Goal: Task Accomplishment & Management: Manage account settings

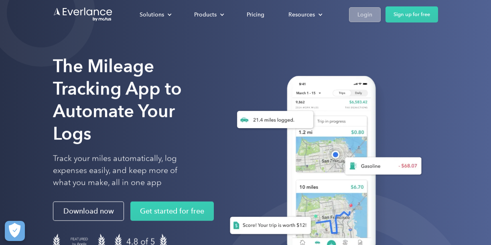
click at [368, 16] on div "Login" at bounding box center [365, 15] width 15 height 10
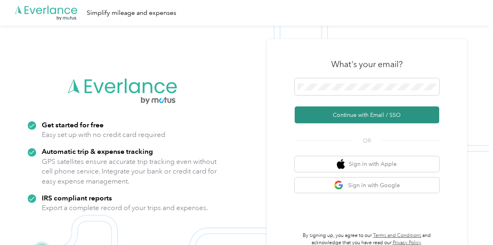
click at [400, 114] on button "Continue with Email / SSO" at bounding box center [367, 114] width 144 height 17
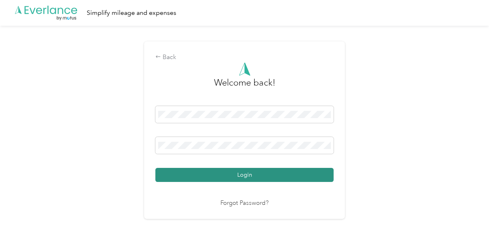
click at [269, 176] on button "Login" at bounding box center [244, 175] width 178 height 14
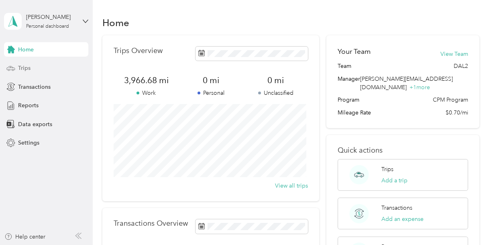
click at [24, 70] on span "Trips" at bounding box center [24, 68] width 12 height 8
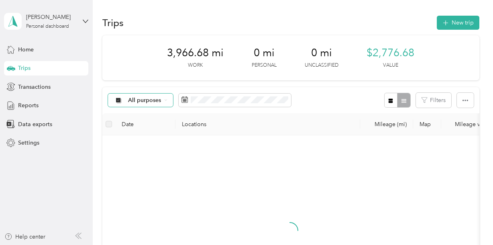
click at [165, 100] on icon at bounding box center [165, 99] width 3 height 3
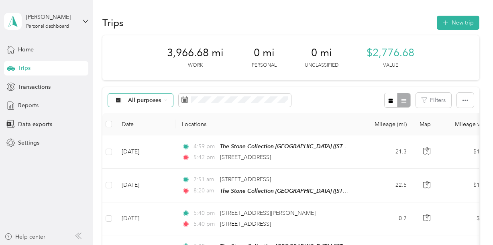
click at [150, 144] on li "The Stone Collection" at bounding box center [148, 143] width 81 height 14
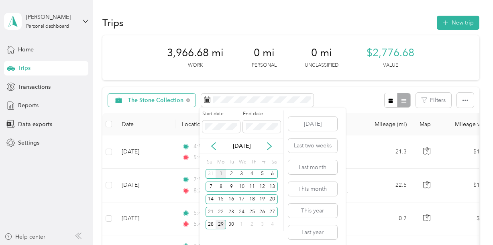
click at [222, 173] on div "1" at bounding box center [220, 174] width 10 height 10
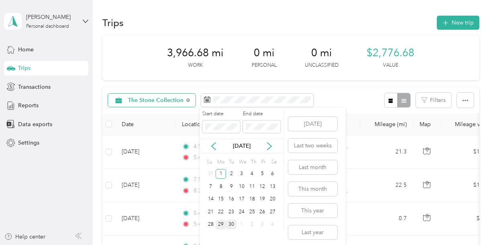
click at [232, 225] on div "30" at bounding box center [231, 224] width 10 height 10
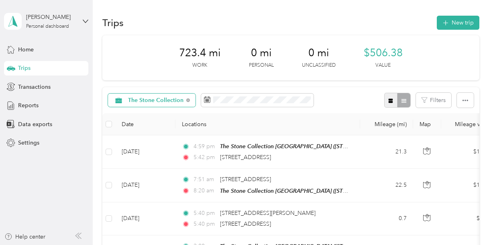
click at [388, 103] on icon "button" at bounding box center [391, 101] width 6 height 6
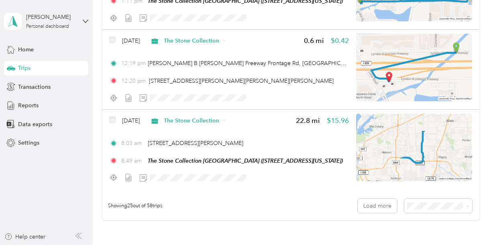
scroll to position [2010, 0]
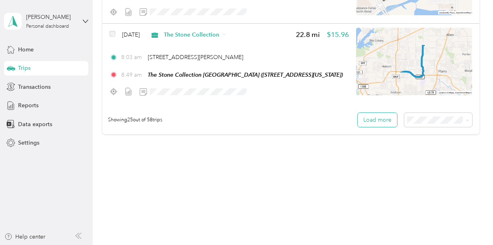
click at [376, 119] on button "Load more" at bounding box center [377, 120] width 39 height 14
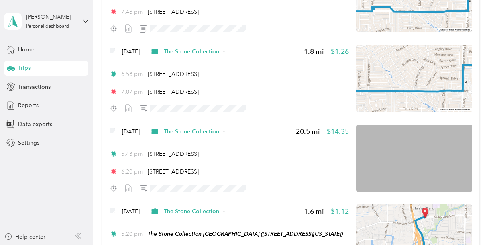
scroll to position [4010, 0]
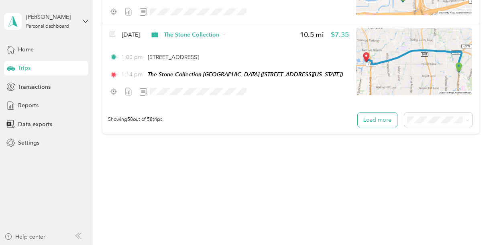
click at [382, 119] on button "Load more" at bounding box center [377, 120] width 39 height 14
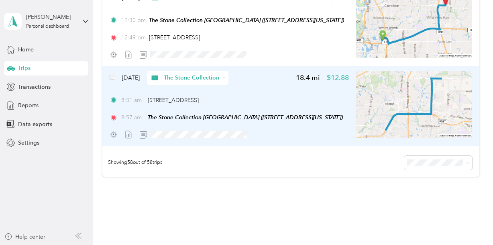
scroll to position [4597, 0]
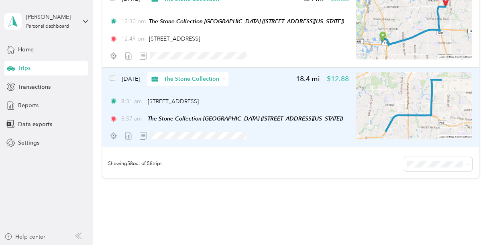
click at [424, 106] on img at bounding box center [414, 105] width 116 height 67
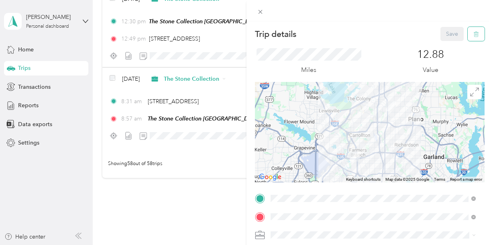
click at [473, 33] on icon "button" at bounding box center [476, 34] width 6 height 6
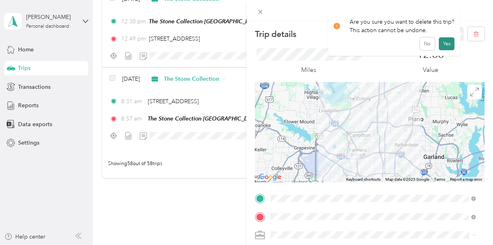
click at [445, 45] on button "Yes" at bounding box center [447, 43] width 16 height 13
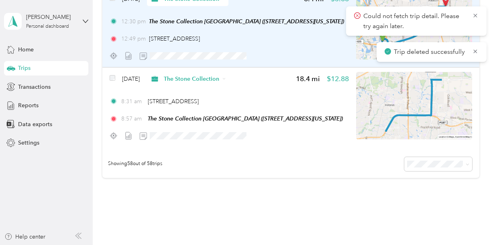
scroll to position [4570, 0]
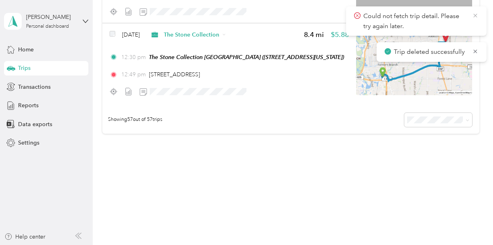
click at [473, 16] on icon at bounding box center [475, 15] width 6 height 7
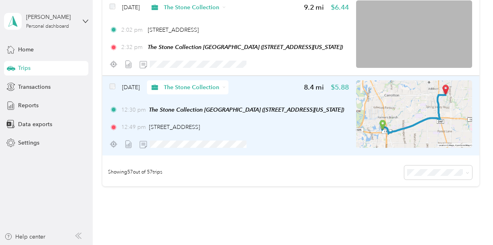
scroll to position [4512, 0]
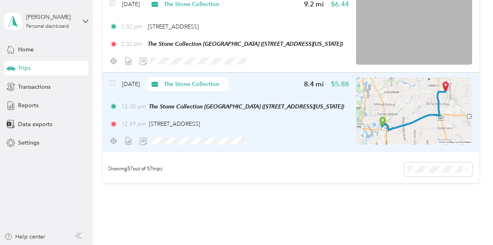
click at [453, 122] on img at bounding box center [414, 110] width 116 height 67
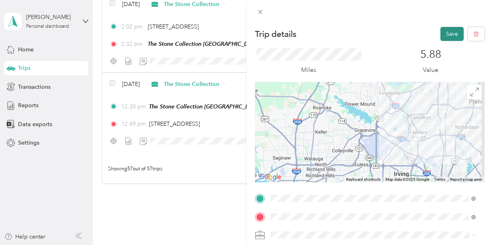
click at [445, 36] on button "Save" at bounding box center [451, 34] width 23 height 14
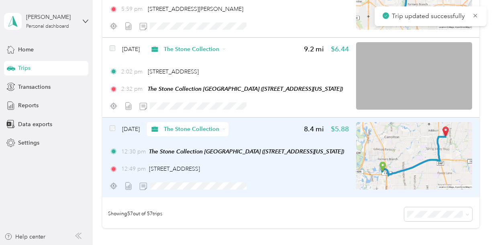
scroll to position [4466, 0]
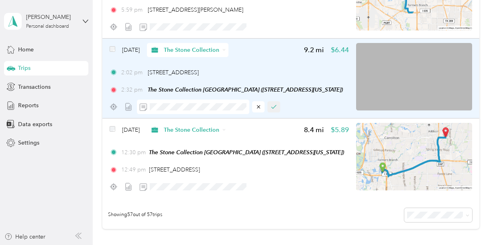
click at [275, 110] on icon "button" at bounding box center [274, 107] width 6 height 6
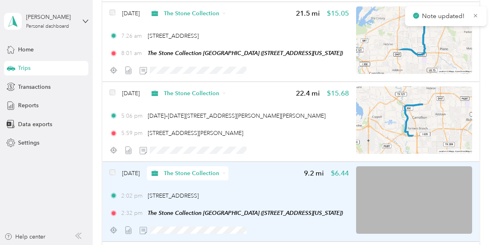
scroll to position [4341, 0]
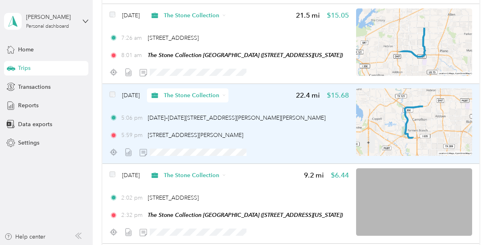
click at [416, 128] on img at bounding box center [414, 121] width 116 height 67
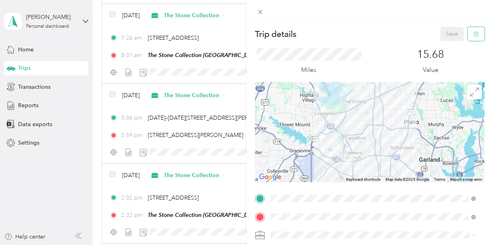
click at [473, 34] on icon "button" at bounding box center [476, 34] width 6 height 6
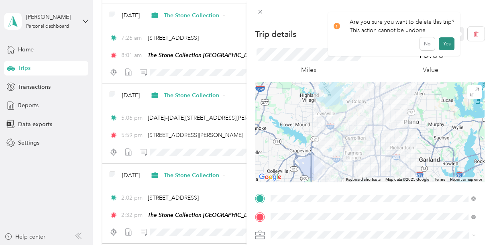
click at [447, 44] on button "Yes" at bounding box center [447, 43] width 16 height 13
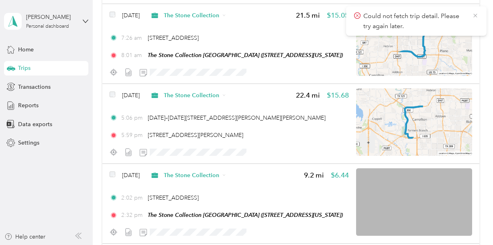
click at [473, 16] on icon at bounding box center [475, 15] width 6 height 7
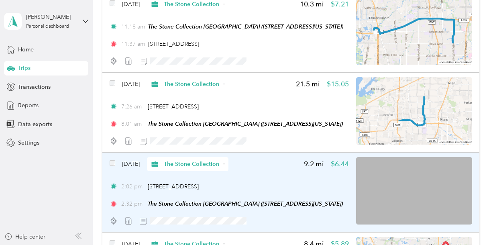
scroll to position [4265, 0]
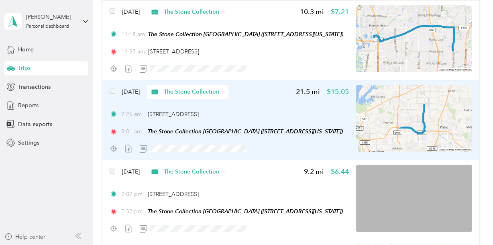
click at [423, 130] on img at bounding box center [414, 118] width 116 height 67
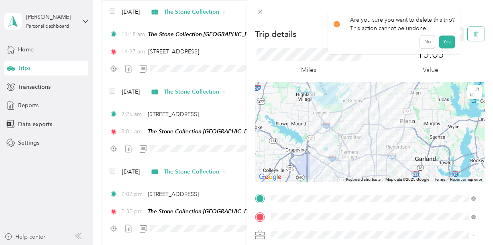
click at [467, 36] on button "button" at bounding box center [475, 34] width 17 height 14
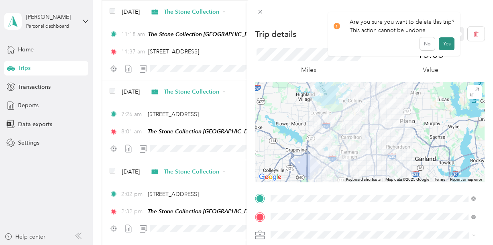
click at [446, 44] on button "Yes" at bounding box center [447, 43] width 16 height 13
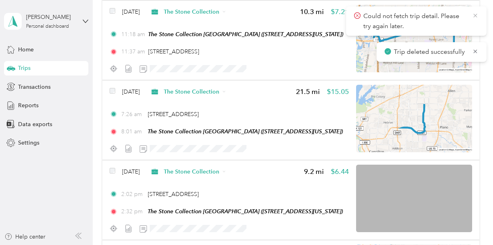
click at [475, 15] on icon at bounding box center [475, 16] width 4 height 4
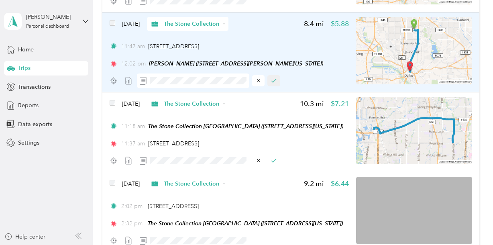
click at [273, 83] on icon "button" at bounding box center [274, 81] width 6 height 6
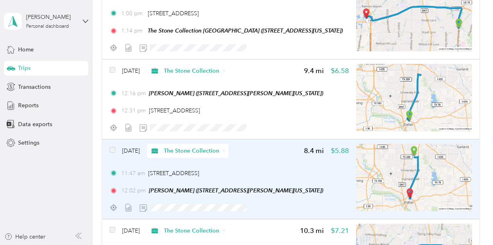
scroll to position [4046, 0]
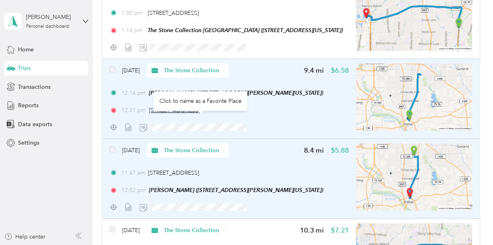
copy span "Reserve"
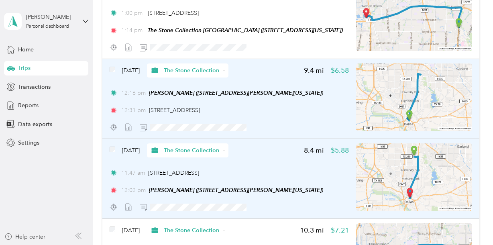
click at [304, 97] on div "12:16 pm [PERSON_NAME] ([STREET_ADDRESS][PERSON_NAME][US_STATE])" at bounding box center [229, 93] width 239 height 8
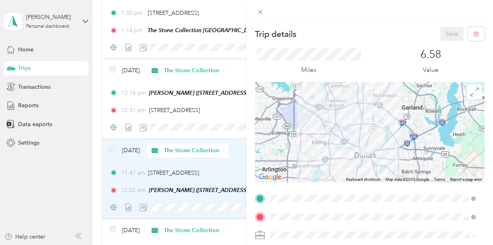
drag, startPoint x: 147, startPoint y: 118, endPoint x: 232, endPoint y: 117, distance: 85.1
click at [232, 117] on div "Trip details Save This trip cannot be edited because it is either under review,…" at bounding box center [246, 122] width 493 height 245
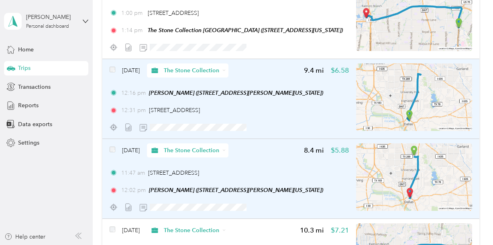
click at [232, 126] on div "[DATE] The Stone Collection 9.4 mi $6.58 12:16 pm [PERSON_NAME] ([STREET_ADDRES…" at bounding box center [229, 98] width 239 height 71
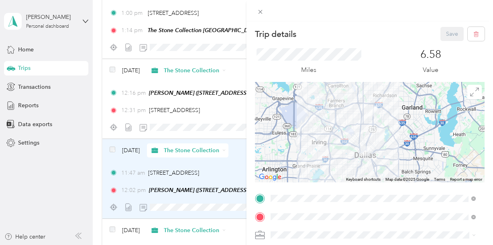
drag, startPoint x: 148, startPoint y: 118, endPoint x: 185, endPoint y: 117, distance: 36.5
click at [185, 117] on div "Trip details Save This trip cannot be edited because it is either under review,…" at bounding box center [246, 122] width 493 height 245
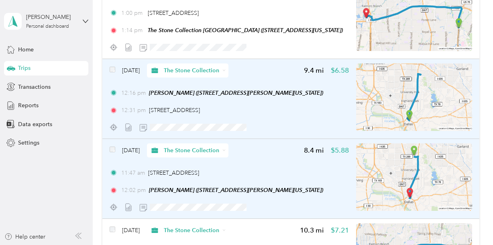
drag, startPoint x: 150, startPoint y: 118, endPoint x: 254, endPoint y: 118, distance: 104.3
click at [254, 114] on div "12:31 pm [STREET_ADDRESS]" at bounding box center [229, 110] width 239 height 8
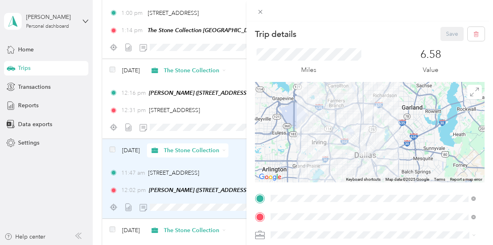
click at [219, 127] on div "Trip details Save This trip cannot be edited because it is either under review,…" at bounding box center [246, 122] width 493 height 245
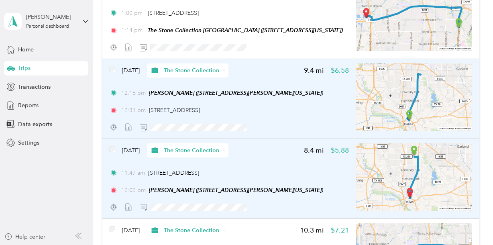
click at [412, 110] on img at bounding box center [414, 96] width 116 height 67
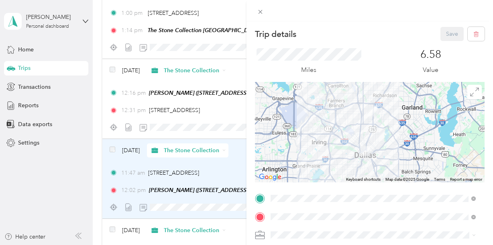
click at [438, 151] on div at bounding box center [370, 132] width 230 height 100
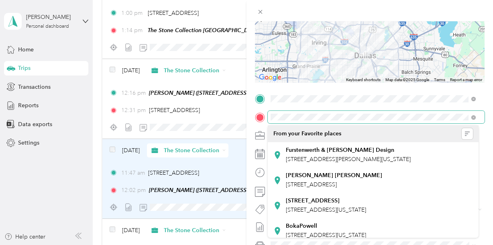
scroll to position [101, 0]
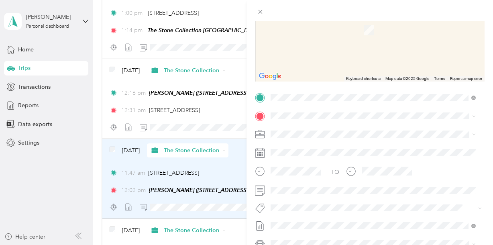
click at [385, 139] on span at bounding box center [376, 134] width 217 height 13
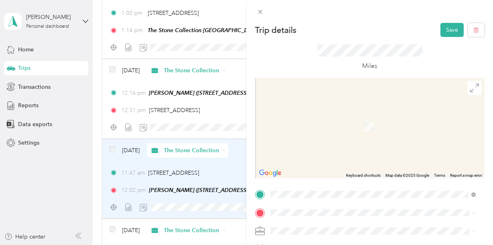
scroll to position [0, 0]
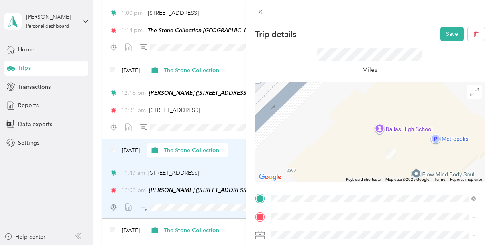
click at [224, 152] on div "Trip details Save This trip cannot be edited because it is either under review,…" at bounding box center [246, 122] width 493 height 245
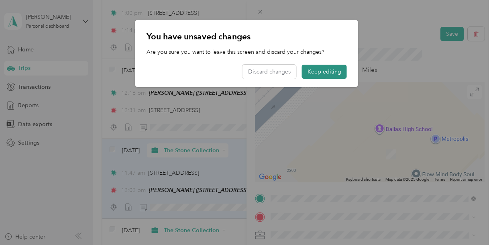
click at [319, 71] on button "Keep editing" at bounding box center [324, 72] width 45 height 14
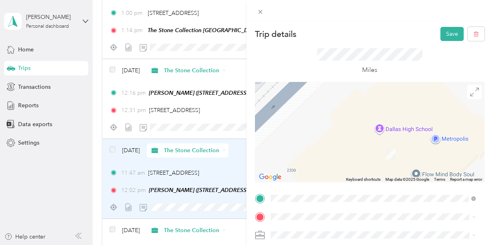
click at [213, 149] on div "Trip details Save This trip cannot be edited because it is either under review,…" at bounding box center [246, 122] width 493 height 245
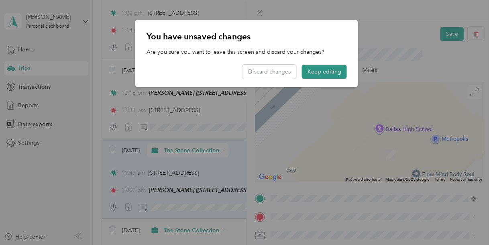
click at [336, 77] on button "Keep editing" at bounding box center [324, 72] width 45 height 14
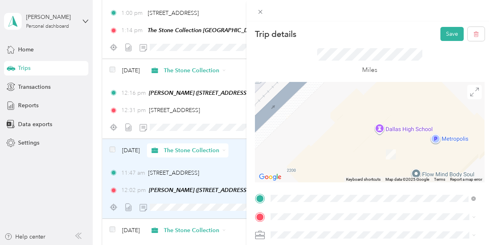
click at [191, 106] on div "Trip details Save This trip cannot be edited because it is either under review,…" at bounding box center [246, 122] width 493 height 245
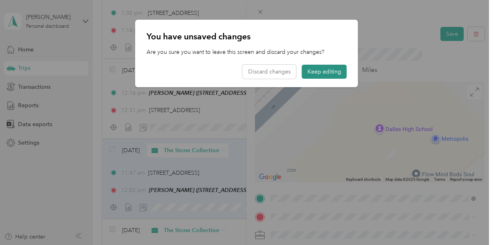
click at [321, 67] on button "Keep editing" at bounding box center [324, 72] width 45 height 14
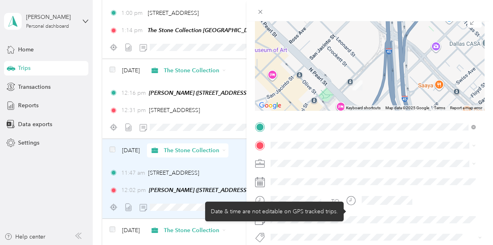
scroll to position [72, 0]
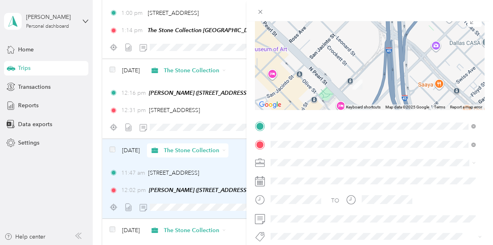
click at [311, 68] on div "The Stone Collection [GEOGRAPHIC_DATA] [STREET_ADDRESS][US_STATE]" at bounding box center [372, 63] width 199 height 20
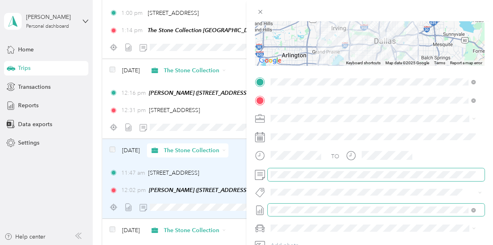
scroll to position [0, 0]
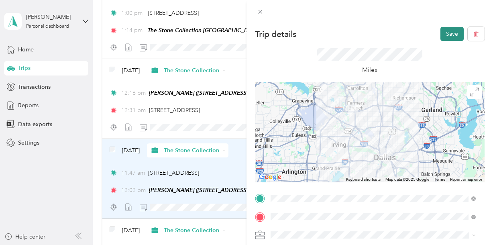
click at [443, 34] on button "Save" at bounding box center [451, 34] width 23 height 14
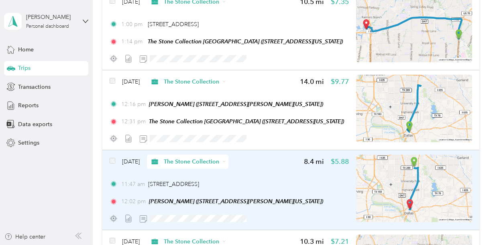
scroll to position [4034, 0]
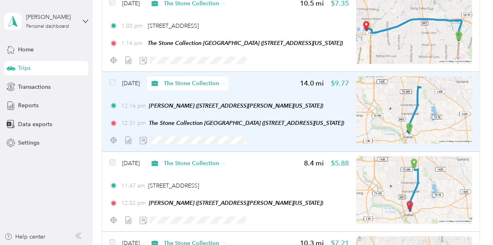
click at [275, 126] on div "12:16 pm [PERSON_NAME] ([STREET_ADDRESS][PERSON_NAME][US_STATE]) 12:31 pm The S…" at bounding box center [229, 115] width 239 height 26
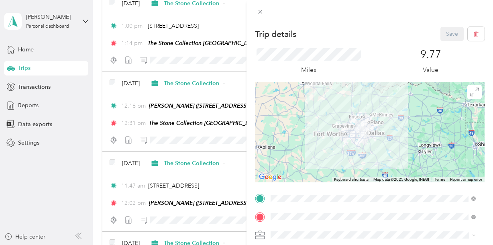
click at [445, 35] on div "Save" at bounding box center [462, 34] width 45 height 14
click at [259, 12] on icon at bounding box center [260, 11] width 7 height 7
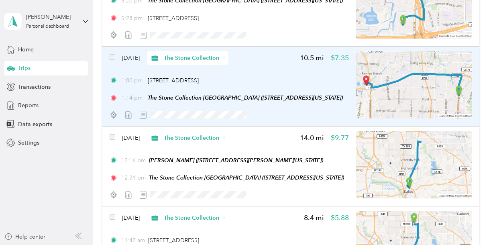
scroll to position [3978, 0]
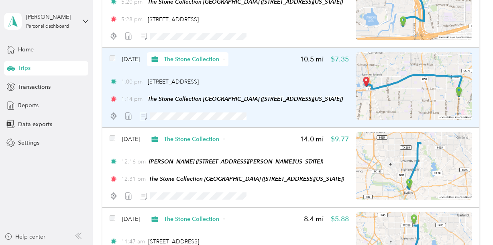
click at [383, 102] on img at bounding box center [414, 85] width 116 height 67
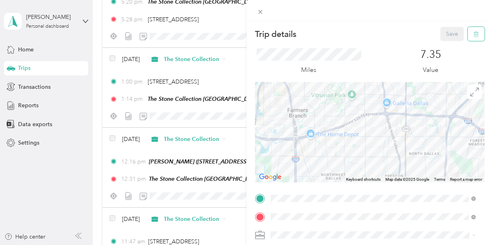
click at [473, 35] on icon "button" at bounding box center [475, 34] width 5 height 5
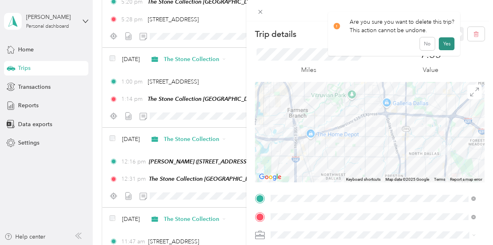
click at [442, 42] on button "Yes" at bounding box center [447, 43] width 16 height 13
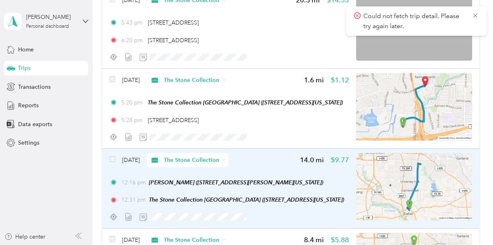
scroll to position [3875, 0]
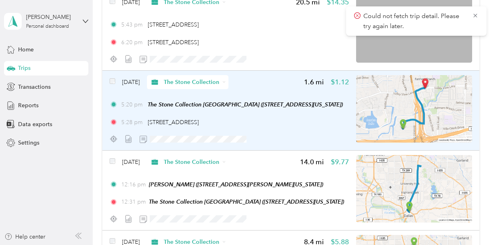
click at [434, 117] on img at bounding box center [414, 108] width 116 height 67
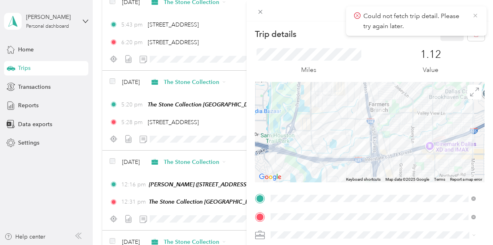
click at [476, 13] on icon at bounding box center [475, 15] width 6 height 7
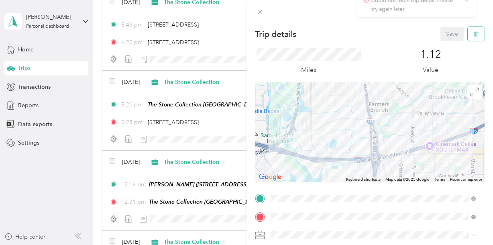
click at [473, 35] on button "button" at bounding box center [475, 34] width 17 height 14
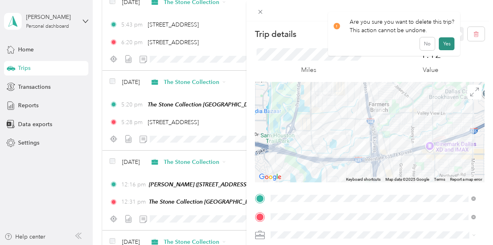
click at [442, 47] on button "Yes" at bounding box center [447, 43] width 16 height 13
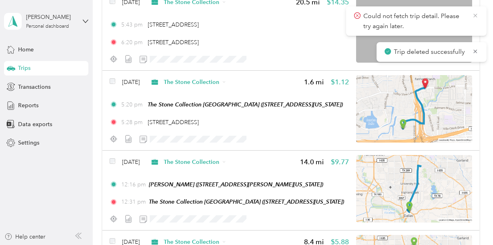
click at [476, 15] on icon at bounding box center [475, 15] width 6 height 7
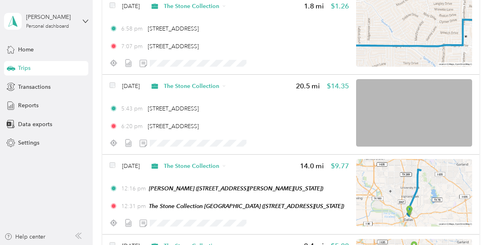
scroll to position [3790, 0]
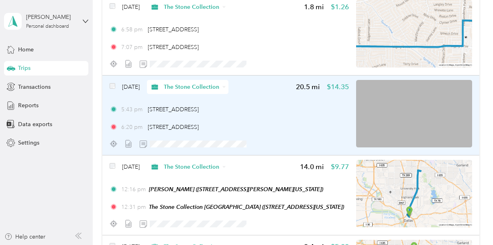
click at [434, 119] on img at bounding box center [414, 113] width 116 height 67
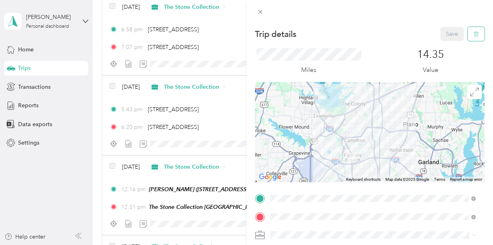
click at [473, 36] on icon "button" at bounding box center [476, 34] width 6 height 6
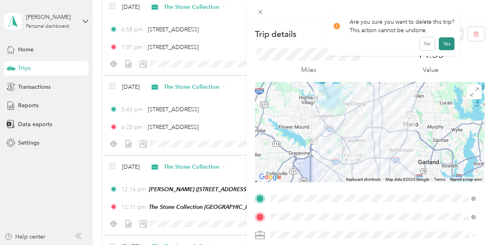
click at [442, 45] on button "Yes" at bounding box center [447, 43] width 16 height 13
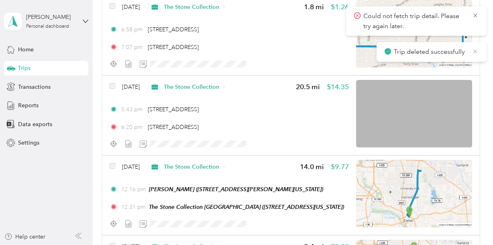
click at [473, 52] on icon at bounding box center [475, 51] width 6 height 7
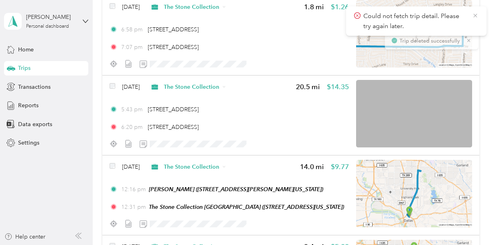
click at [476, 16] on icon at bounding box center [475, 15] width 6 height 7
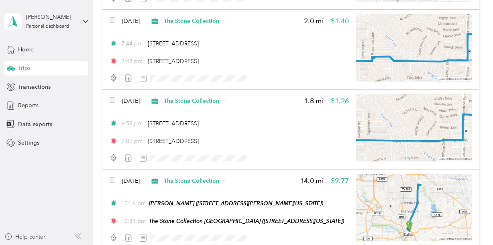
scroll to position [3692, 0]
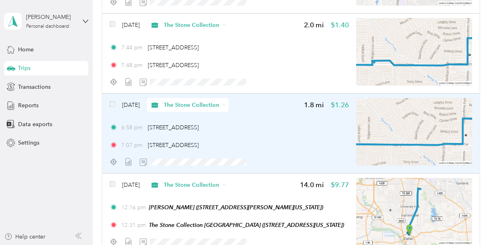
click at [439, 137] on img at bounding box center [414, 131] width 116 height 67
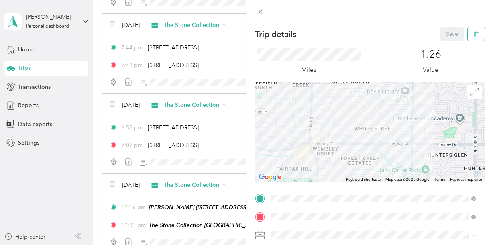
click at [473, 36] on icon "button" at bounding box center [476, 34] width 6 height 6
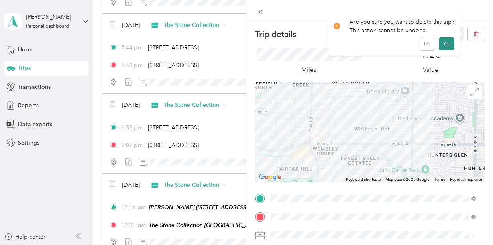
click at [445, 44] on button "Yes" at bounding box center [447, 43] width 16 height 13
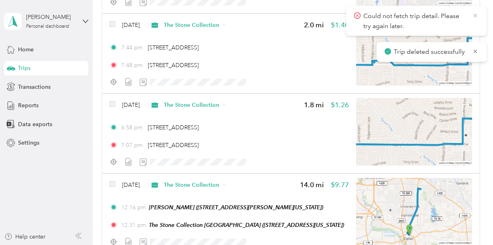
click at [473, 16] on icon at bounding box center [475, 15] width 6 height 7
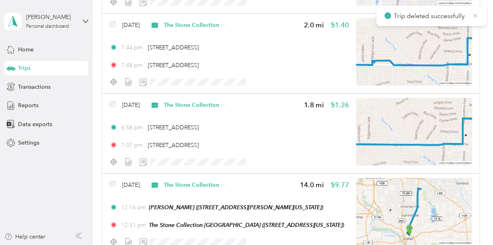
click at [475, 15] on icon at bounding box center [475, 16] width 4 height 4
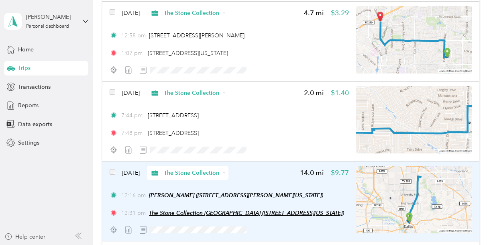
scroll to position [3623, 0]
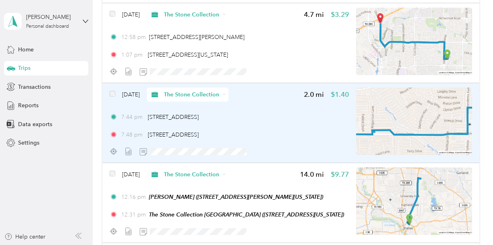
click at [430, 134] on img at bounding box center [414, 120] width 116 height 67
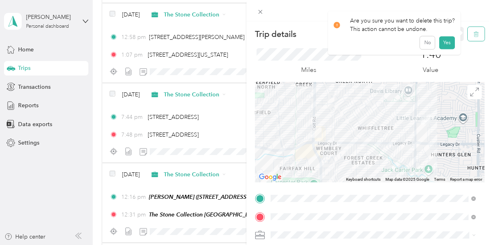
click at [475, 34] on icon "button" at bounding box center [475, 34] width 0 height 2
click at [448, 42] on button "Yes" at bounding box center [447, 43] width 16 height 13
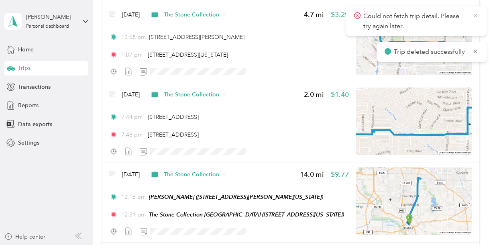
click at [474, 15] on icon at bounding box center [475, 15] width 6 height 7
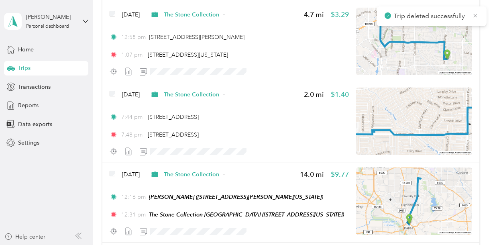
click at [475, 15] on icon at bounding box center [475, 15] width 6 height 7
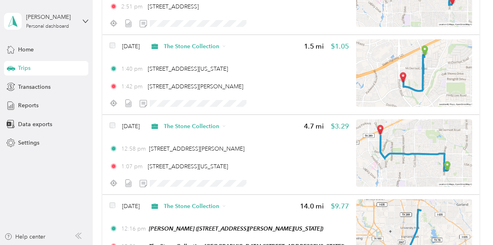
scroll to position [3512, 0]
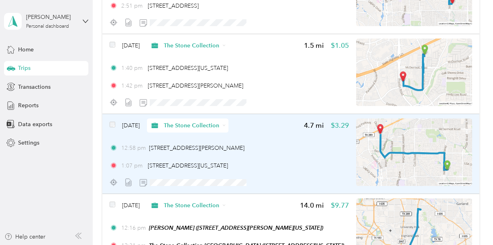
click at [447, 145] on img at bounding box center [414, 151] width 116 height 67
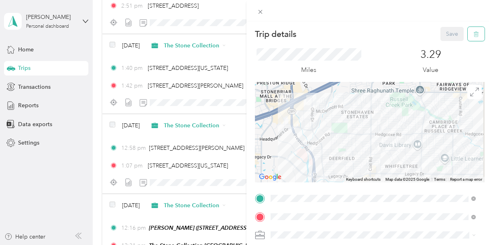
click at [473, 35] on icon "button" at bounding box center [476, 34] width 6 height 6
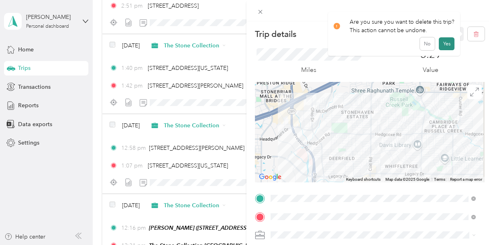
click at [445, 45] on button "Yes" at bounding box center [447, 43] width 16 height 13
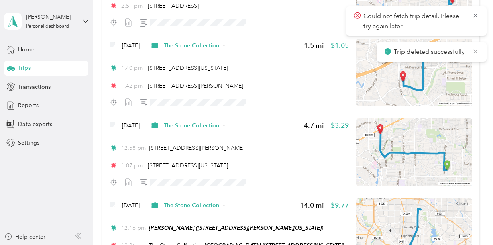
click at [473, 51] on icon at bounding box center [475, 51] width 6 height 7
click at [473, 14] on icon at bounding box center [475, 15] width 6 height 7
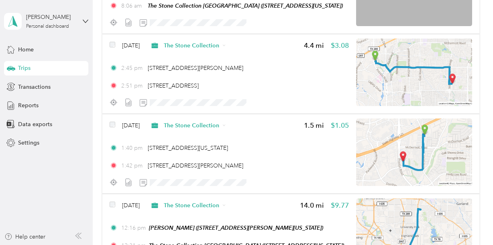
scroll to position [3432, 0]
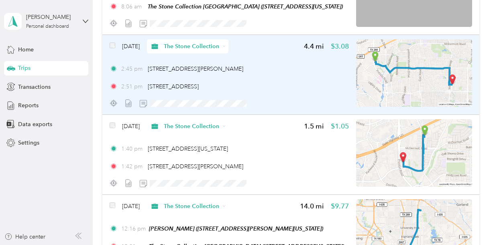
click at [446, 82] on img at bounding box center [414, 72] width 116 height 67
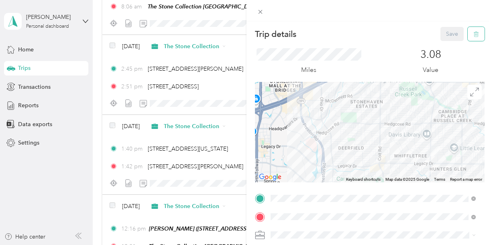
click at [473, 31] on icon "button" at bounding box center [476, 34] width 6 height 6
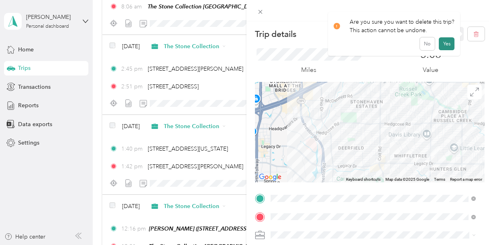
click at [448, 43] on button "Yes" at bounding box center [447, 43] width 16 height 13
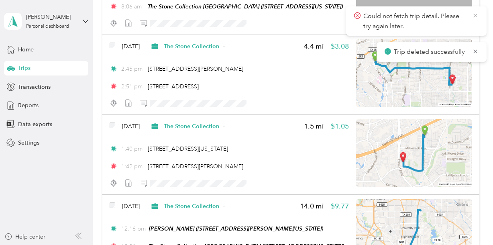
click at [476, 14] on icon at bounding box center [475, 15] width 6 height 7
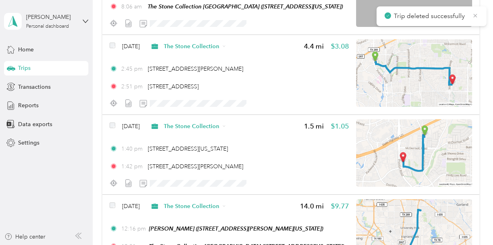
click at [475, 17] on icon at bounding box center [475, 15] width 6 height 7
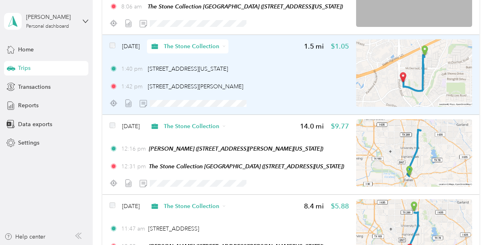
click at [447, 65] on img at bounding box center [414, 72] width 116 height 67
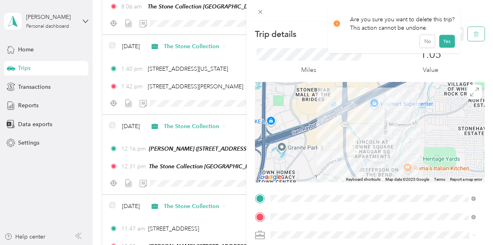
click at [475, 35] on icon "button" at bounding box center [475, 34] width 0 height 2
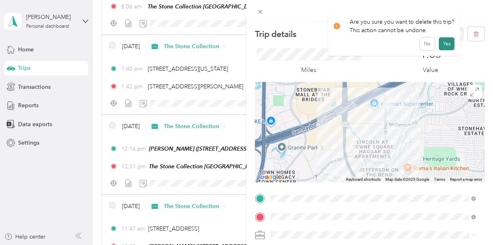
click at [445, 41] on button "Yes" at bounding box center [447, 43] width 16 height 13
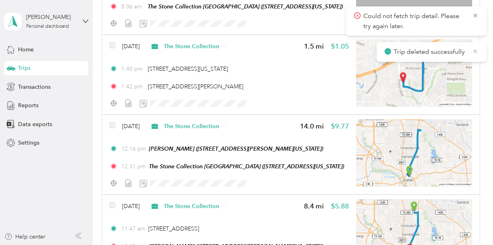
click at [473, 51] on icon at bounding box center [475, 51] width 6 height 7
click at [473, 15] on icon at bounding box center [475, 15] width 6 height 7
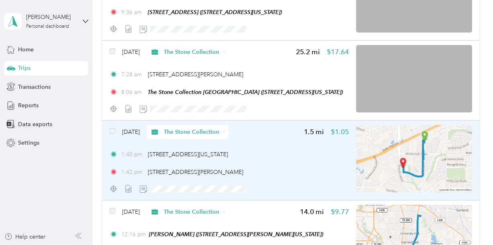
scroll to position [3344, 0]
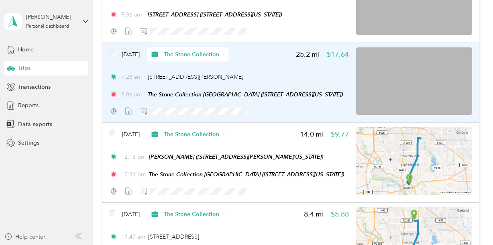
click at [455, 98] on img at bounding box center [414, 80] width 116 height 67
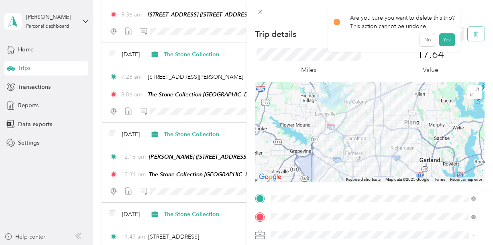
click at [473, 35] on icon "button" at bounding box center [476, 34] width 6 height 6
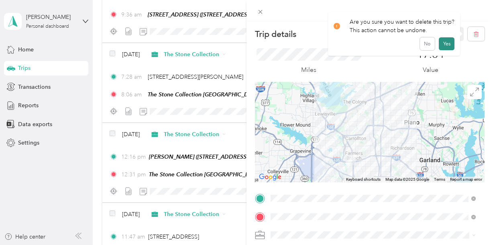
click at [448, 41] on button "Yes" at bounding box center [447, 43] width 16 height 13
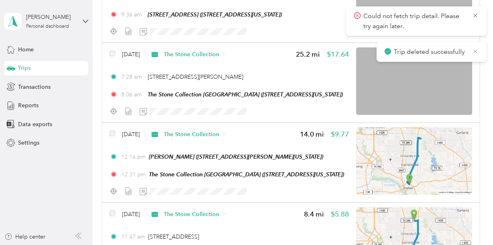
click at [473, 50] on icon at bounding box center [475, 51] width 6 height 7
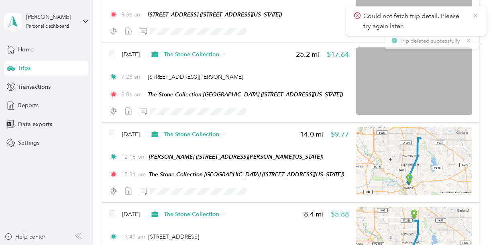
click at [474, 14] on icon at bounding box center [475, 15] width 6 height 7
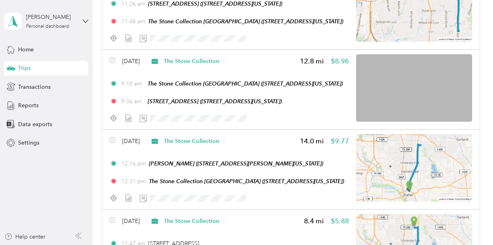
scroll to position [3252, 0]
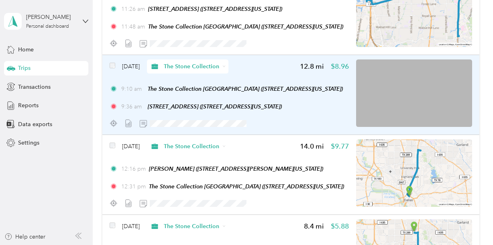
click at [420, 102] on img at bounding box center [414, 92] width 116 height 67
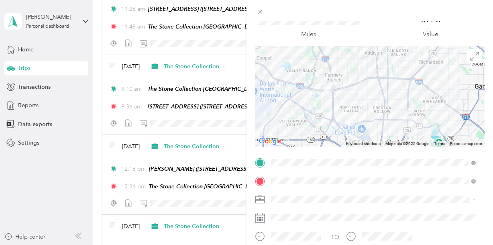
scroll to position [45, 0]
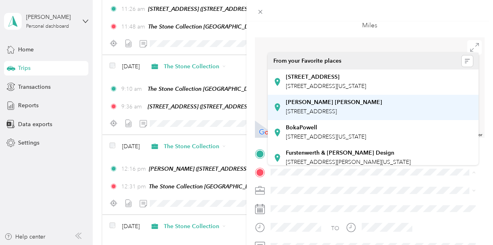
click at [323, 109] on span "[STREET_ADDRESS]" at bounding box center [311, 111] width 51 height 7
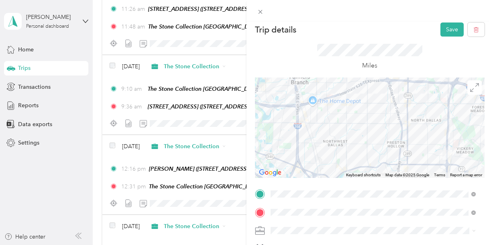
scroll to position [0, 0]
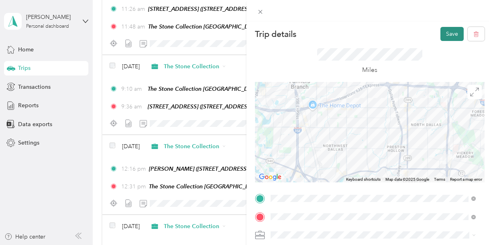
click at [450, 33] on button "Save" at bounding box center [451, 34] width 23 height 14
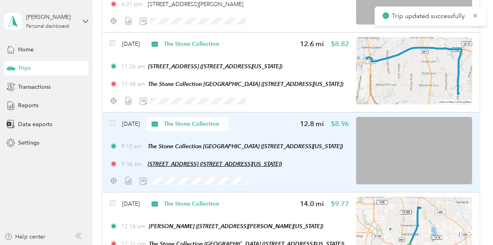
scroll to position [3188, 0]
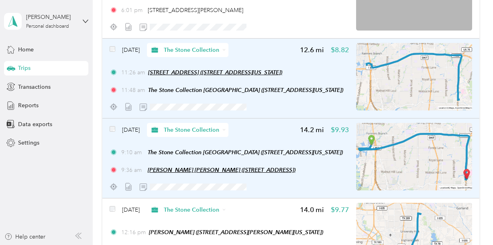
click at [278, 75] on span "[STREET_ADDRESS] ([STREET_ADDRESS][US_STATE])" at bounding box center [215, 72] width 134 height 6
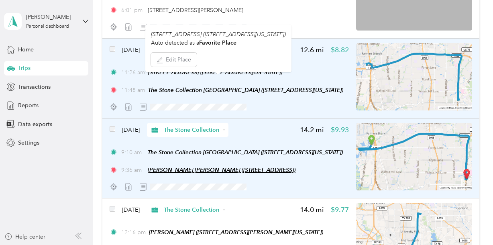
click at [323, 77] on div "11:26 am [STREET_ADDRESS] ([STREET_ADDRESS][US_STATE])" at bounding box center [229, 72] width 239 height 8
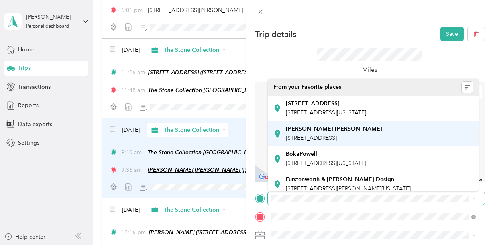
click at [311, 134] on div "[PERSON_NAME] [PERSON_NAME] [STREET_ADDRESS]" at bounding box center [334, 133] width 96 height 17
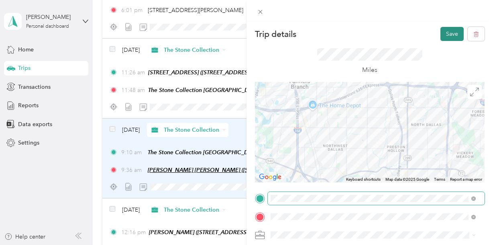
click at [449, 33] on button "Save" at bounding box center [451, 34] width 23 height 14
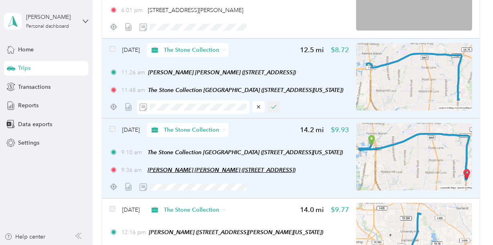
click at [275, 110] on button "button" at bounding box center [273, 106] width 13 height 11
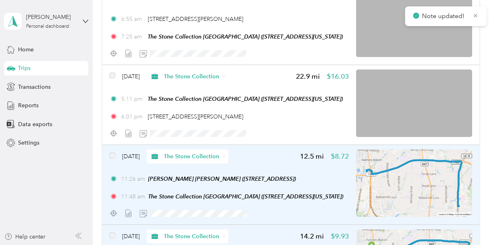
scroll to position [3081, 0]
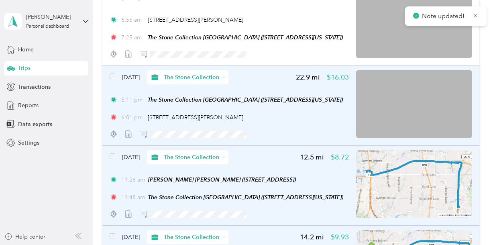
click at [430, 126] on img at bounding box center [414, 103] width 116 height 67
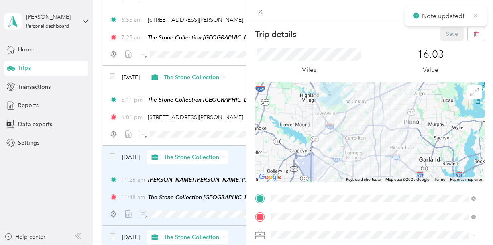
click at [475, 14] on icon at bounding box center [475, 15] width 6 height 7
click at [473, 33] on icon "button" at bounding box center [476, 34] width 6 height 6
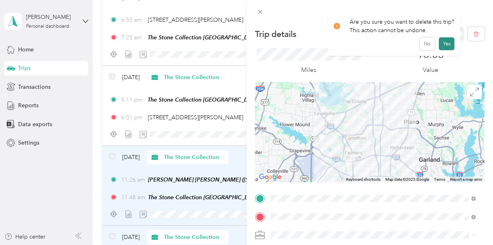
click at [445, 44] on button "Yes" at bounding box center [447, 43] width 16 height 13
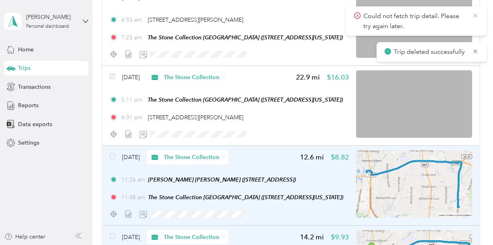
click at [476, 16] on icon at bounding box center [475, 16] width 4 height 4
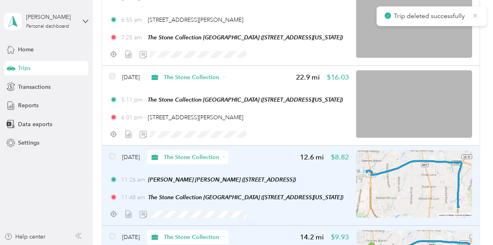
click at [476, 15] on icon at bounding box center [475, 15] width 6 height 7
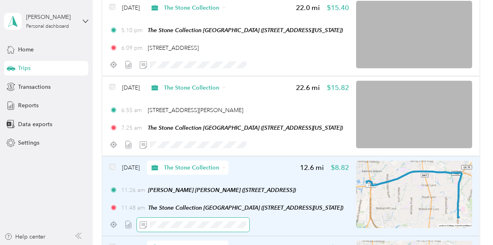
scroll to position [2990, 0]
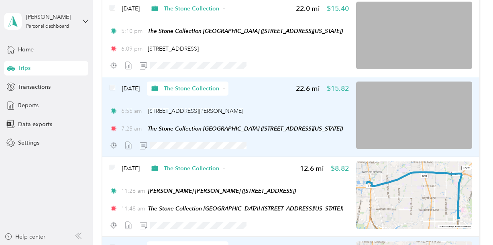
click at [424, 113] on img at bounding box center [414, 114] width 116 height 67
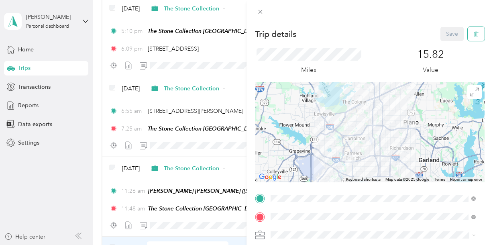
click at [473, 32] on icon "button" at bounding box center [476, 34] width 6 height 6
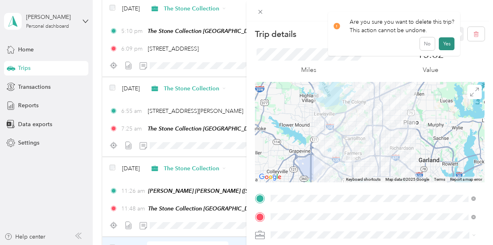
click at [444, 45] on button "Yes" at bounding box center [447, 43] width 16 height 13
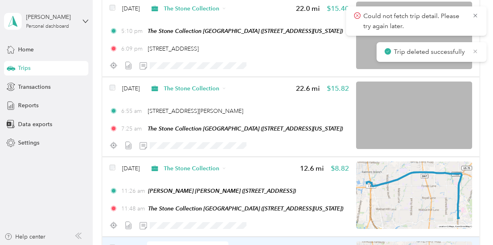
click at [475, 51] on icon at bounding box center [475, 51] width 4 height 4
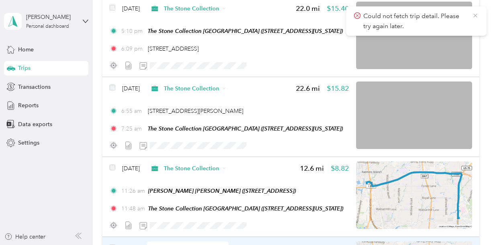
click at [473, 16] on icon at bounding box center [475, 15] width 6 height 7
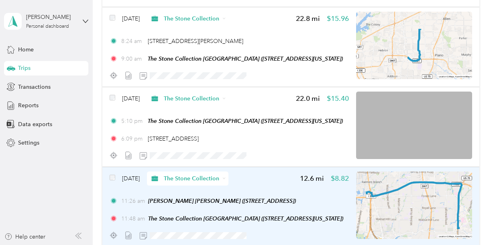
scroll to position [2900, 0]
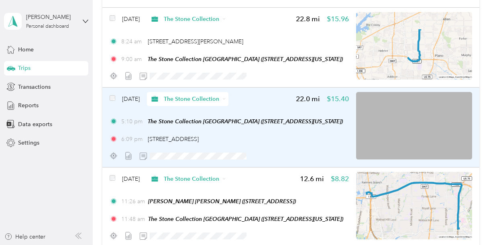
click at [433, 120] on img at bounding box center [414, 125] width 116 height 67
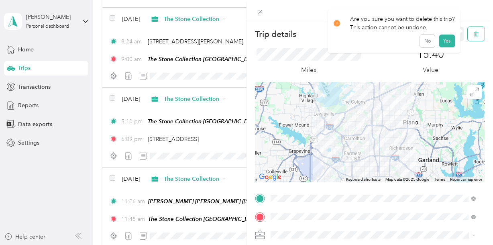
click at [473, 33] on icon "button" at bounding box center [476, 34] width 6 height 6
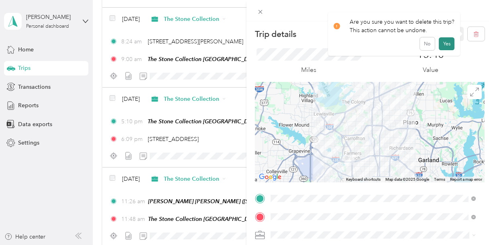
click at [445, 43] on button "Yes" at bounding box center [447, 43] width 16 height 13
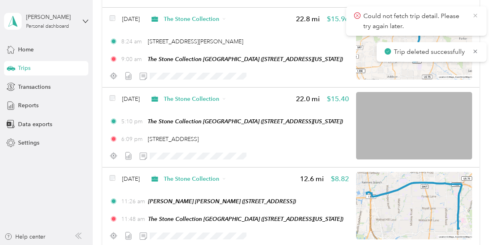
click at [476, 14] on icon at bounding box center [475, 15] width 6 height 7
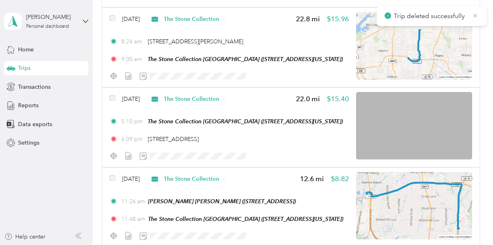
click at [474, 18] on icon at bounding box center [475, 15] width 6 height 7
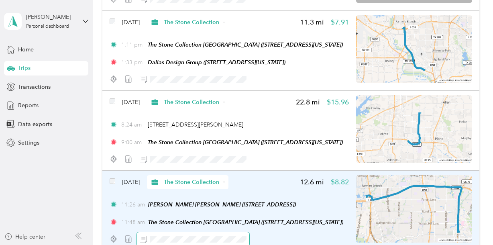
scroll to position [2816, 0]
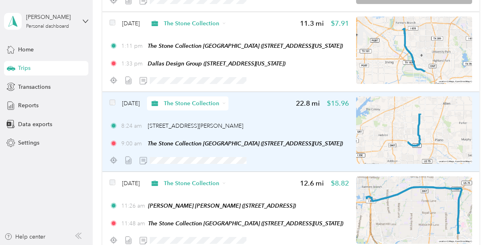
click at [403, 150] on img at bounding box center [414, 129] width 116 height 67
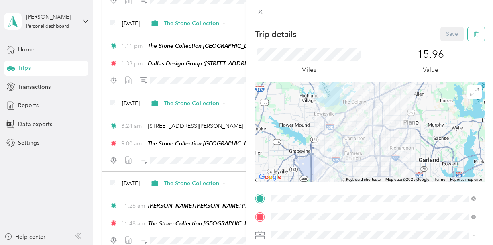
click at [473, 33] on icon "button" at bounding box center [476, 34] width 6 height 6
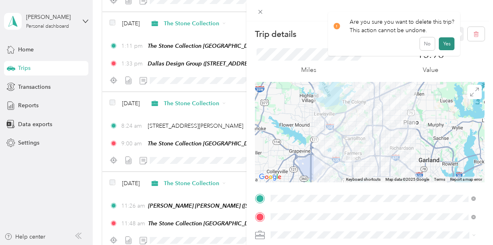
click at [447, 43] on button "Yes" at bounding box center [447, 43] width 16 height 13
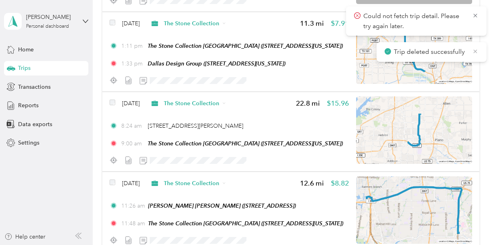
click at [473, 52] on icon at bounding box center [475, 51] width 6 height 7
click at [473, 16] on icon at bounding box center [475, 15] width 6 height 7
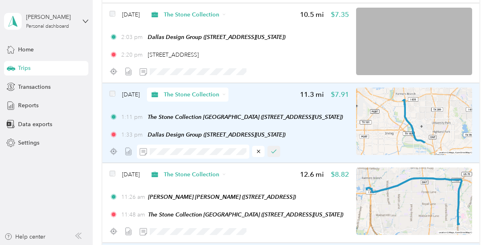
click at [274, 153] on icon "button" at bounding box center [273, 151] width 4 height 3
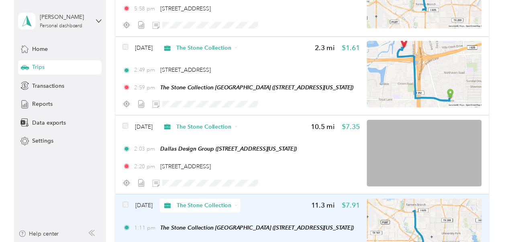
scroll to position [2628, 0]
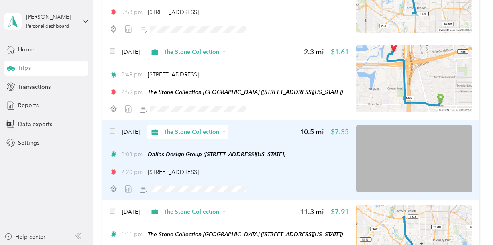
click at [380, 159] on img at bounding box center [414, 158] width 116 height 67
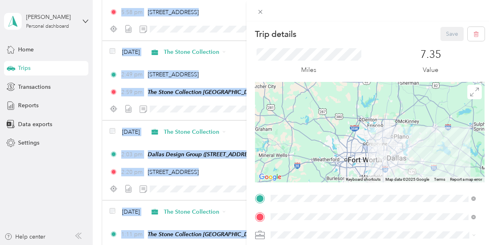
drag, startPoint x: 231, startPoint y: 4, endPoint x: 231, endPoint y: -8, distance: 11.6
click at [231, 0] on html "[PERSON_NAME] Personal dashboard Home Trips Transactions Reports Data exports S…" at bounding box center [244, 122] width 489 height 245
click at [346, 25] on div "Trip details Save This trip cannot be edited because it is either under review,…" at bounding box center [369, 143] width 246 height 245
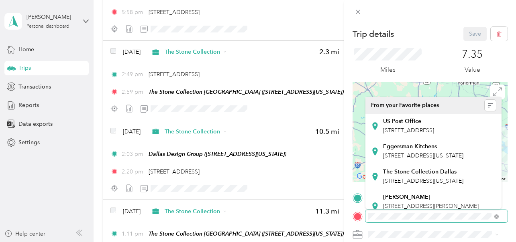
click at [361, 216] on div at bounding box center [429, 216] width 155 height 13
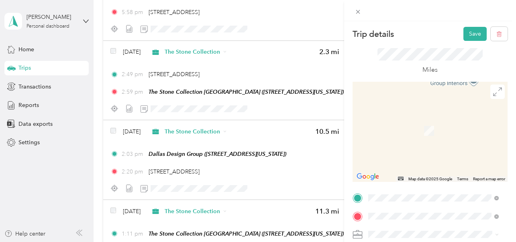
click at [398, 131] on div "The Stone Collection [GEOGRAPHIC_DATA] [STREET_ADDRESS][US_STATE]" at bounding box center [423, 126] width 80 height 17
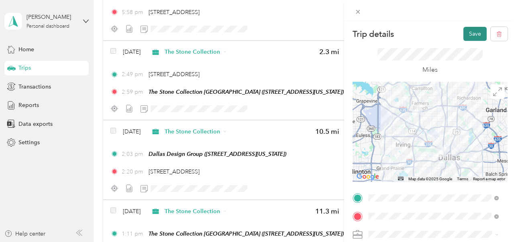
click at [468, 33] on button "Save" at bounding box center [474, 34] width 23 height 14
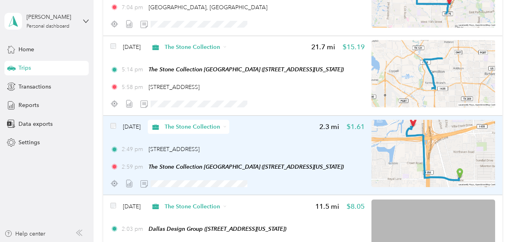
scroll to position [2550, 0]
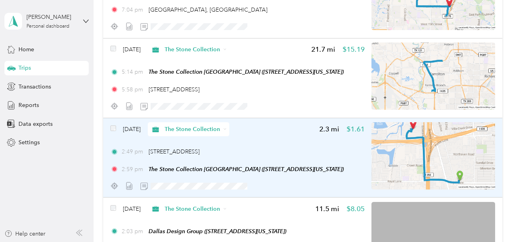
click at [457, 168] on img at bounding box center [433, 155] width 124 height 67
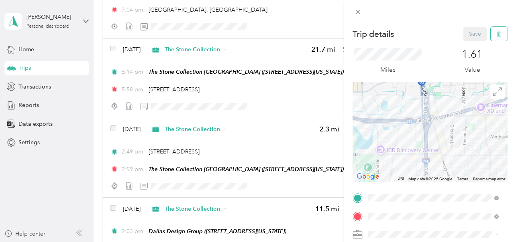
click at [492, 33] on icon "button" at bounding box center [500, 34] width 0 height 2
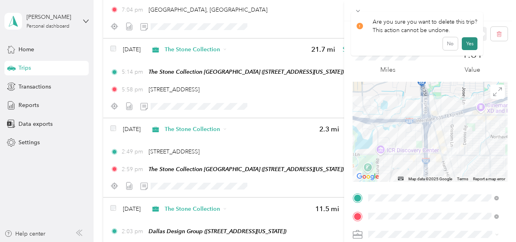
click at [469, 45] on button "Yes" at bounding box center [469, 43] width 16 height 13
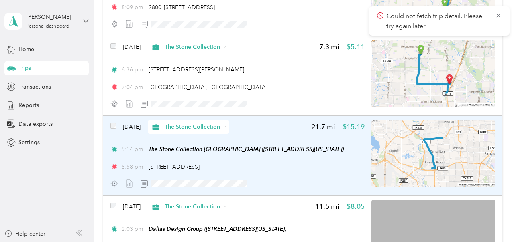
scroll to position [2472, 0]
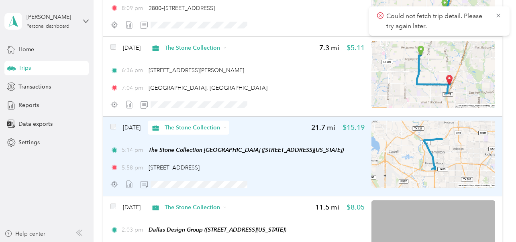
click at [492, 156] on img at bounding box center [433, 154] width 124 height 67
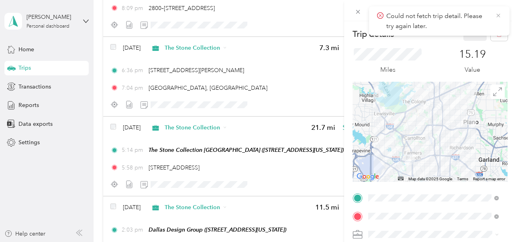
click at [492, 14] on icon at bounding box center [498, 15] width 6 height 7
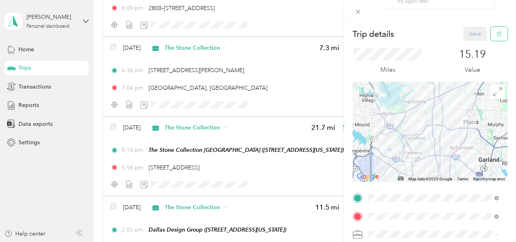
click at [492, 35] on icon "button" at bounding box center [499, 34] width 6 height 6
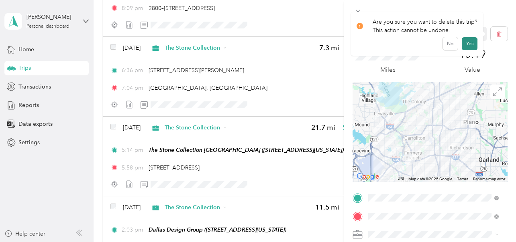
click at [470, 42] on button "Yes" at bounding box center [469, 43] width 16 height 13
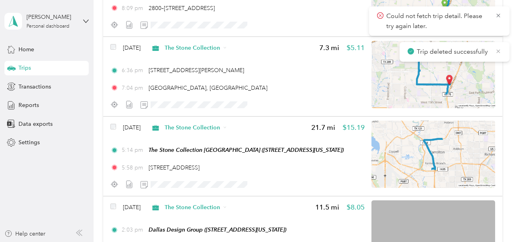
click at [492, 49] on icon at bounding box center [498, 51] width 6 height 7
click at [492, 16] on icon at bounding box center [498, 15] width 6 height 7
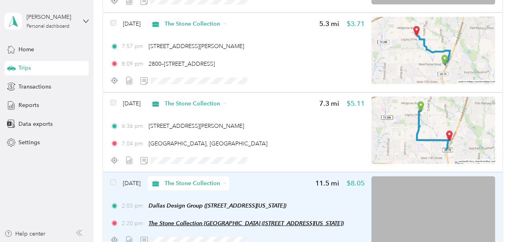
scroll to position [2416, 0]
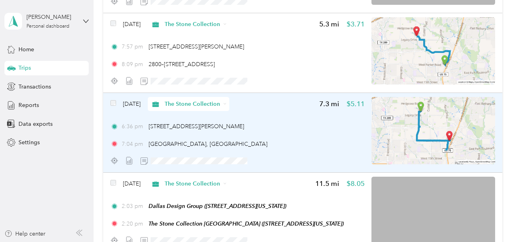
click at [431, 137] on img at bounding box center [433, 130] width 124 height 67
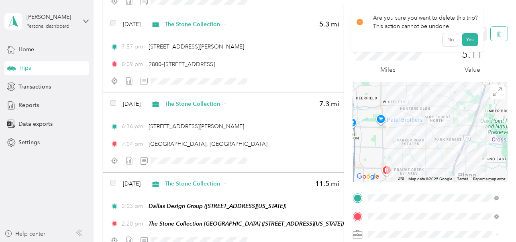
click at [492, 36] on icon "button" at bounding box center [498, 34] width 5 height 5
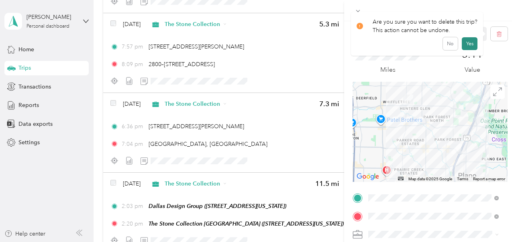
click at [469, 42] on button "Yes" at bounding box center [469, 43] width 16 height 13
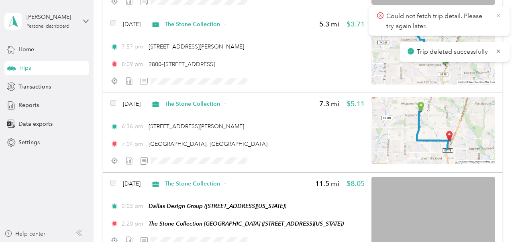
click at [492, 16] on icon at bounding box center [498, 15] width 6 height 7
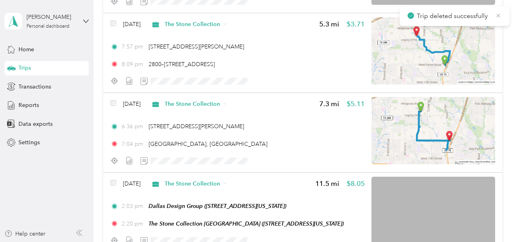
click at [492, 16] on icon at bounding box center [498, 16] width 4 height 4
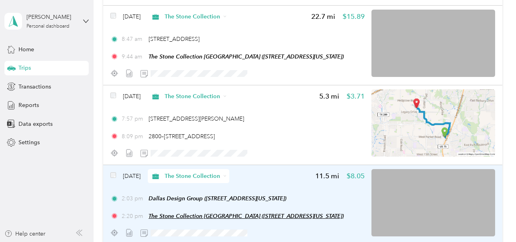
scroll to position [2338, 0]
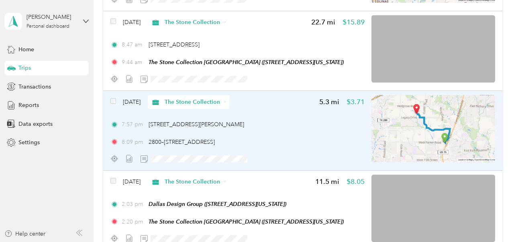
click at [477, 132] on img at bounding box center [433, 128] width 124 height 67
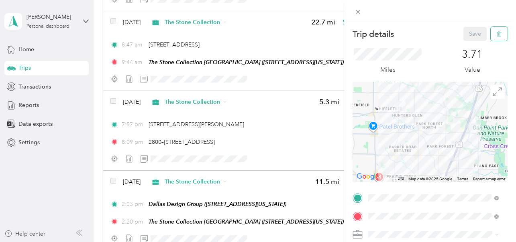
click at [492, 34] on icon "button" at bounding box center [499, 34] width 6 height 6
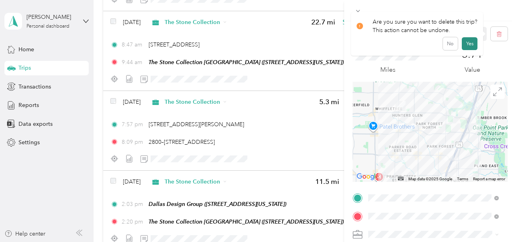
click at [465, 45] on button "Yes" at bounding box center [469, 43] width 16 height 13
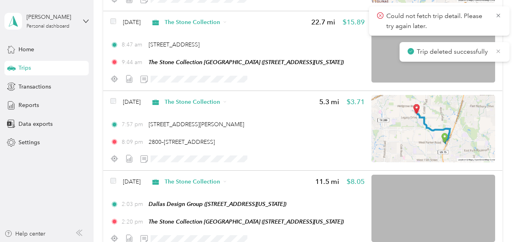
click at [492, 51] on icon at bounding box center [498, 51] width 4 height 4
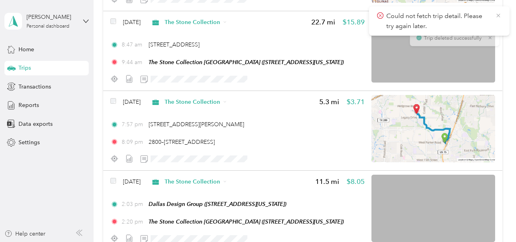
click at [492, 15] on icon at bounding box center [498, 15] width 6 height 7
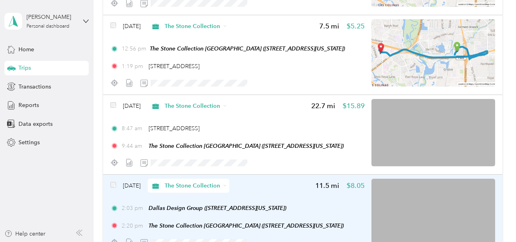
scroll to position [2253, 0]
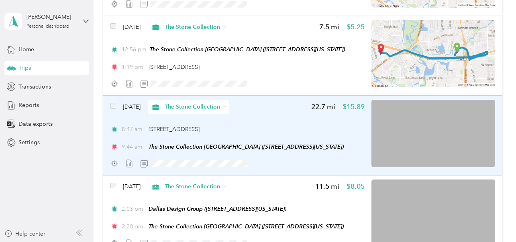
click at [442, 133] on img at bounding box center [433, 133] width 124 height 67
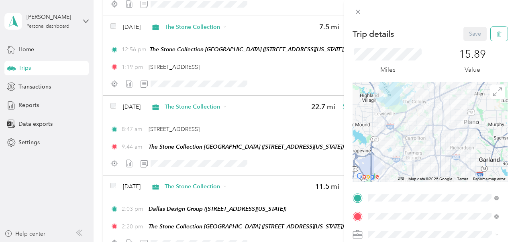
click at [492, 32] on icon "button" at bounding box center [499, 34] width 6 height 6
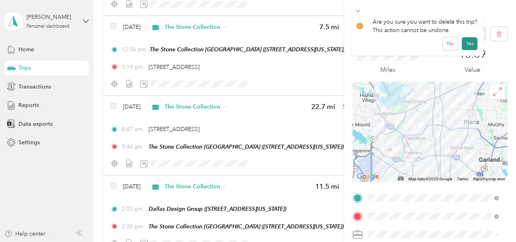
click at [466, 41] on button "Yes" at bounding box center [469, 43] width 16 height 13
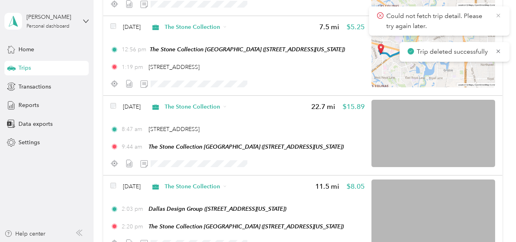
click at [492, 15] on icon at bounding box center [498, 16] width 4 height 4
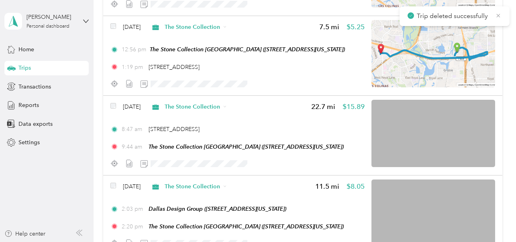
click at [492, 14] on icon at bounding box center [498, 15] width 6 height 7
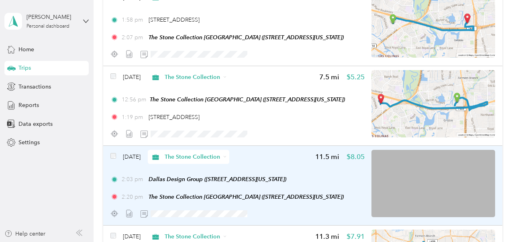
scroll to position [2204, 0]
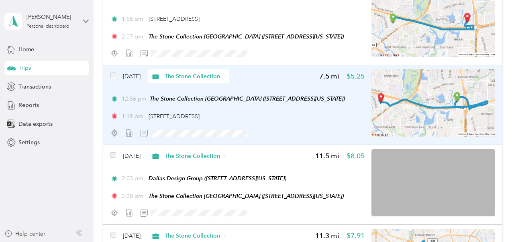
click at [427, 111] on img at bounding box center [433, 102] width 124 height 67
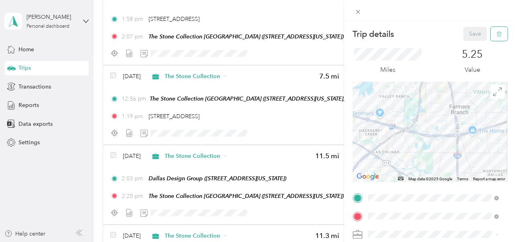
click at [492, 36] on icon "button" at bounding box center [499, 34] width 6 height 6
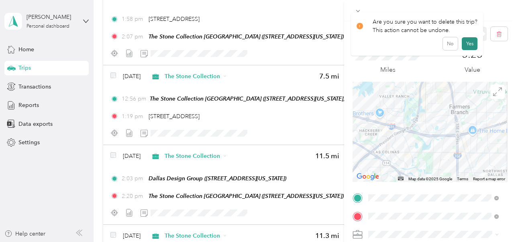
click at [469, 43] on button "Yes" at bounding box center [469, 43] width 16 height 13
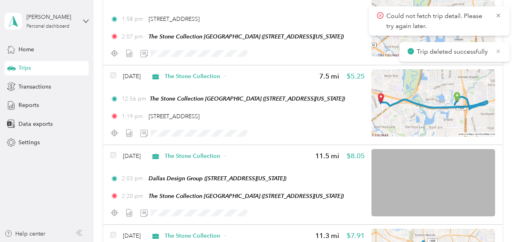
click at [492, 50] on icon at bounding box center [498, 51] width 6 height 7
click at [492, 17] on icon at bounding box center [498, 15] width 6 height 7
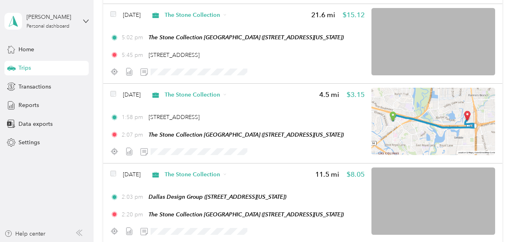
scroll to position [2099, 0]
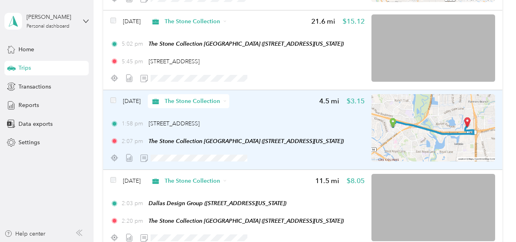
click at [417, 138] on img at bounding box center [433, 127] width 124 height 67
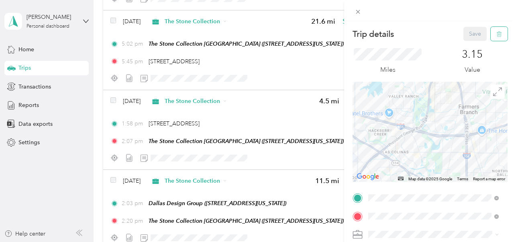
click at [492, 35] on icon "button" at bounding box center [499, 34] width 6 height 6
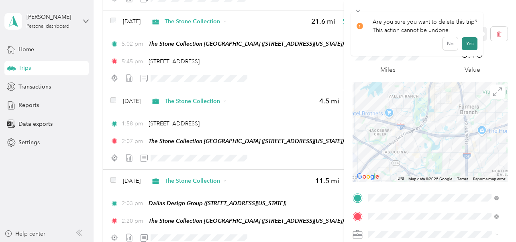
click at [467, 43] on button "Yes" at bounding box center [469, 43] width 16 height 13
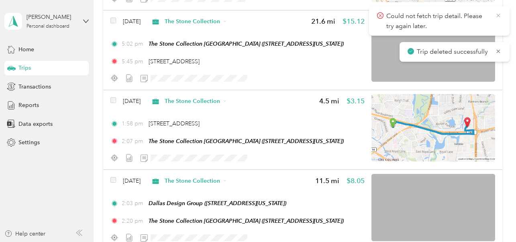
click at [492, 16] on icon at bounding box center [498, 16] width 4 height 4
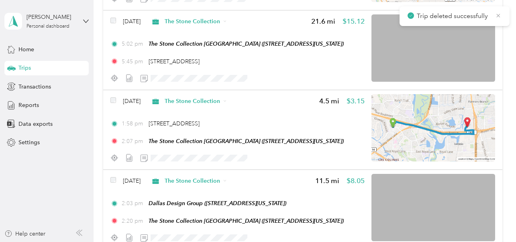
click at [492, 16] on icon at bounding box center [498, 15] width 6 height 7
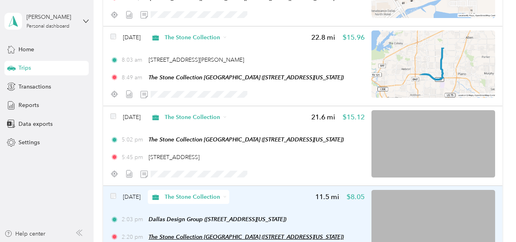
scroll to position [2002, 0]
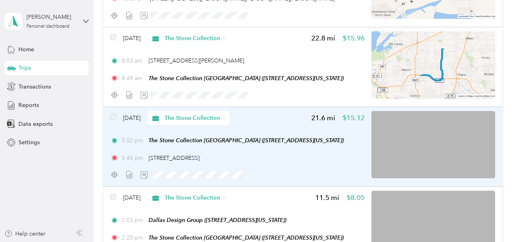
click at [459, 138] on img at bounding box center [433, 144] width 124 height 67
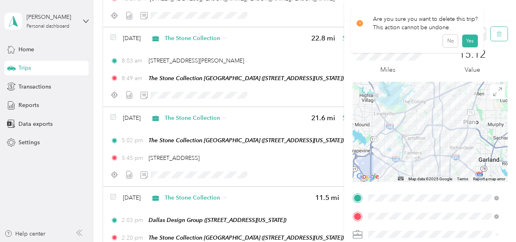
click at [492, 33] on button "button" at bounding box center [498, 34] width 17 height 14
click at [465, 43] on button "Yes" at bounding box center [469, 43] width 16 height 13
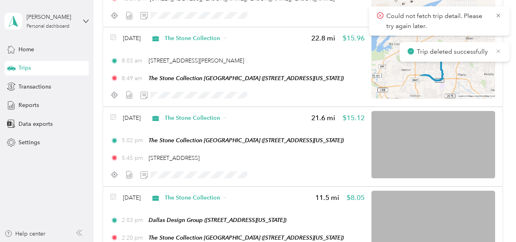
click at [492, 50] on icon at bounding box center [498, 51] width 6 height 7
click at [492, 16] on icon at bounding box center [498, 15] width 6 height 7
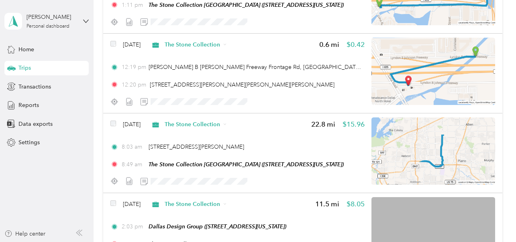
scroll to position [1911, 0]
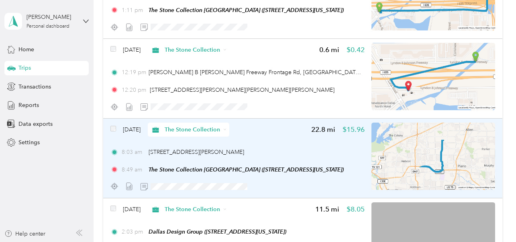
click at [430, 163] on img at bounding box center [433, 156] width 124 height 67
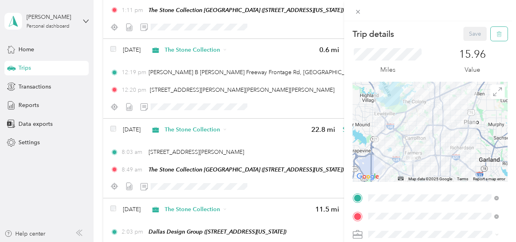
click at [492, 35] on icon "button" at bounding box center [499, 34] width 6 height 6
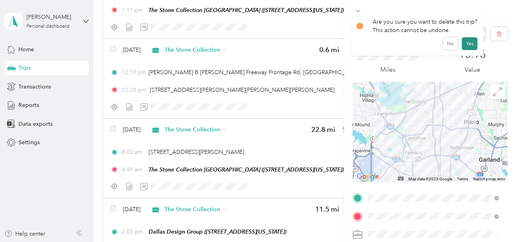
click at [467, 44] on button "Yes" at bounding box center [469, 43] width 16 height 13
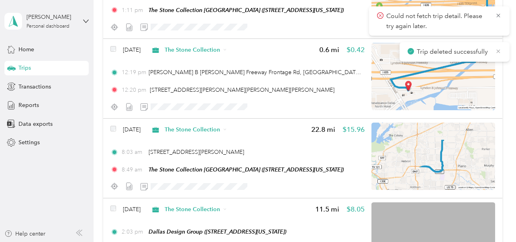
click at [492, 49] on icon at bounding box center [498, 51] width 6 height 7
click at [492, 14] on icon at bounding box center [498, 15] width 6 height 7
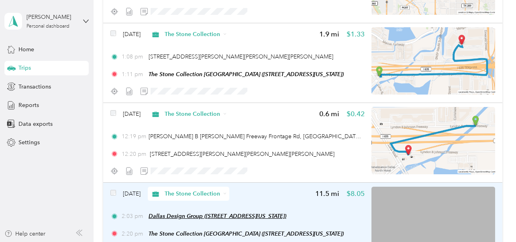
scroll to position [1844, 0]
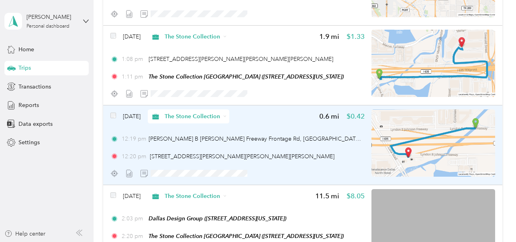
click at [457, 138] on img at bounding box center [433, 143] width 124 height 67
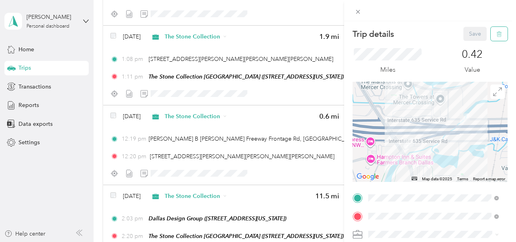
click at [492, 35] on icon "button" at bounding box center [499, 34] width 6 height 6
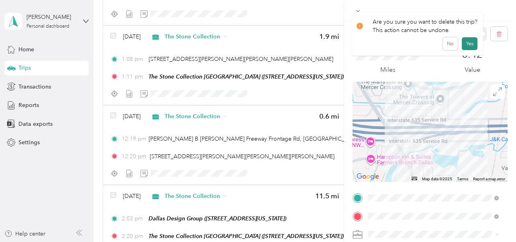
click at [469, 44] on button "Yes" at bounding box center [469, 43] width 16 height 13
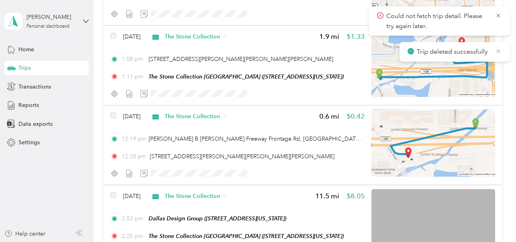
click at [492, 52] on icon at bounding box center [498, 51] width 4 height 4
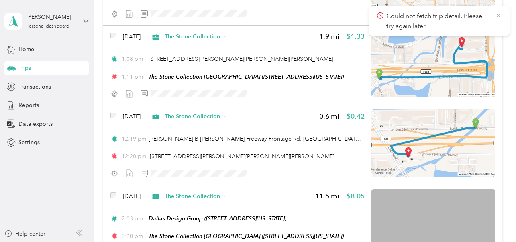
click at [492, 16] on icon at bounding box center [498, 16] width 4 height 4
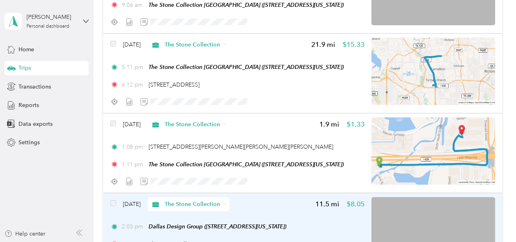
scroll to position [1755, 0]
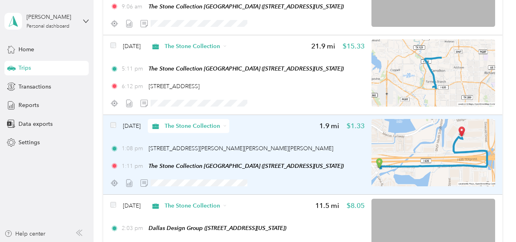
click at [468, 151] on img at bounding box center [433, 152] width 124 height 67
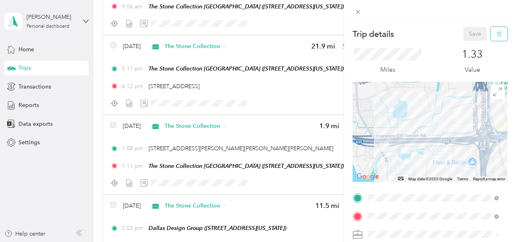
click at [492, 35] on icon "button" at bounding box center [499, 34] width 6 height 6
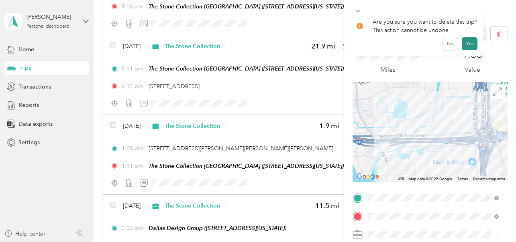
click at [467, 42] on button "Yes" at bounding box center [469, 43] width 16 height 13
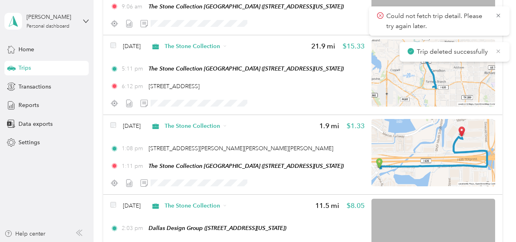
click at [492, 52] on icon at bounding box center [498, 51] width 4 height 4
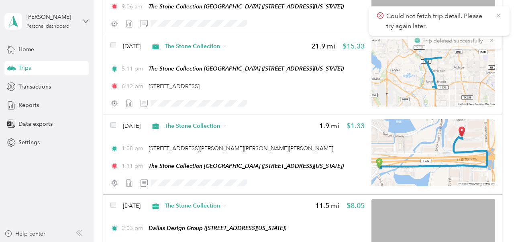
click at [492, 14] on icon at bounding box center [498, 15] width 6 height 7
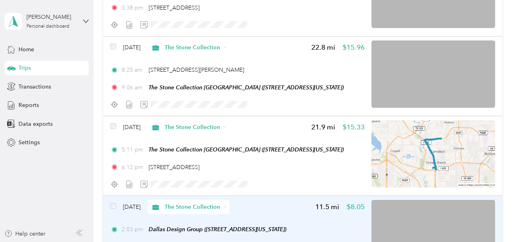
scroll to position [1661, 0]
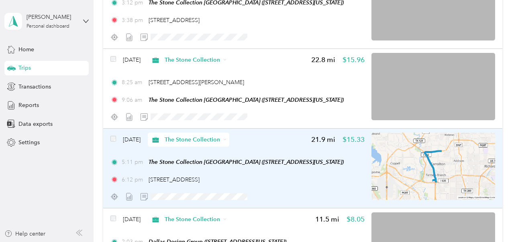
click at [433, 181] on img at bounding box center [433, 166] width 124 height 67
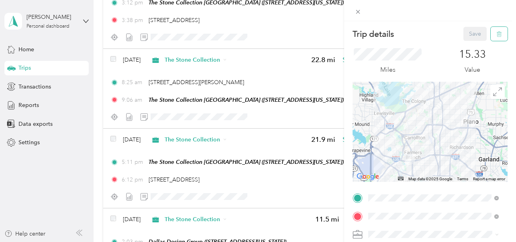
click at [492, 35] on icon "button" at bounding box center [499, 34] width 6 height 6
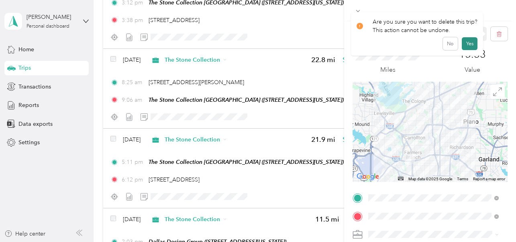
click at [467, 45] on button "Yes" at bounding box center [469, 43] width 16 height 13
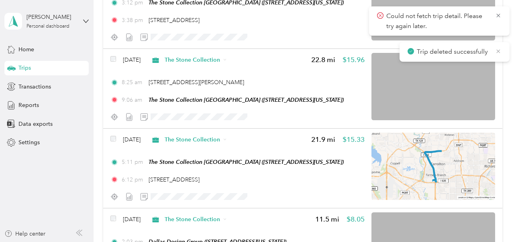
click at [492, 52] on icon at bounding box center [498, 51] width 6 height 7
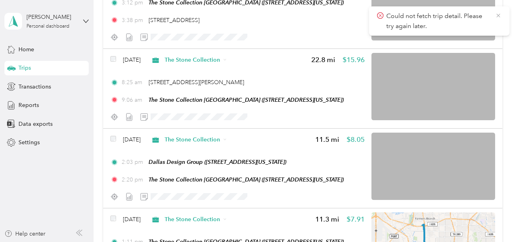
click at [492, 16] on icon at bounding box center [498, 15] width 6 height 7
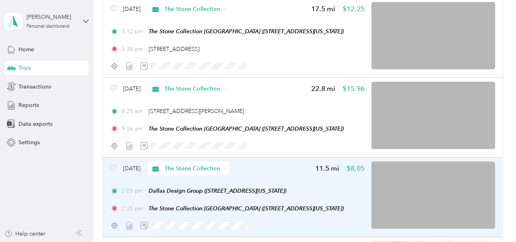
scroll to position [1612, 0]
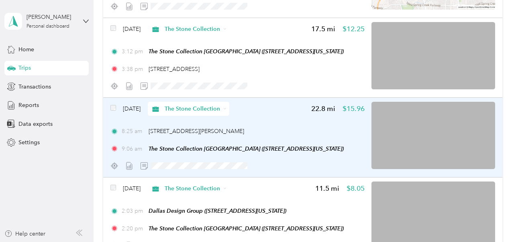
click at [461, 141] on img at bounding box center [433, 135] width 124 height 67
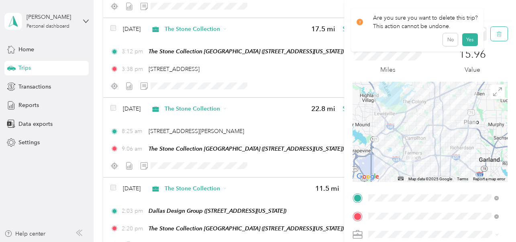
click at [492, 34] on icon "button" at bounding box center [499, 34] width 6 height 6
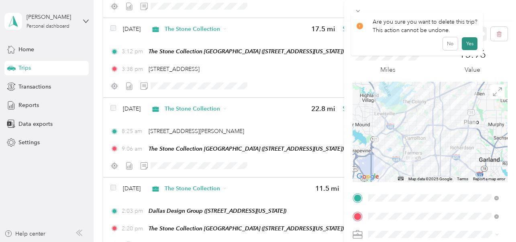
click at [468, 46] on button "Yes" at bounding box center [469, 43] width 16 height 13
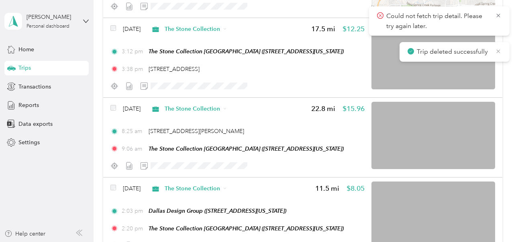
click at [492, 50] on icon at bounding box center [498, 51] width 4 height 4
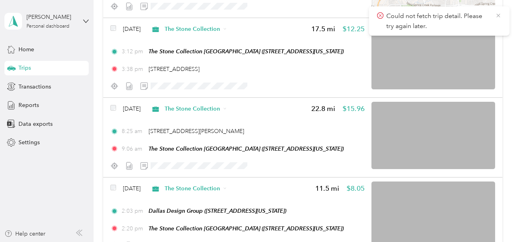
click at [492, 15] on icon at bounding box center [498, 16] width 4 height 4
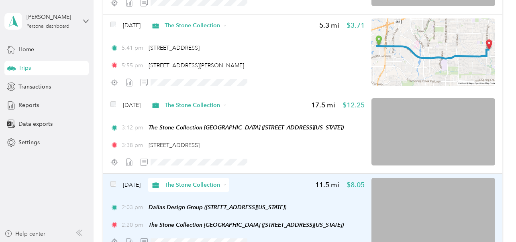
scroll to position [1535, 0]
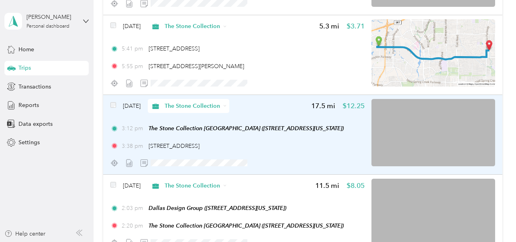
click at [443, 128] on img at bounding box center [433, 132] width 124 height 67
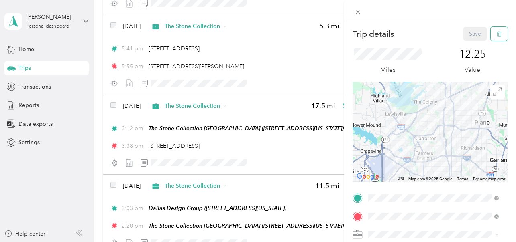
click at [492, 33] on icon "button" at bounding box center [499, 34] width 6 height 6
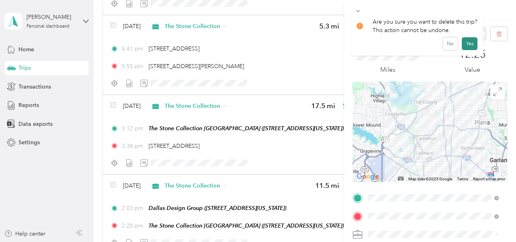
click at [467, 42] on button "Yes" at bounding box center [469, 43] width 16 height 13
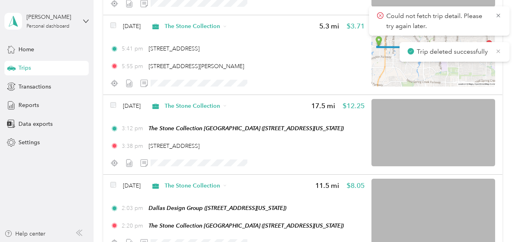
click at [492, 51] on icon at bounding box center [498, 51] width 6 height 7
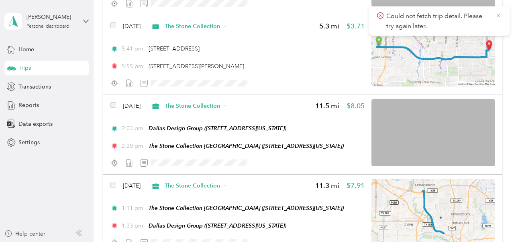
click at [492, 16] on icon at bounding box center [498, 15] width 6 height 7
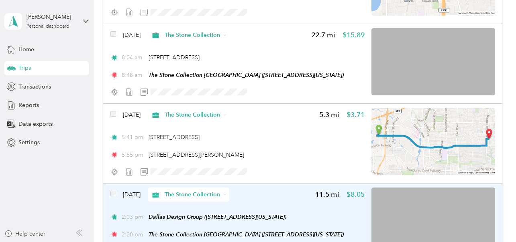
scroll to position [1443, 0]
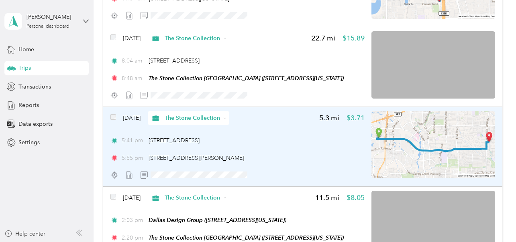
click at [476, 130] on img at bounding box center [433, 144] width 124 height 67
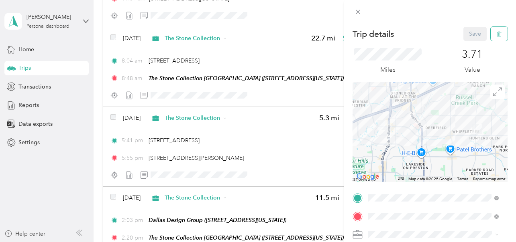
click at [492, 33] on icon "button" at bounding box center [499, 34] width 6 height 6
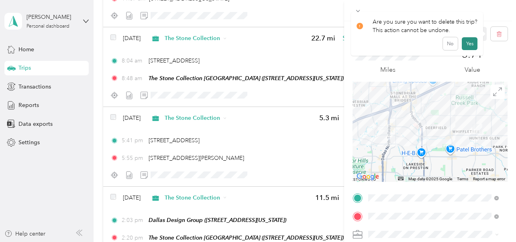
click at [467, 44] on button "Yes" at bounding box center [469, 43] width 16 height 13
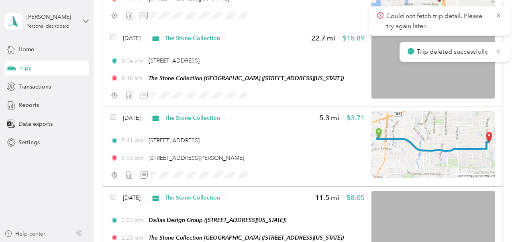
click at [492, 50] on icon at bounding box center [498, 51] width 6 height 7
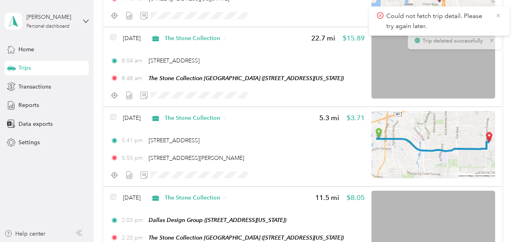
click at [492, 16] on icon at bounding box center [498, 16] width 4 height 4
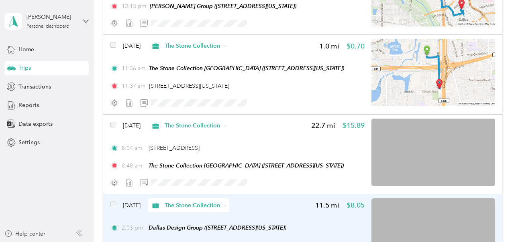
scroll to position [1350, 0]
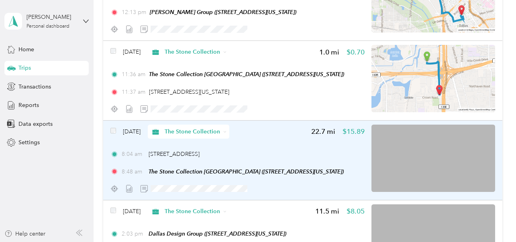
click at [456, 153] on img at bounding box center [433, 158] width 124 height 67
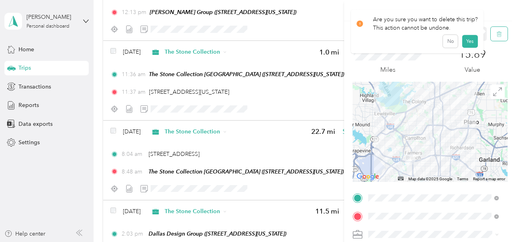
click at [492, 32] on icon "button" at bounding box center [499, 34] width 6 height 6
click at [465, 46] on button "Yes" at bounding box center [469, 43] width 16 height 13
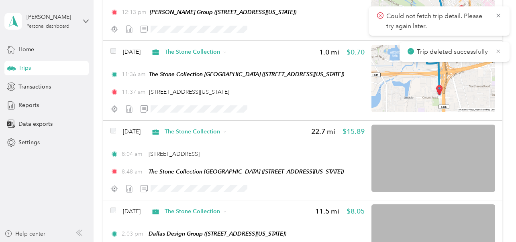
click at [492, 51] on icon at bounding box center [498, 51] width 6 height 7
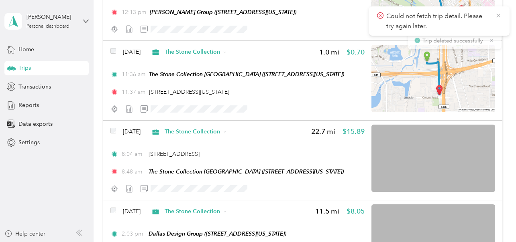
click at [492, 18] on icon at bounding box center [498, 15] width 6 height 7
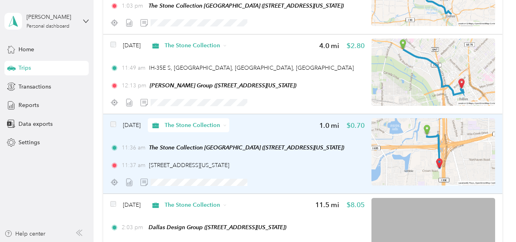
scroll to position [1282, 0]
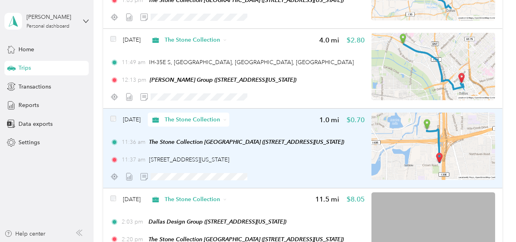
click at [409, 146] on img at bounding box center [433, 146] width 124 height 67
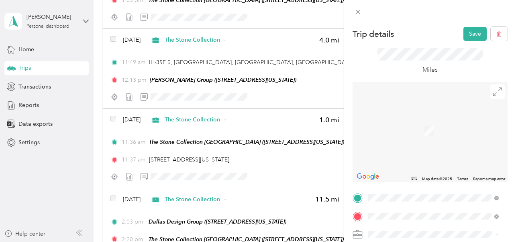
click at [403, 126] on div "[PERSON_NAME] Group [STREET_ADDRESS][US_STATE]" at bounding box center [423, 129] width 80 height 17
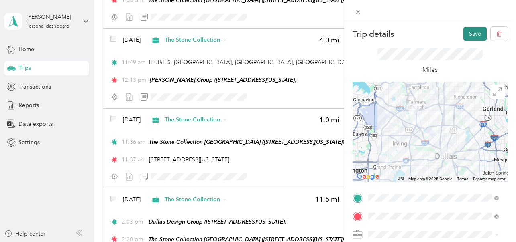
click at [469, 34] on button "Save" at bounding box center [474, 34] width 23 height 14
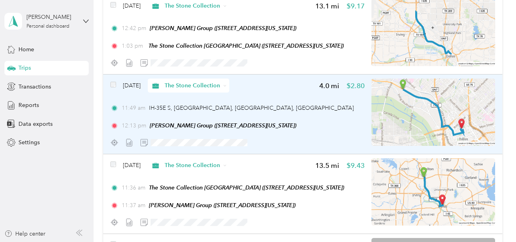
scroll to position [1229, 0]
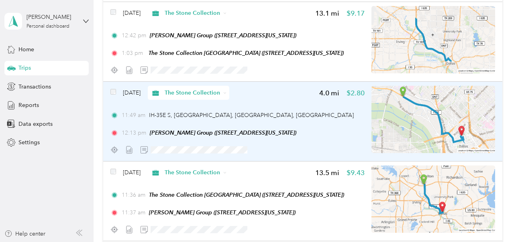
click at [420, 118] on img at bounding box center [433, 119] width 124 height 67
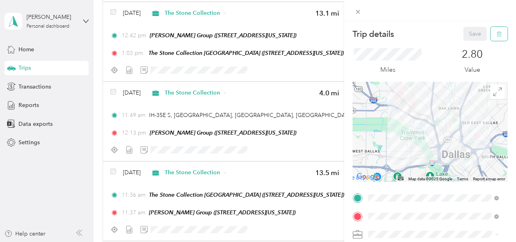
click at [492, 32] on icon "button" at bounding box center [499, 34] width 6 height 6
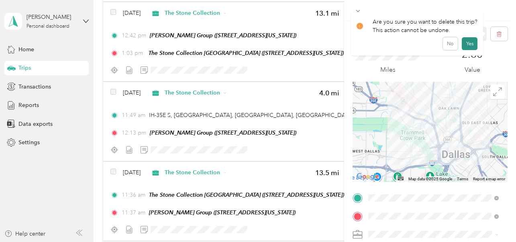
click at [469, 43] on button "Yes" at bounding box center [469, 43] width 16 height 13
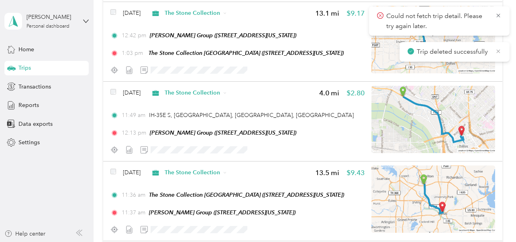
click at [492, 51] on icon at bounding box center [498, 51] width 6 height 7
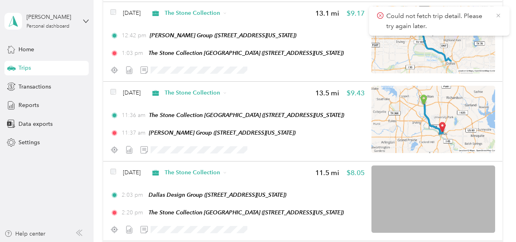
click at [492, 14] on icon at bounding box center [498, 16] width 4 height 4
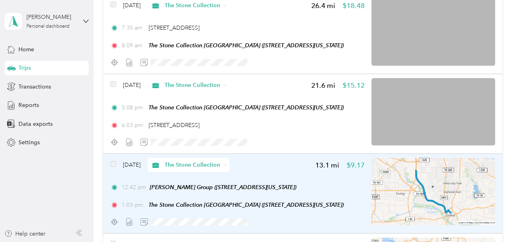
scroll to position [1074, 0]
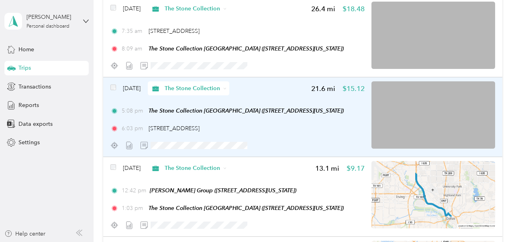
click at [476, 110] on img at bounding box center [433, 114] width 124 height 67
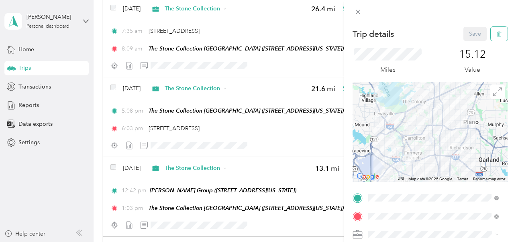
click at [492, 30] on span "button" at bounding box center [499, 33] width 6 height 7
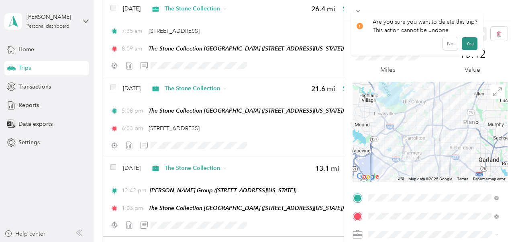
click at [469, 42] on button "Yes" at bounding box center [469, 43] width 16 height 13
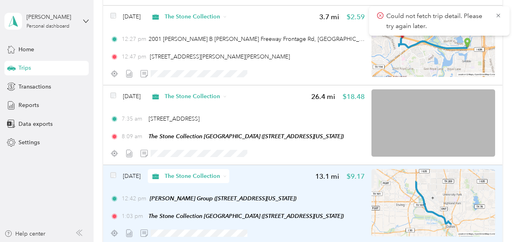
scroll to position [981, 0]
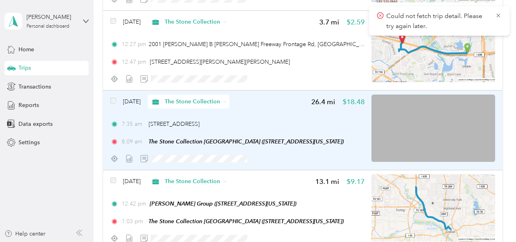
click at [475, 136] on img at bounding box center [433, 128] width 124 height 67
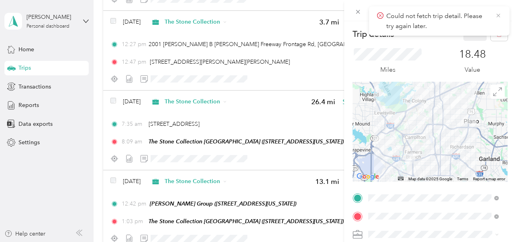
click at [492, 15] on icon at bounding box center [498, 15] width 6 height 7
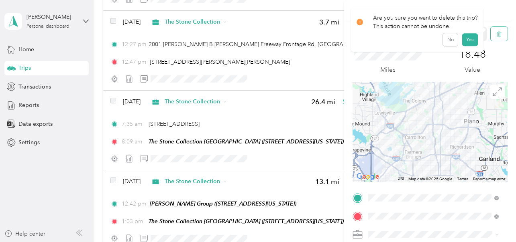
click at [492, 31] on span "button" at bounding box center [499, 33] width 6 height 7
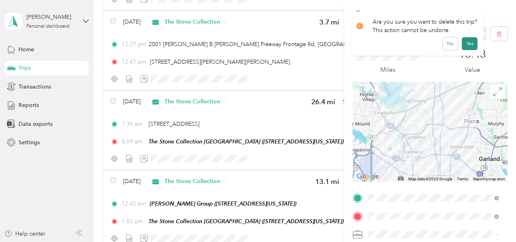
click at [469, 43] on button "Yes" at bounding box center [469, 43] width 16 height 13
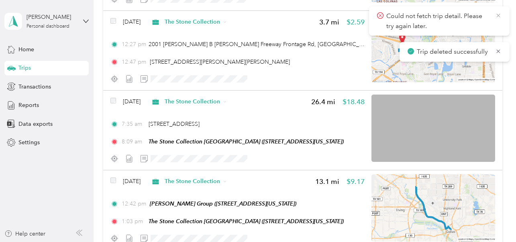
click at [492, 14] on icon at bounding box center [498, 15] width 6 height 7
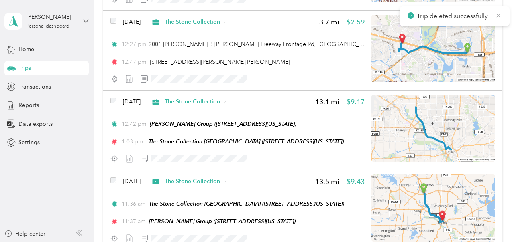
click at [492, 14] on icon at bounding box center [498, 15] width 6 height 7
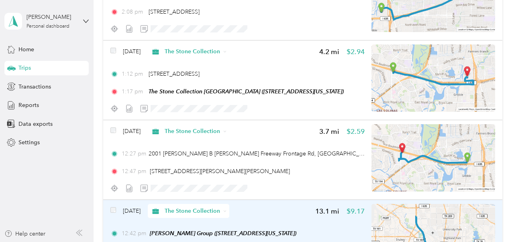
scroll to position [876, 0]
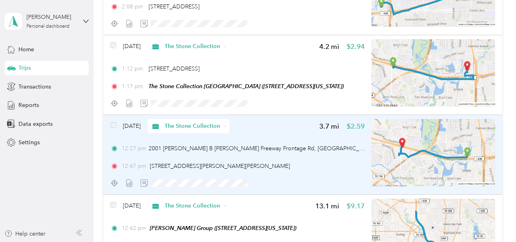
click at [434, 163] on img at bounding box center [433, 152] width 124 height 67
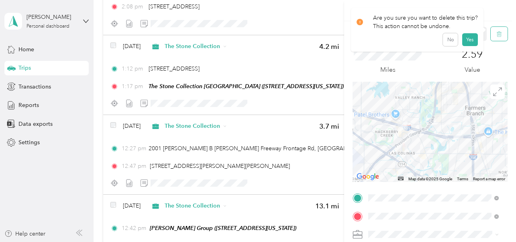
click at [492, 33] on icon "button" at bounding box center [498, 34] width 5 height 5
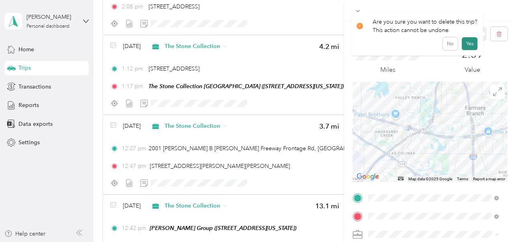
click at [465, 45] on button "Yes" at bounding box center [469, 43] width 16 height 13
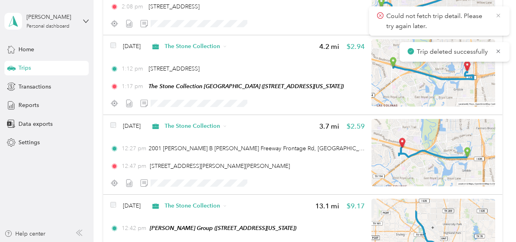
click at [492, 15] on icon at bounding box center [498, 16] width 4 height 4
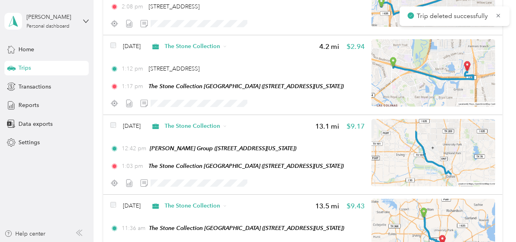
click at [492, 15] on icon at bounding box center [498, 15] width 6 height 7
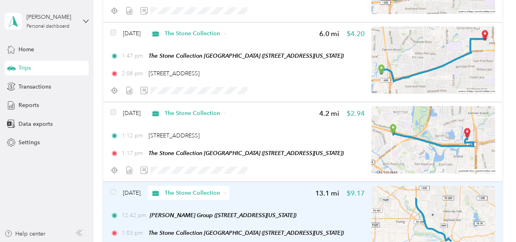
scroll to position [809, 0]
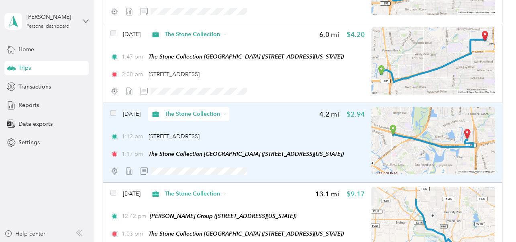
click at [443, 141] on img at bounding box center [433, 140] width 124 height 67
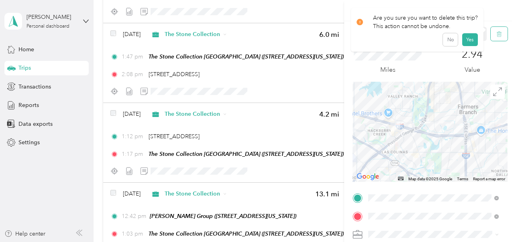
click at [492, 33] on icon "button" at bounding box center [499, 34] width 6 height 6
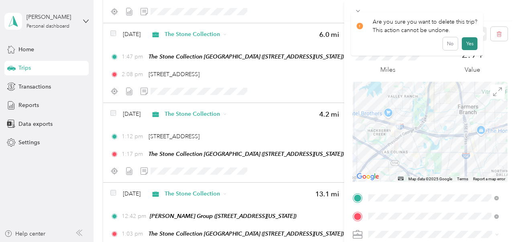
click at [471, 44] on button "Yes" at bounding box center [469, 43] width 16 height 13
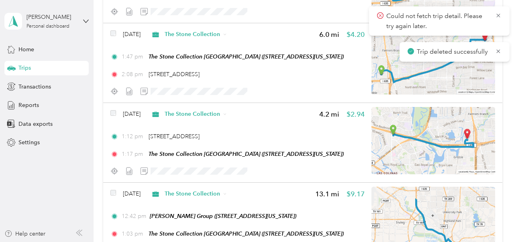
click at [492, 16] on span "Could not fetch trip detail. Please try again later." at bounding box center [439, 21] width 124 height 20
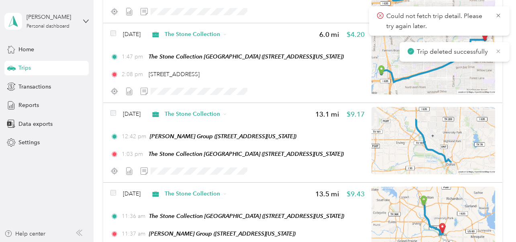
click at [492, 48] on icon at bounding box center [498, 51] width 6 height 7
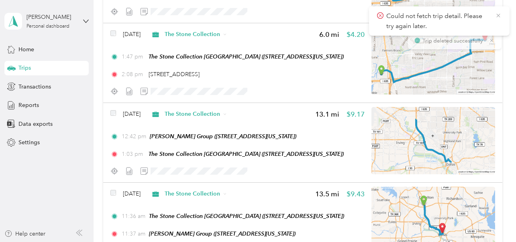
click at [492, 13] on icon at bounding box center [498, 15] width 6 height 7
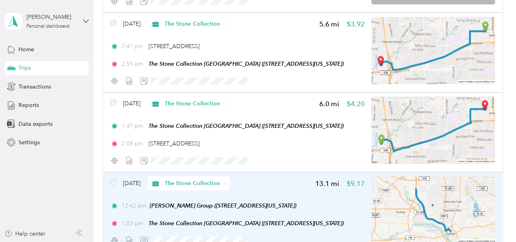
scroll to position [738, 0]
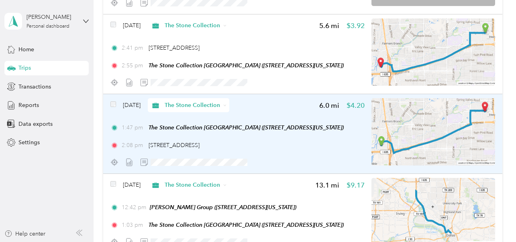
click at [459, 136] on img at bounding box center [433, 131] width 124 height 67
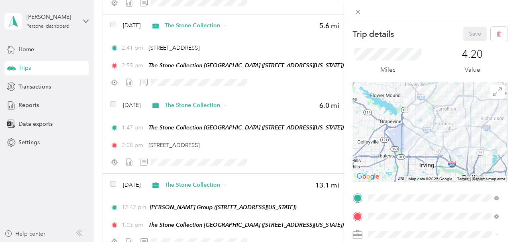
click at [28, 66] on div "Trip details Save This trip cannot be edited because it is either under review,…" at bounding box center [258, 121] width 516 height 242
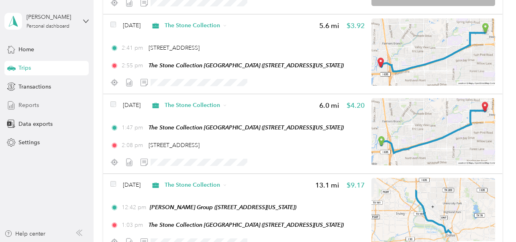
click at [29, 105] on span "Reports" at bounding box center [28, 105] width 20 height 8
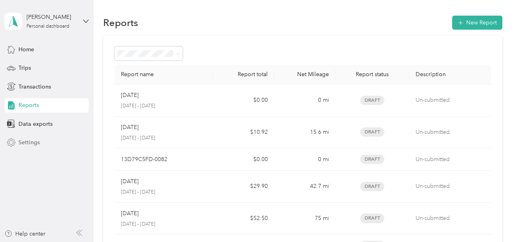
click at [30, 142] on span "Settings" at bounding box center [28, 142] width 21 height 8
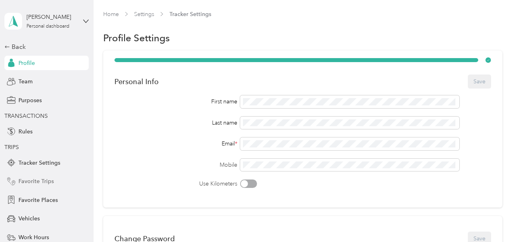
click at [47, 184] on span "Favorite Trips" at bounding box center [35, 181] width 35 height 8
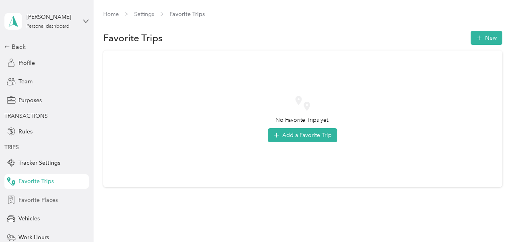
click at [56, 201] on div "Favorite Places" at bounding box center [46, 200] width 84 height 14
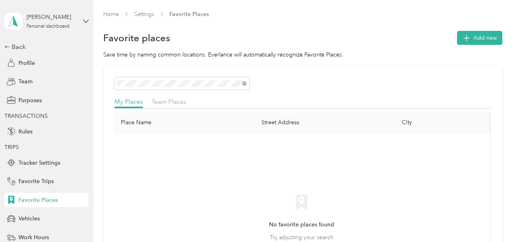
click at [142, 123] on th "Place Name" at bounding box center [184, 123] width 140 height 20
click at [465, 36] on icon "button" at bounding box center [465, 37] width 11 height 11
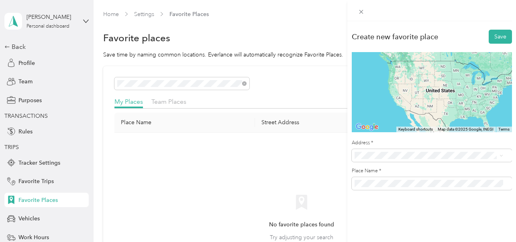
click at [387, 57] on span "[STREET_ADDRESS][US_STATE]" at bounding box center [409, 54] width 80 height 7
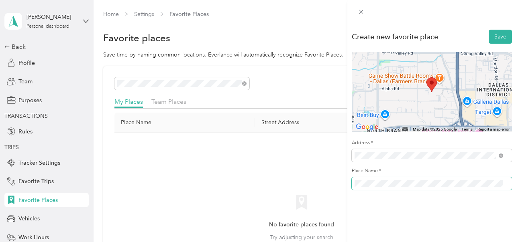
click at [349, 179] on div "Create new favorite place Save ← Move left → Move right ↑ Move up ↓ Move down +…" at bounding box center [431, 111] width 169 height 181
click at [492, 39] on button "Save" at bounding box center [499, 37] width 23 height 14
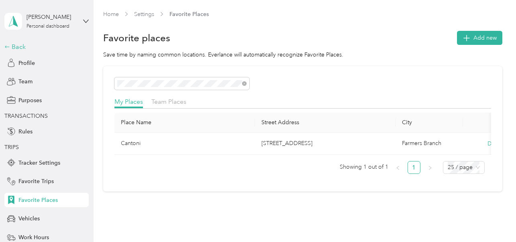
click at [25, 46] on div "Back" at bounding box center [44, 47] width 80 height 10
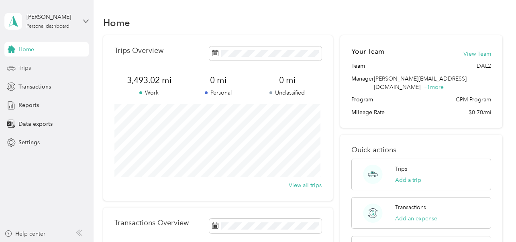
click at [30, 69] on span "Trips" at bounding box center [24, 68] width 12 height 8
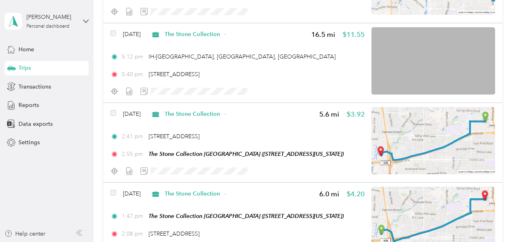
scroll to position [650, 0]
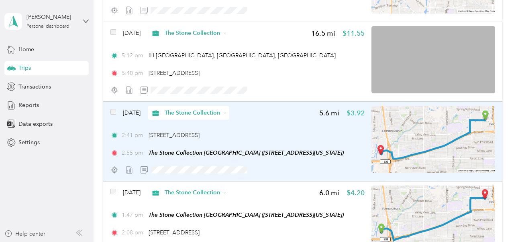
click at [419, 132] on img at bounding box center [433, 139] width 124 height 67
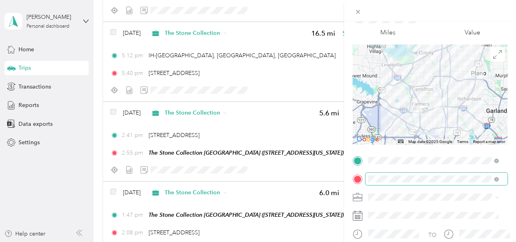
scroll to position [39, 0]
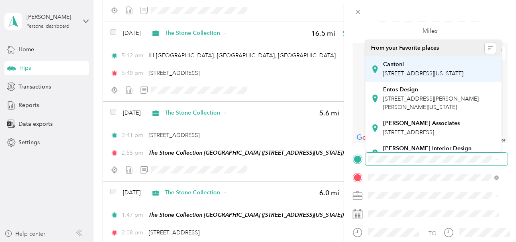
click at [420, 71] on span "[STREET_ADDRESS][US_STATE]" at bounding box center [423, 73] width 80 height 7
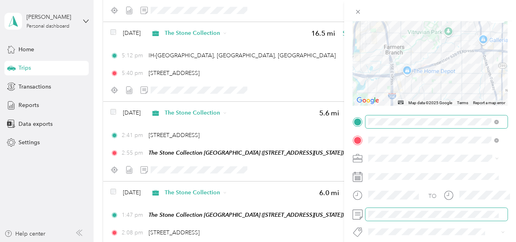
scroll to position [0, 2]
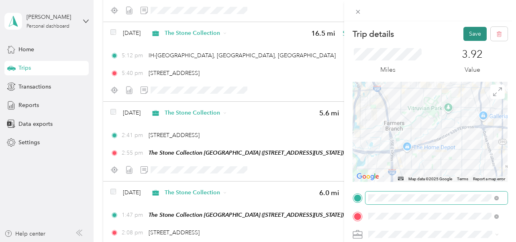
click at [467, 35] on button "Save" at bounding box center [474, 34] width 23 height 14
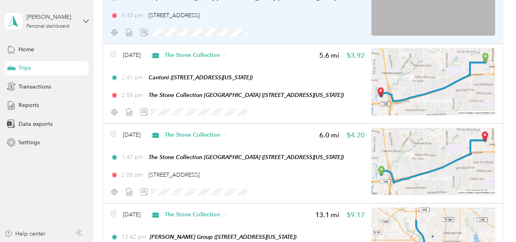
scroll to position [709, 0]
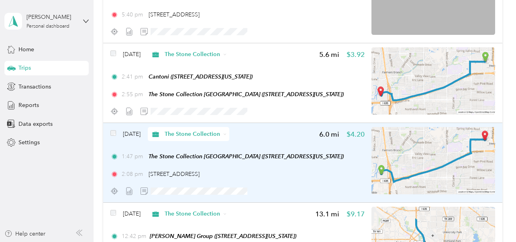
click at [439, 166] on img at bounding box center [433, 160] width 124 height 67
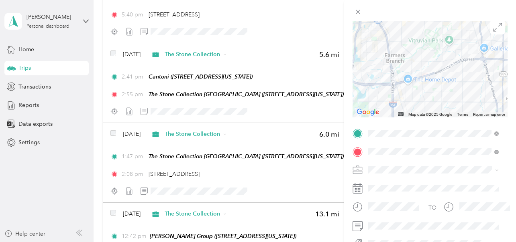
scroll to position [76, 0]
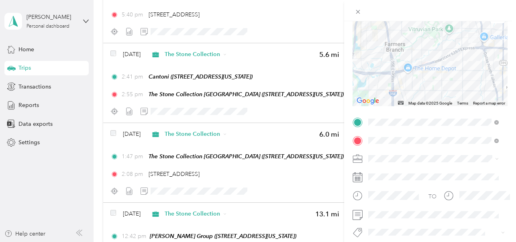
click at [155, 115] on div "Trip details Save This trip cannot be edited because it is either under review,…" at bounding box center [258, 121] width 516 height 242
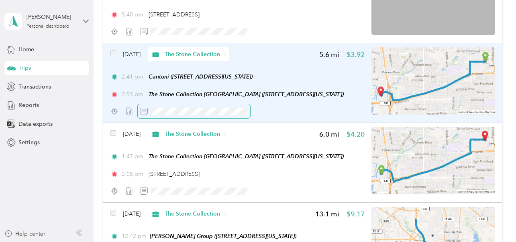
scroll to position [0, 18]
click at [287, 118] on div at bounding box center [237, 111] width 254 height 14
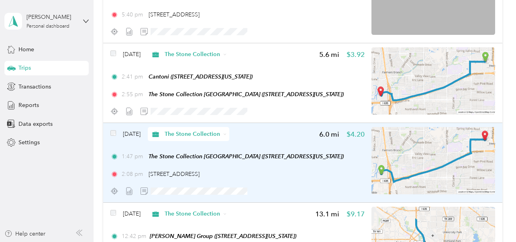
scroll to position [0, 0]
click at [309, 179] on div "2:08 pm [STREET_ADDRESS]" at bounding box center [237, 174] width 254 height 8
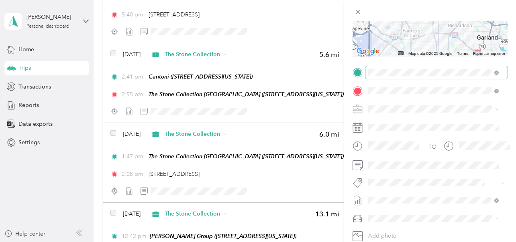
scroll to position [126, 0]
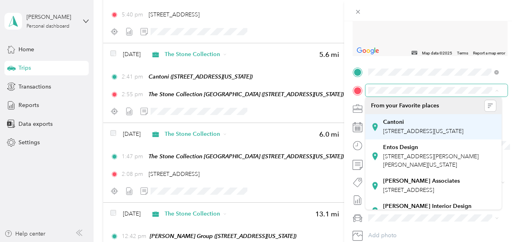
click at [392, 126] on div "Cantoni [STREET_ADDRESS][US_STATE]" at bounding box center [423, 127] width 80 height 17
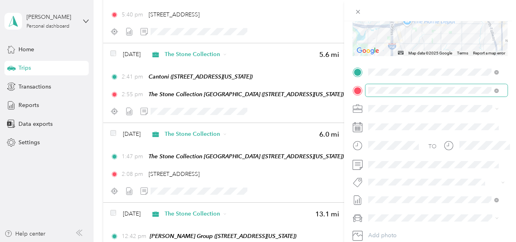
scroll to position [0, 0]
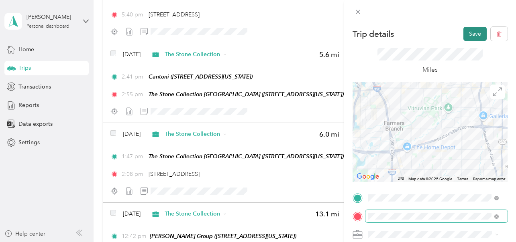
click at [468, 35] on button "Save" at bounding box center [474, 34] width 23 height 14
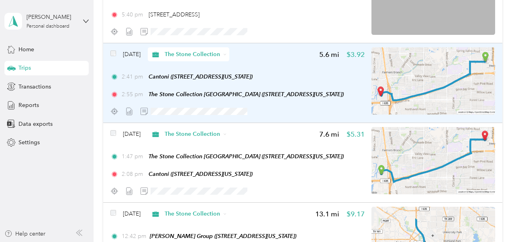
click at [423, 87] on img at bounding box center [433, 80] width 124 height 67
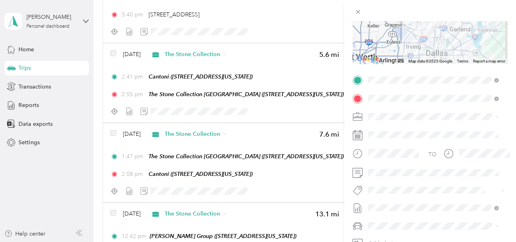
scroll to position [124, 0]
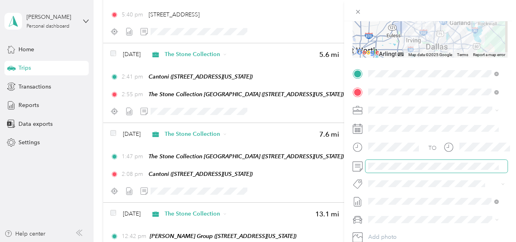
click at [492, 171] on form "Trip details Save This trip cannot be edited because it is either under review,…" at bounding box center [430, 81] width 172 height 359
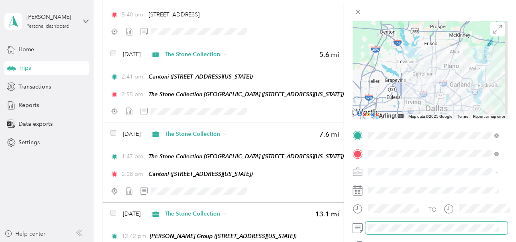
scroll to position [0, 0]
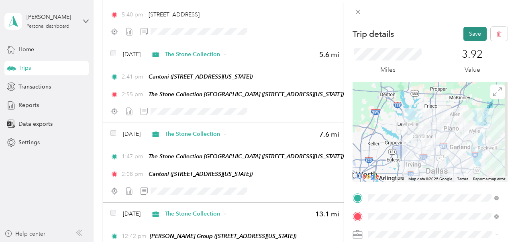
click at [469, 36] on button "Save" at bounding box center [474, 34] width 23 height 14
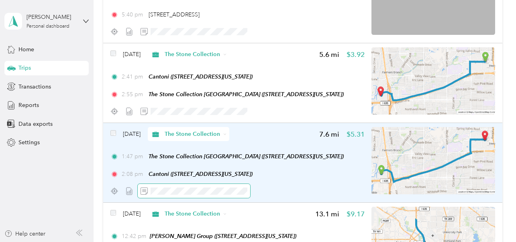
click at [226, 197] on span at bounding box center [194, 191] width 112 height 14
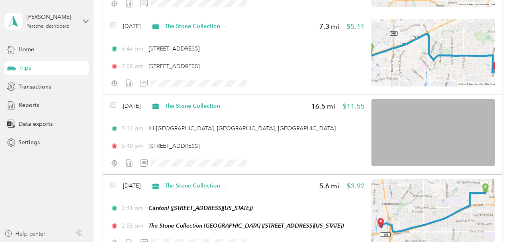
scroll to position [576, 0]
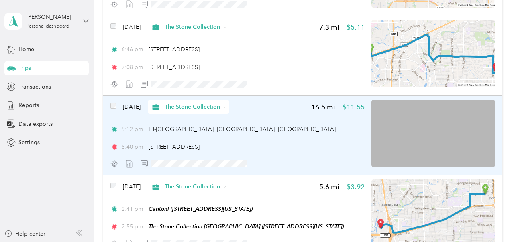
click at [441, 136] on img at bounding box center [433, 133] width 124 height 67
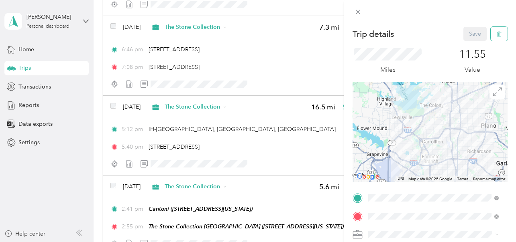
click at [492, 32] on icon "button" at bounding box center [498, 34] width 5 height 5
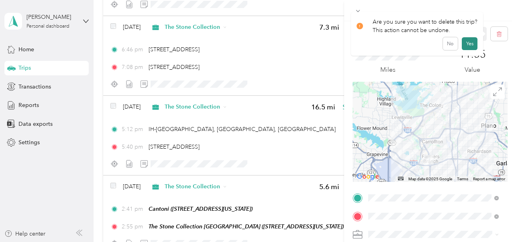
click at [469, 43] on button "Yes" at bounding box center [469, 43] width 16 height 13
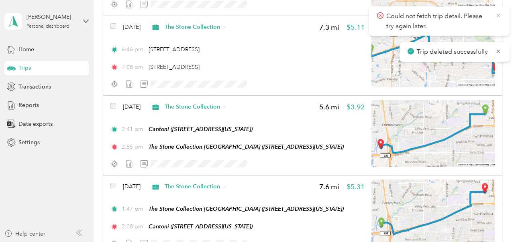
click at [492, 12] on icon at bounding box center [498, 15] width 6 height 7
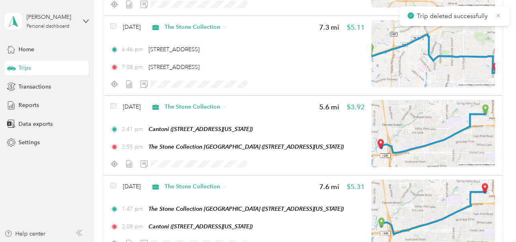
click at [492, 15] on icon at bounding box center [498, 15] width 6 height 7
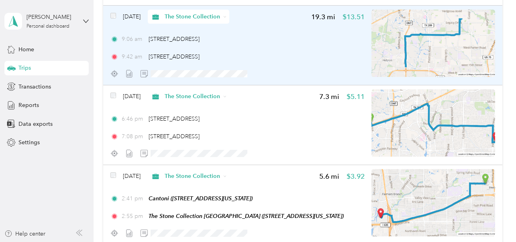
scroll to position [492, 0]
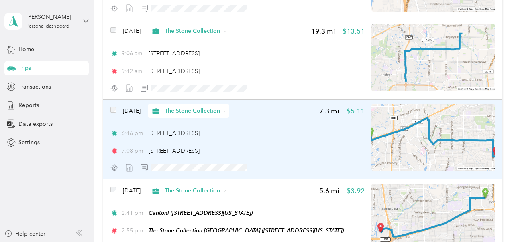
click at [445, 137] on img at bounding box center [433, 137] width 124 height 67
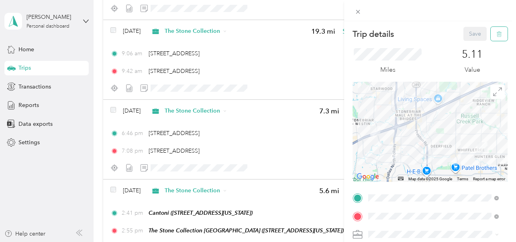
click at [492, 33] on icon "button" at bounding box center [499, 34] width 6 height 6
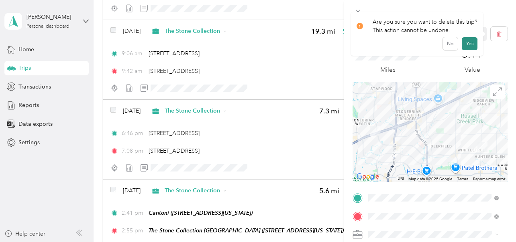
click at [469, 41] on button "Yes" at bounding box center [469, 43] width 16 height 13
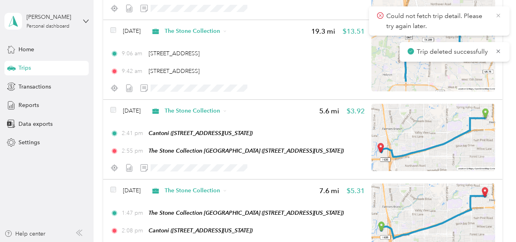
click at [492, 16] on icon at bounding box center [498, 15] width 6 height 7
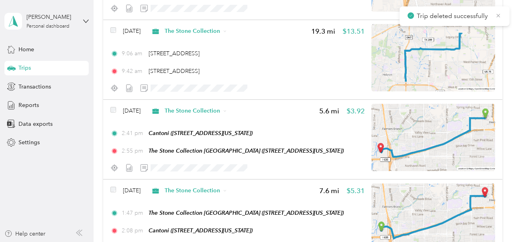
click at [492, 15] on icon at bounding box center [498, 15] width 6 height 7
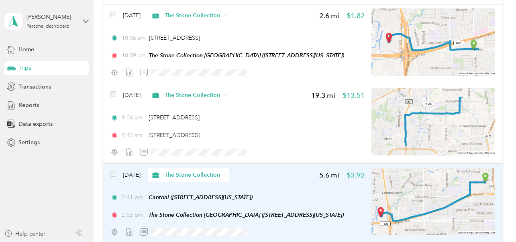
scroll to position [423, 0]
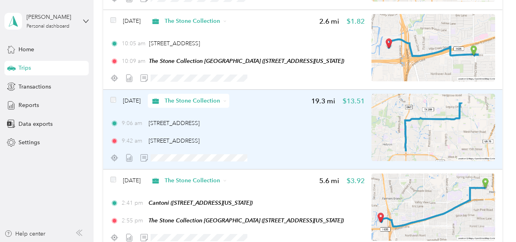
click at [383, 142] on img at bounding box center [433, 127] width 124 height 67
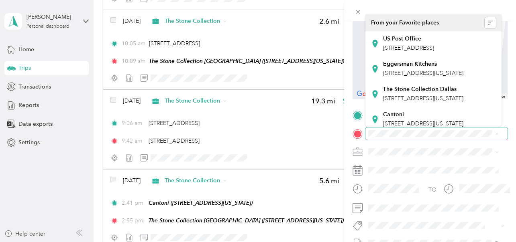
scroll to position [179, 0]
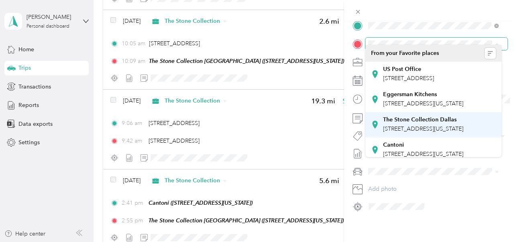
click at [436, 132] on span "[STREET_ADDRESS][US_STATE]" at bounding box center [423, 129] width 80 height 7
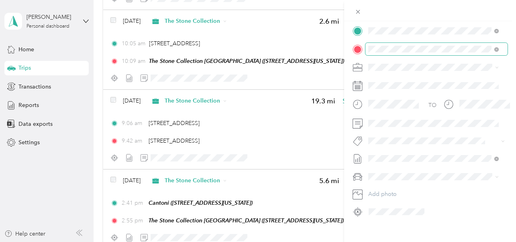
scroll to position [167, 0]
click at [271, 137] on div "Trip details Save This trip cannot be edited because it is either under review,…" at bounding box center [258, 121] width 516 height 242
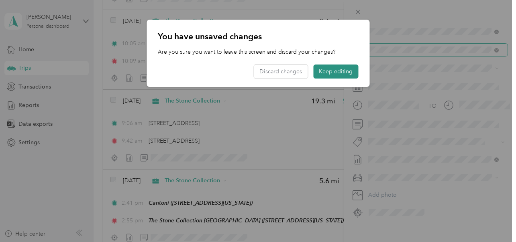
click at [331, 71] on button "Keep editing" at bounding box center [335, 72] width 45 height 14
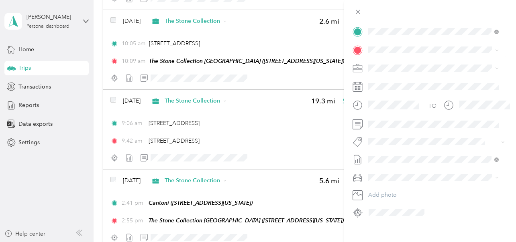
click at [413, 79] on span "[STREET_ADDRESS][US_STATE]" at bounding box center [423, 75] width 80 height 7
click at [392, 128] on span at bounding box center [436, 124] width 142 height 13
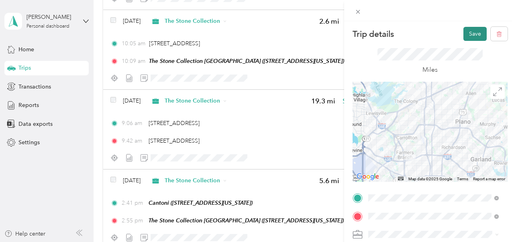
scroll to position [0, 0]
click at [470, 37] on button "Save" at bounding box center [474, 34] width 23 height 14
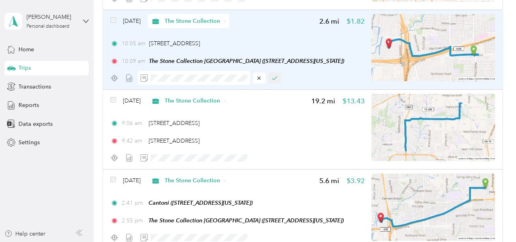
click at [272, 81] on icon "button" at bounding box center [275, 78] width 6 height 6
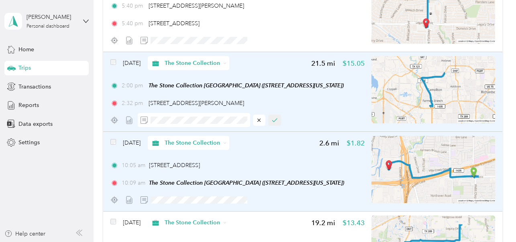
click at [277, 121] on button "button" at bounding box center [274, 120] width 13 height 11
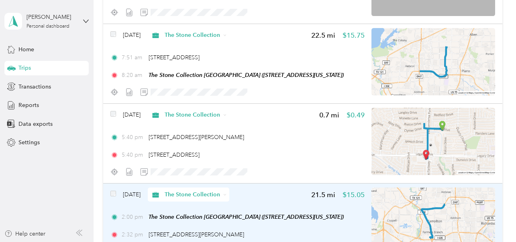
scroll to position [166, 0]
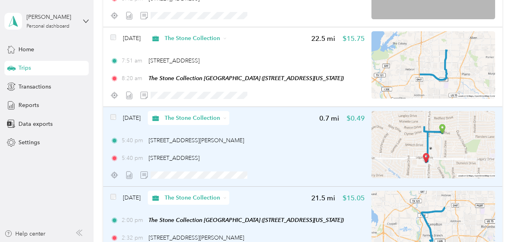
click at [466, 148] on img at bounding box center [433, 144] width 124 height 67
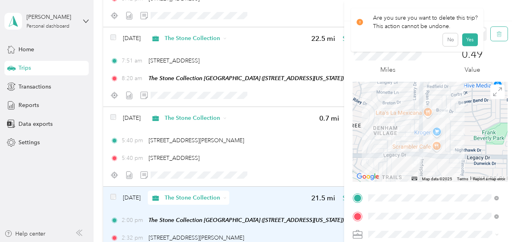
click at [492, 33] on icon "button" at bounding box center [499, 34] width 6 height 6
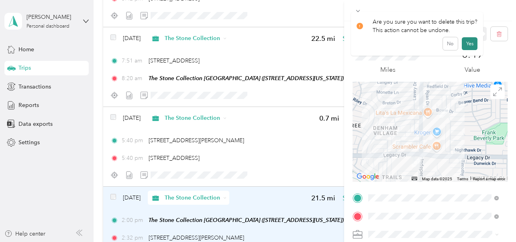
click at [469, 43] on button "Yes" at bounding box center [469, 43] width 16 height 13
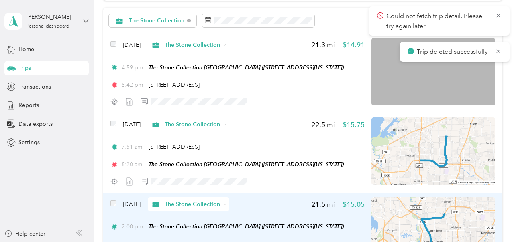
scroll to position [79, 0]
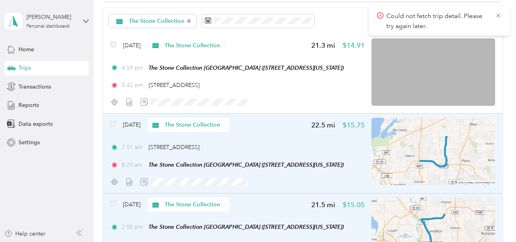
click at [464, 139] on img at bounding box center [433, 151] width 124 height 67
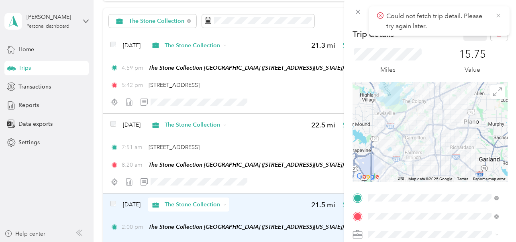
click at [492, 14] on icon at bounding box center [498, 15] width 6 height 7
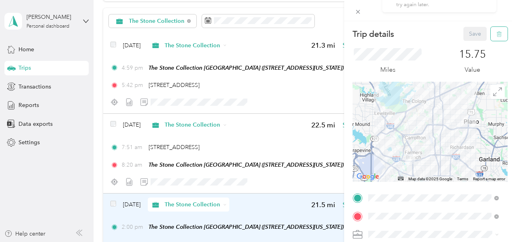
click at [492, 35] on icon "button" at bounding box center [498, 34] width 0 height 2
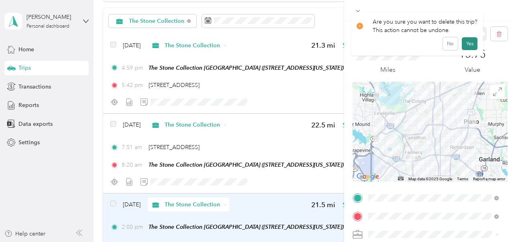
click at [469, 45] on button "Yes" at bounding box center [469, 43] width 16 height 13
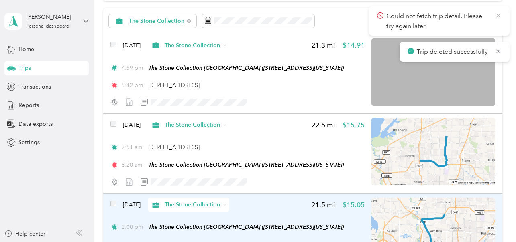
click at [492, 17] on icon at bounding box center [498, 15] width 6 height 7
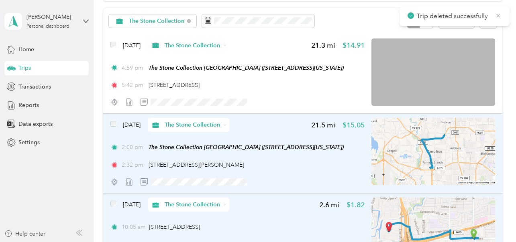
click at [492, 16] on icon at bounding box center [498, 16] width 4 height 4
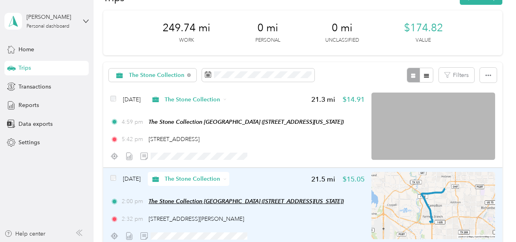
scroll to position [24, 0]
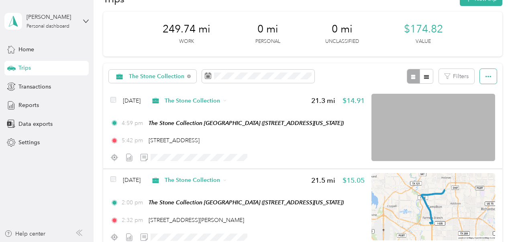
click at [485, 78] on icon "button" at bounding box center [488, 77] width 6 height 6
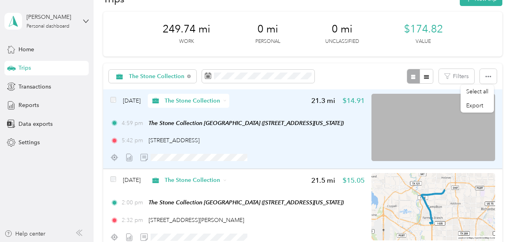
click at [469, 135] on img at bounding box center [433, 127] width 124 height 67
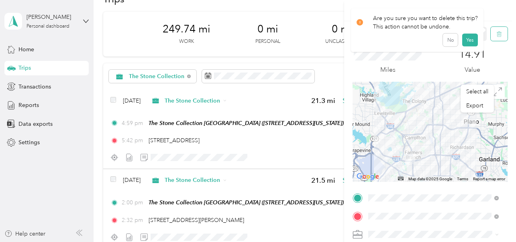
click at [492, 34] on icon "button" at bounding box center [499, 34] width 6 height 6
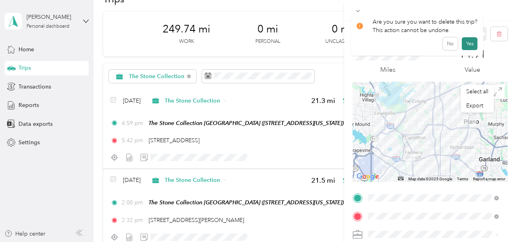
click at [469, 44] on button "Yes" at bounding box center [469, 43] width 16 height 13
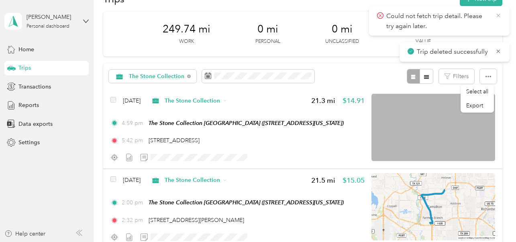
click at [492, 16] on icon at bounding box center [498, 16] width 4 height 4
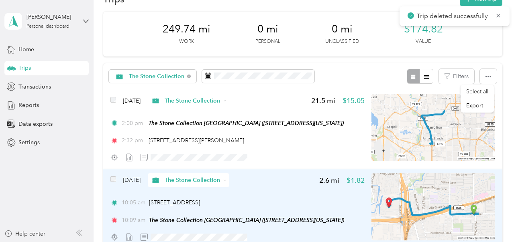
click at [492, 16] on icon at bounding box center [498, 16] width 4 height 4
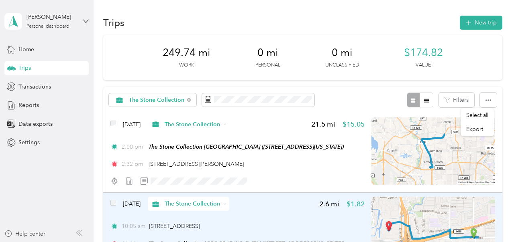
click at [479, 151] on img at bounding box center [433, 151] width 124 height 67
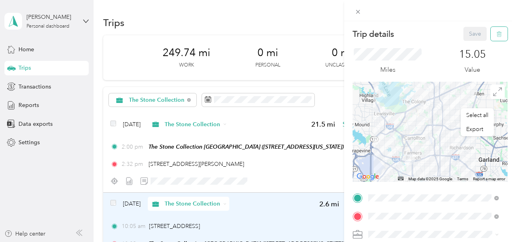
click at [492, 31] on icon "button" at bounding box center [499, 34] width 6 height 6
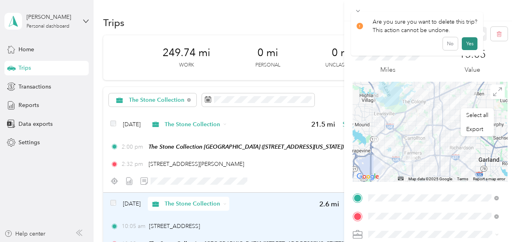
click at [468, 43] on button "Yes" at bounding box center [469, 43] width 16 height 13
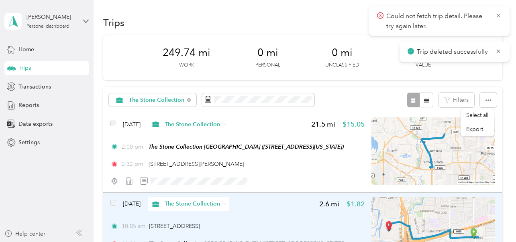
click at [492, 12] on div "Could not fetch trip detail. Please try again later." at bounding box center [439, 20] width 140 height 29
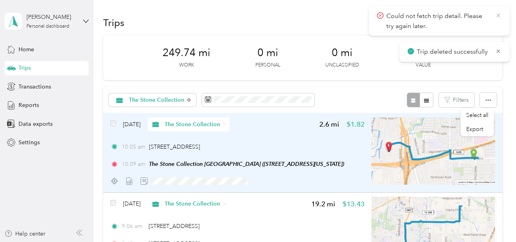
click at [492, 16] on icon at bounding box center [498, 15] width 6 height 7
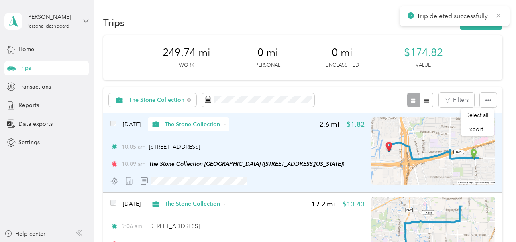
click at [492, 16] on icon at bounding box center [498, 16] width 4 height 4
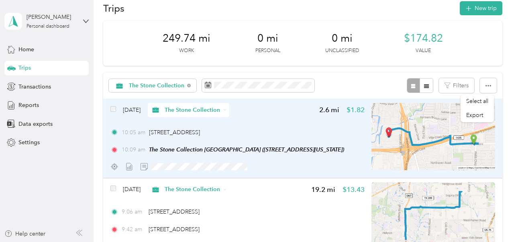
scroll to position [14, 0]
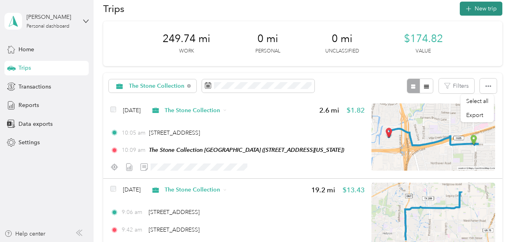
click at [475, 10] on button "New trip" at bounding box center [480, 9] width 43 height 14
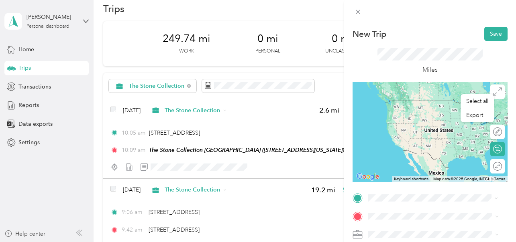
click at [427, 110] on span "[STREET_ADDRESS][US_STATE]" at bounding box center [423, 112] width 80 height 7
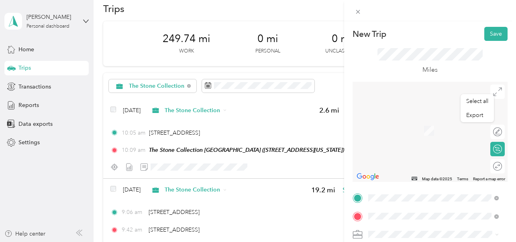
click at [406, 124] on span "[STREET_ADDRESS][US_STATE]" at bounding box center [423, 120] width 80 height 7
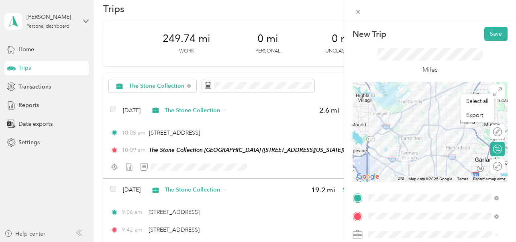
click at [430, 150] on div at bounding box center [429, 132] width 155 height 100
click at [428, 146] on div at bounding box center [429, 132] width 155 height 100
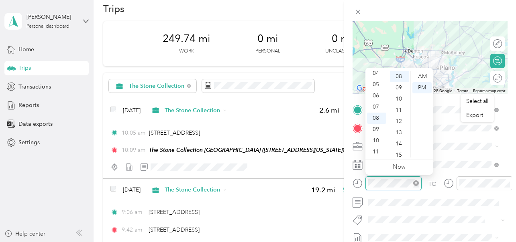
scroll to position [22, 0]
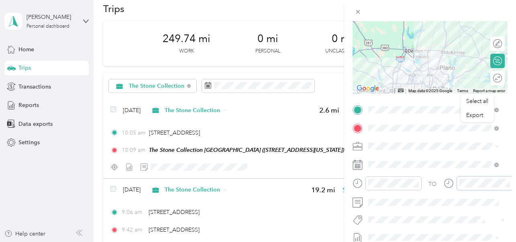
click at [453, 184] on div at bounding box center [477, 184] width 69 height 14
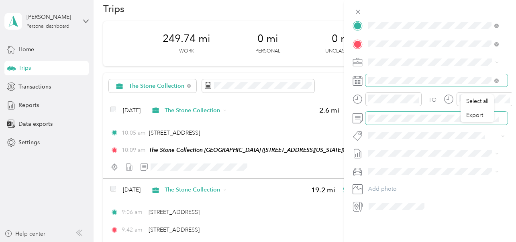
scroll to position [0, 0]
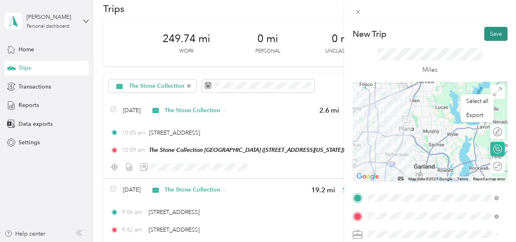
click at [489, 37] on button "Save" at bounding box center [495, 34] width 23 height 14
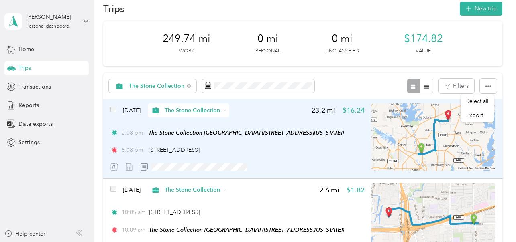
click at [426, 136] on img at bounding box center [433, 137] width 124 height 67
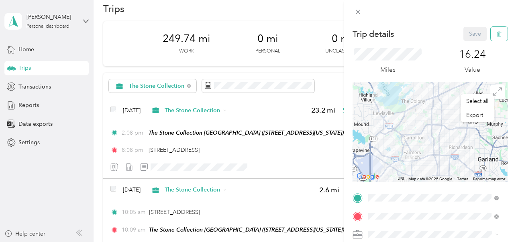
click at [492, 33] on icon "button" at bounding box center [499, 34] width 6 height 6
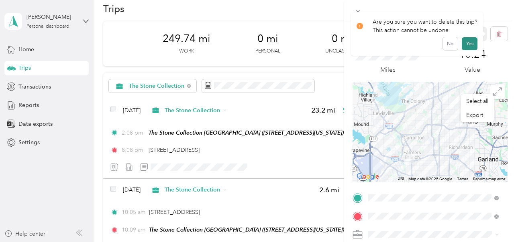
click at [471, 44] on button "Yes" at bounding box center [469, 43] width 16 height 13
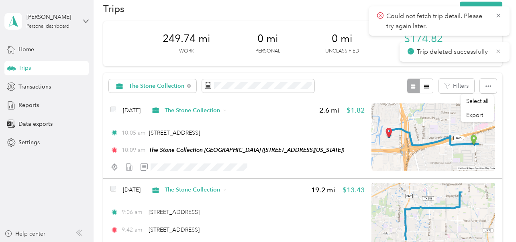
click at [492, 52] on icon at bounding box center [498, 51] width 6 height 7
click at [492, 16] on icon at bounding box center [498, 15] width 6 height 7
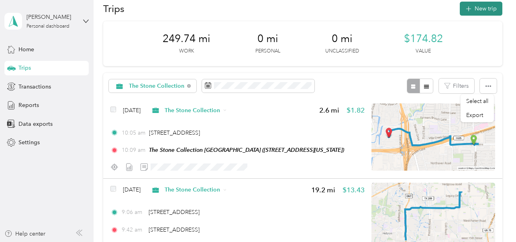
click at [480, 9] on button "New trip" at bounding box center [480, 9] width 43 height 14
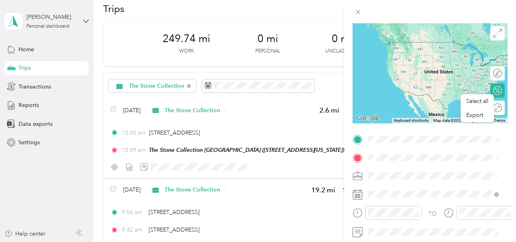
scroll to position [61, 0]
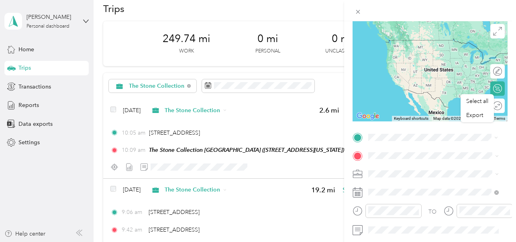
click at [424, 51] on span "[STREET_ADDRESS][US_STATE]" at bounding box center [423, 52] width 80 height 7
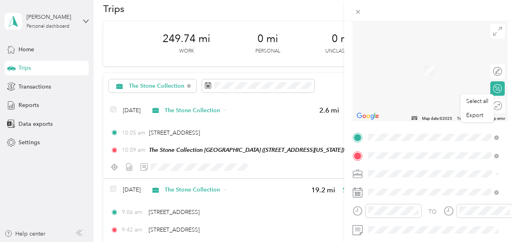
click at [410, 71] on div "[PERSON_NAME] [STREET_ADDRESS][US_STATE]" at bounding box center [423, 65] width 80 height 17
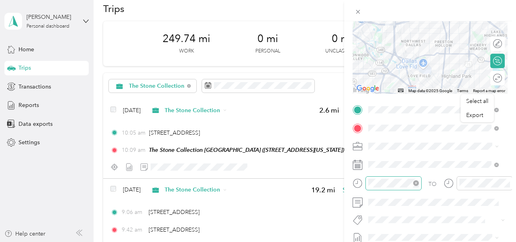
scroll to position [102, 0]
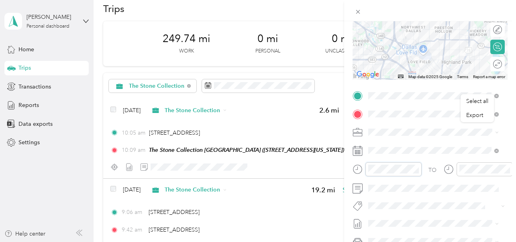
click at [358, 169] on div at bounding box center [386, 170] width 69 height 14
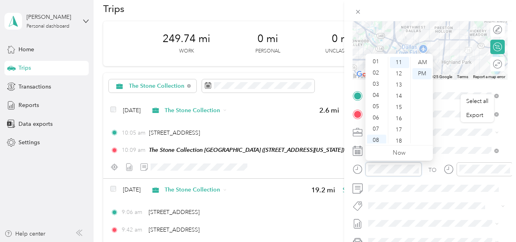
scroll to position [12, 0]
click at [374, 73] on div "02" at bounding box center [376, 73] width 19 height 11
click at [401, 62] on div "00" at bounding box center [399, 62] width 19 height 11
click at [420, 74] on div "PM" at bounding box center [421, 73] width 19 height 11
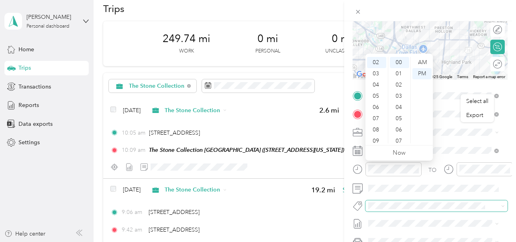
click at [417, 202] on span at bounding box center [429, 206] width 129 height 8
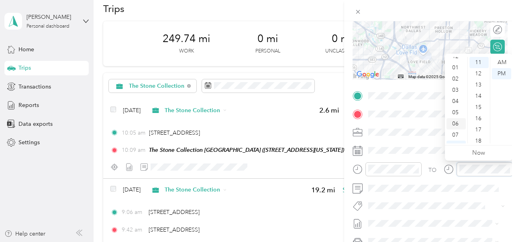
scroll to position [5, 0]
click at [456, 58] on div "12" at bounding box center [455, 57] width 19 height 11
click at [477, 116] on div "20" at bounding box center [478, 115] width 19 height 11
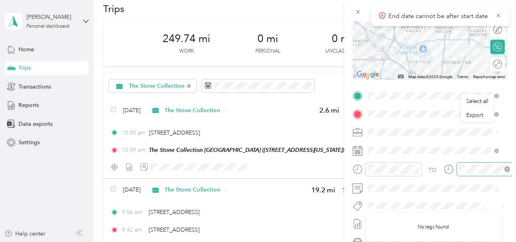
click at [492, 171] on icon "close-circle" at bounding box center [507, 170] width 6 height 6
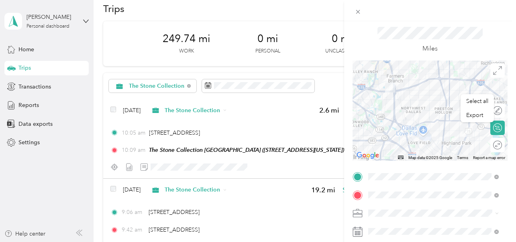
scroll to position [0, 0]
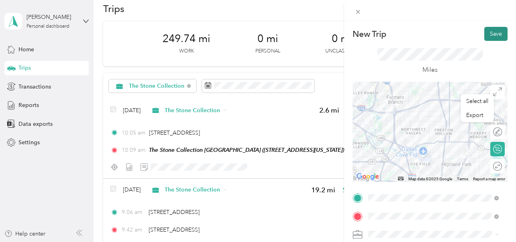
click at [486, 35] on button "Save" at bounding box center [495, 34] width 23 height 14
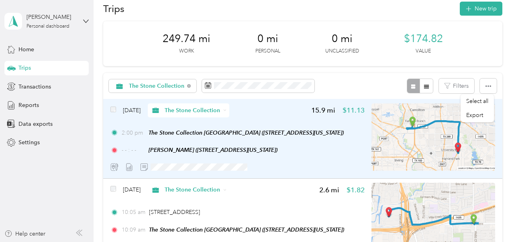
click at [445, 127] on img at bounding box center [433, 137] width 124 height 67
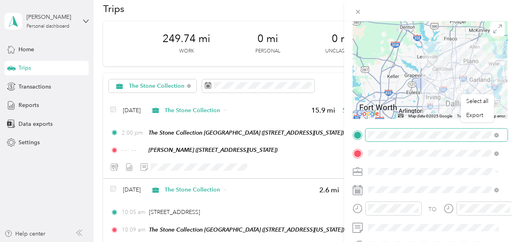
scroll to position [64, 0]
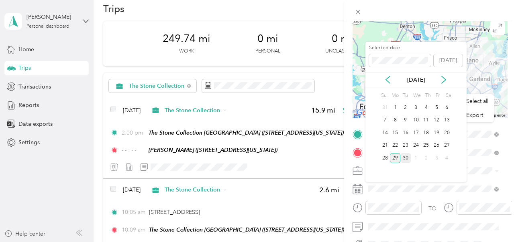
click at [404, 158] on div "30" at bounding box center [405, 158] width 10 height 10
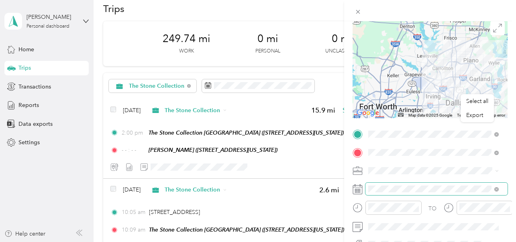
scroll to position [0, 0]
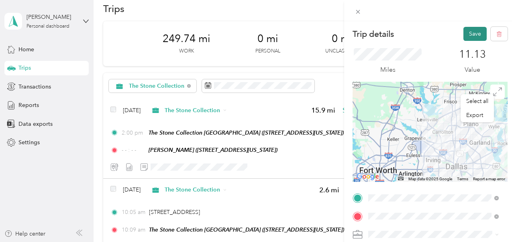
click at [468, 34] on button "Save" at bounding box center [474, 34] width 23 height 14
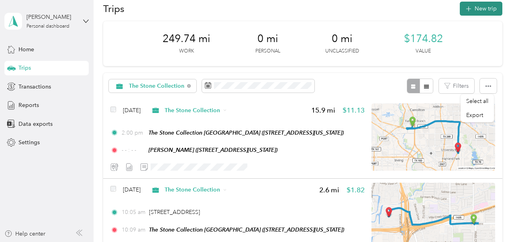
click at [475, 7] on button "New trip" at bounding box center [480, 9] width 43 height 14
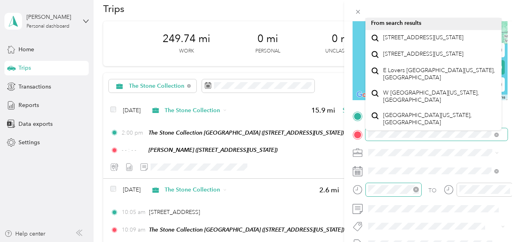
scroll to position [95, 0]
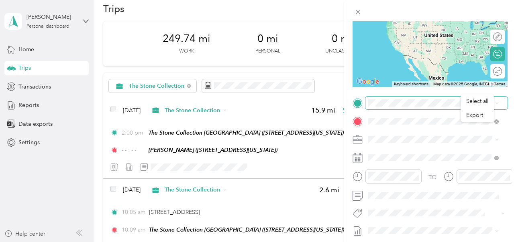
click at [413, 242] on div "Select all Export New Trip Save This trip cannot be edited because it is either…" at bounding box center [256, 242] width 512 height 0
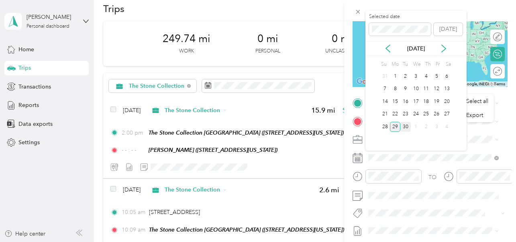
click at [406, 126] on div "30" at bounding box center [405, 127] width 10 height 10
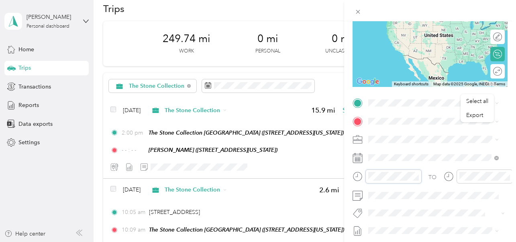
click at [356, 177] on div at bounding box center [386, 177] width 69 height 14
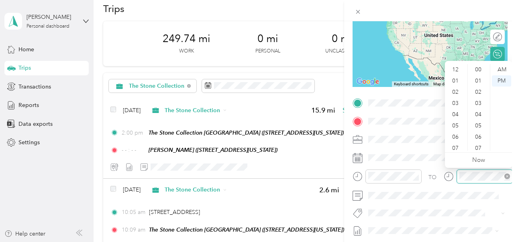
scroll to position [48, 0]
click at [457, 65] on div "04" at bounding box center [455, 66] width 19 height 11
click at [481, 69] on div "00" at bounding box center [478, 69] width 19 height 11
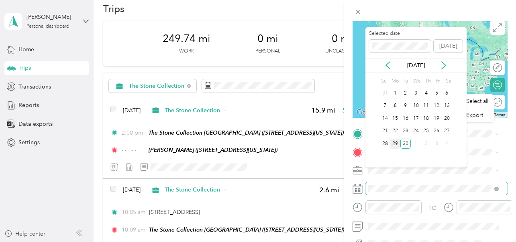
scroll to position [60, 0]
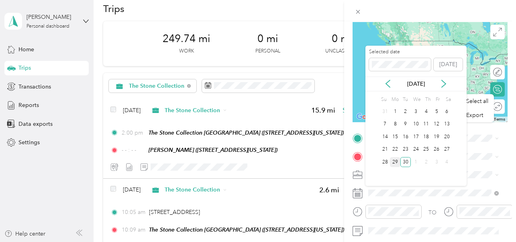
click at [485, 129] on div "New Trip Save This trip cannot be edited because it is either under review, app…" at bounding box center [429, 146] width 155 height 359
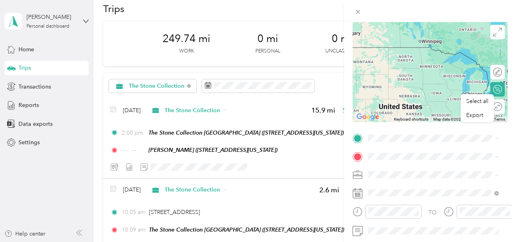
scroll to position [0, 0]
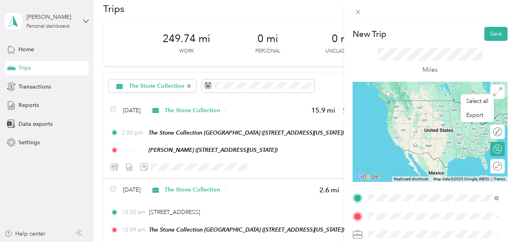
click at [416, 112] on span "[STREET_ADDRESS][US_STATE]" at bounding box center [423, 112] width 80 height 7
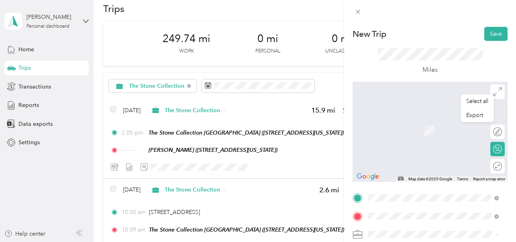
click at [407, 120] on span "[STREET_ADDRESS][US_STATE]" at bounding box center [423, 118] width 80 height 7
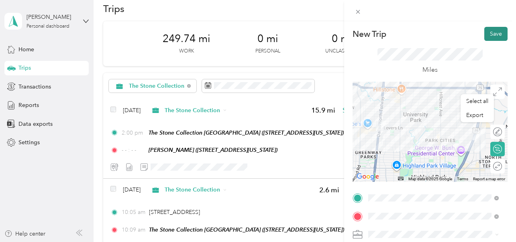
click at [488, 33] on button "Save" at bounding box center [495, 34] width 23 height 14
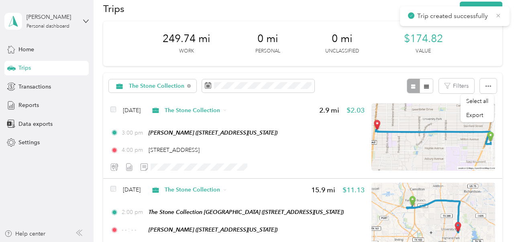
click at [492, 16] on icon at bounding box center [498, 15] width 6 height 7
click at [484, 7] on button "New trip" at bounding box center [480, 9] width 43 height 14
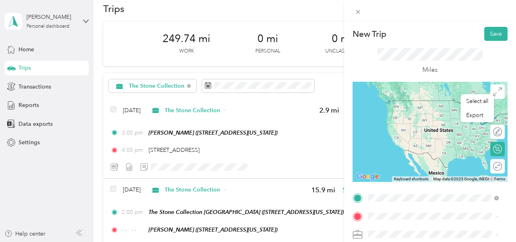
click at [427, 104] on span "[STREET_ADDRESS][US_STATE]" at bounding box center [423, 100] width 80 height 7
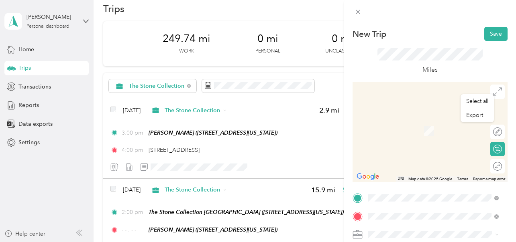
click at [425, 131] on div "The Stone Collection [GEOGRAPHIC_DATA] [STREET_ADDRESS][US_STATE]" at bounding box center [423, 126] width 80 height 17
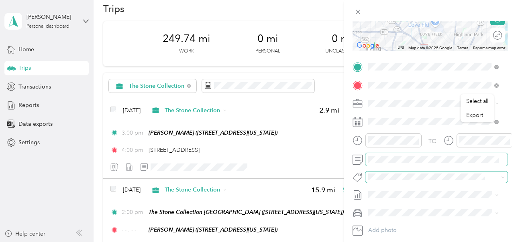
scroll to position [124, 0]
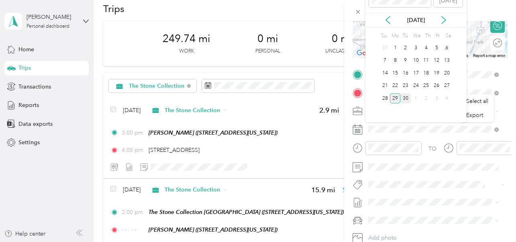
click at [405, 100] on div "30" at bounding box center [405, 98] width 10 height 10
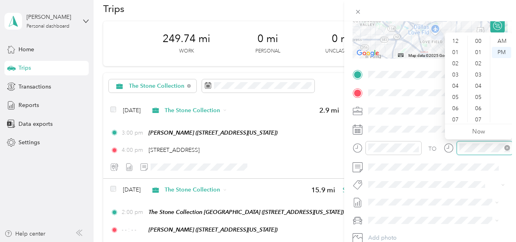
scroll to position [169, 0]
click at [454, 37] on div "04" at bounding box center [455, 38] width 19 height 11
click at [490, 110] on ul "AM PM" at bounding box center [501, 79] width 22 height 87
click at [476, 94] on div "30" at bounding box center [478, 94] width 19 height 11
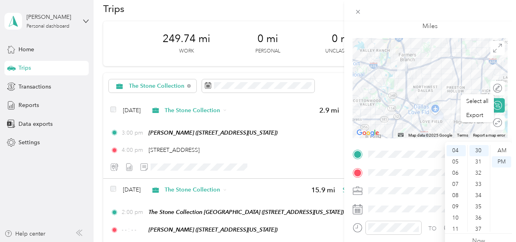
scroll to position [0, 0]
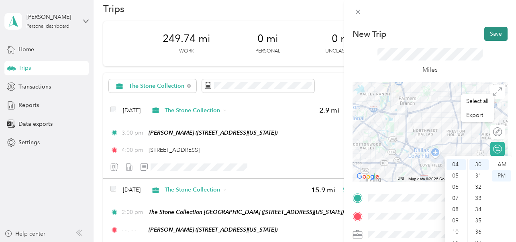
click at [488, 34] on button "Save" at bounding box center [495, 34] width 23 height 14
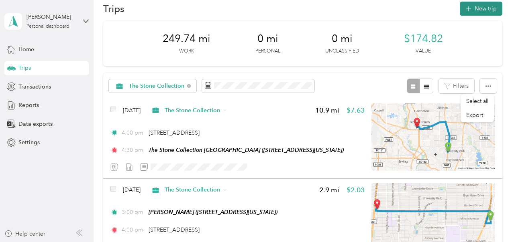
click at [480, 12] on button "New trip" at bounding box center [480, 9] width 43 height 14
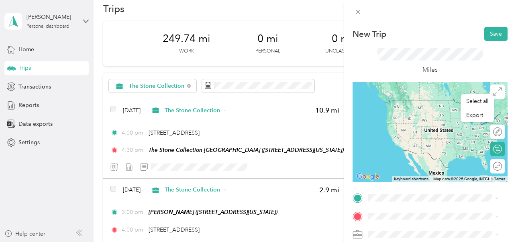
click at [424, 104] on div "The Stone Collection [GEOGRAPHIC_DATA] [STREET_ADDRESS][US_STATE]" at bounding box center [423, 107] width 80 height 17
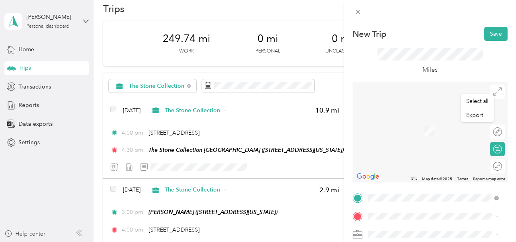
click at [406, 130] on span "[STREET_ADDRESS][US_STATE]" at bounding box center [423, 130] width 80 height 7
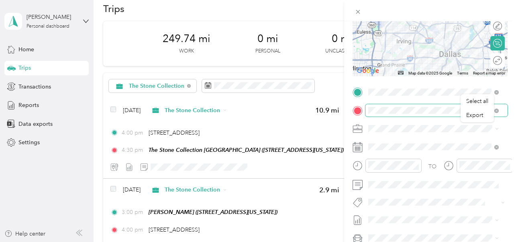
scroll to position [110, 0]
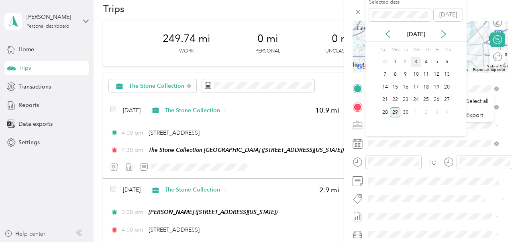
click at [415, 62] on div "3" at bounding box center [415, 62] width 10 height 10
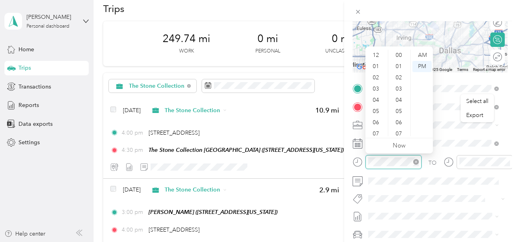
scroll to position [180, 0]
click at [379, 107] on div "09" at bounding box center [376, 108] width 19 height 11
click at [398, 120] on div "30" at bounding box center [399, 120] width 19 height 11
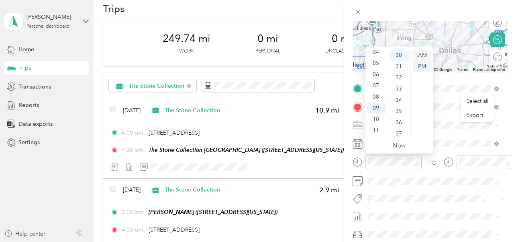
click at [419, 56] on div "AM" at bounding box center [421, 55] width 19 height 11
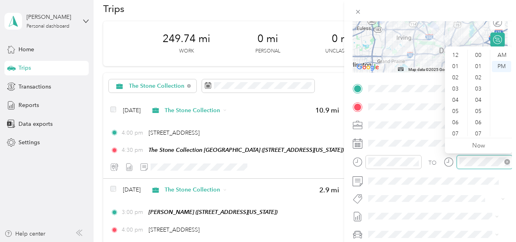
scroll to position [180, 0]
click at [456, 128] on div "11" at bounding box center [455, 130] width 19 height 11
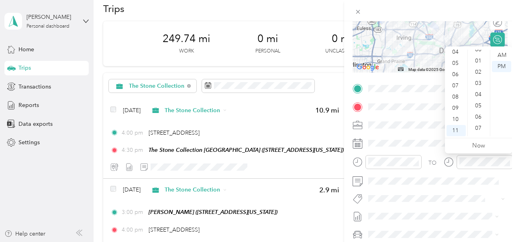
scroll to position [0, 0]
click at [480, 55] on div "00" at bounding box center [478, 55] width 19 height 11
click at [501, 54] on div "AM" at bounding box center [501, 55] width 19 height 11
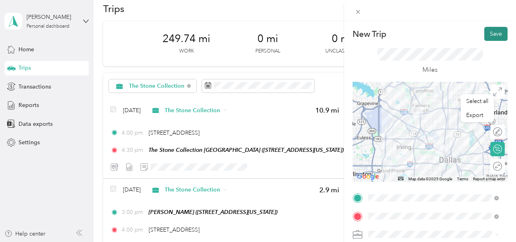
click at [494, 33] on button "Save" at bounding box center [495, 34] width 23 height 14
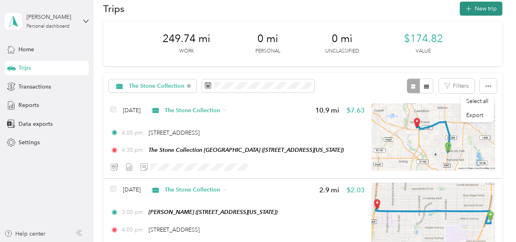
click at [490, 8] on button "New trip" at bounding box center [480, 9] width 43 height 14
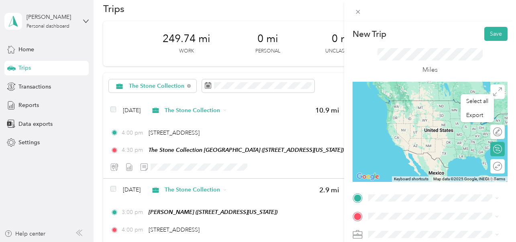
click at [412, 112] on span "[STREET_ADDRESS][US_STATE]" at bounding box center [423, 110] width 80 height 7
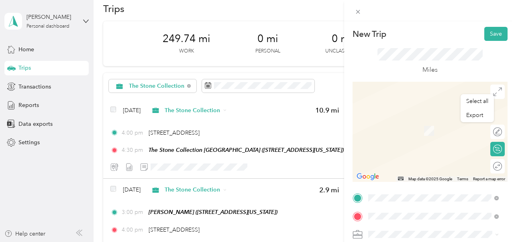
click at [422, 128] on span "[STREET_ADDRESS][US_STATE]" at bounding box center [423, 130] width 80 height 7
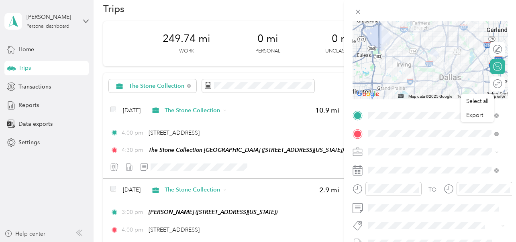
scroll to position [86, 0]
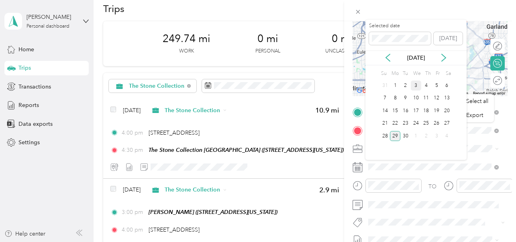
click at [415, 84] on div "3" at bounding box center [415, 86] width 10 height 10
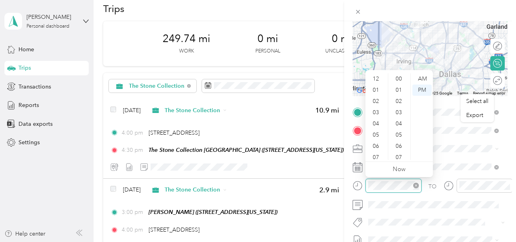
scroll to position [202, 0]
click at [377, 152] on div "11" at bounding box center [376, 154] width 19 height 11
click at [425, 78] on div "AM" at bounding box center [421, 78] width 19 height 11
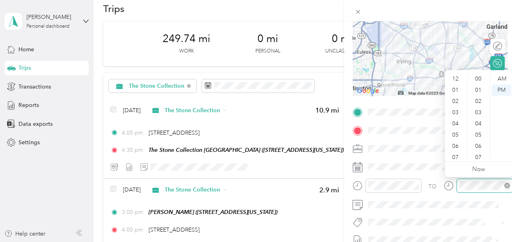
scroll to position [48, 0]
click at [500, 82] on div "AM" at bounding box center [501, 78] width 19 height 11
click at [500, 79] on div "AM" at bounding box center [501, 78] width 19 height 11
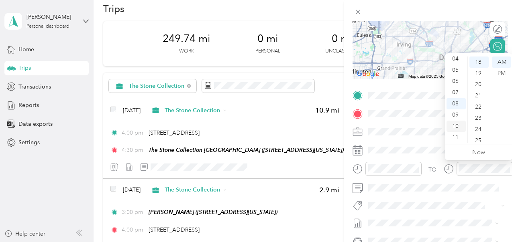
scroll to position [0, 0]
click at [456, 63] on div "12" at bounding box center [455, 62] width 19 height 11
click at [480, 63] on div "00" at bounding box center [478, 62] width 19 height 11
click at [500, 71] on div "PM" at bounding box center [501, 73] width 19 height 11
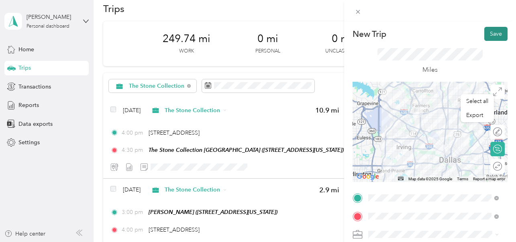
click at [486, 34] on button "Save" at bounding box center [495, 34] width 23 height 14
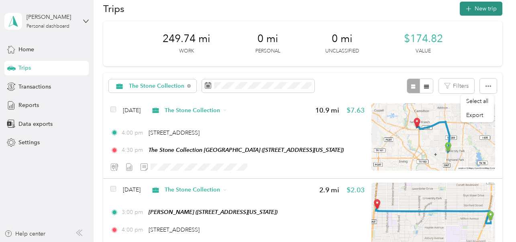
click at [487, 9] on button "New trip" at bounding box center [480, 9] width 43 height 14
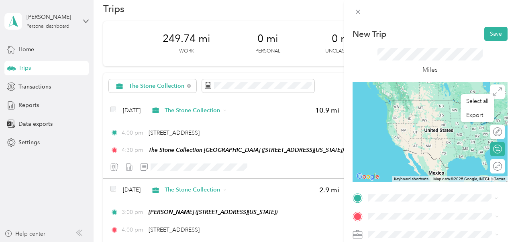
click at [414, 110] on span "[STREET_ADDRESS][US_STATE]" at bounding box center [423, 112] width 80 height 7
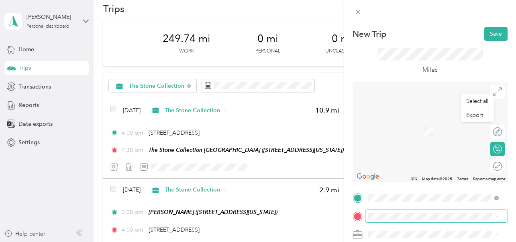
click at [396, 211] on span at bounding box center [436, 216] width 142 height 13
click at [427, 122] on span "7505 North Macarthur Boulevard Irving, Texas 75063, United States" at bounding box center [423, 118] width 80 height 7
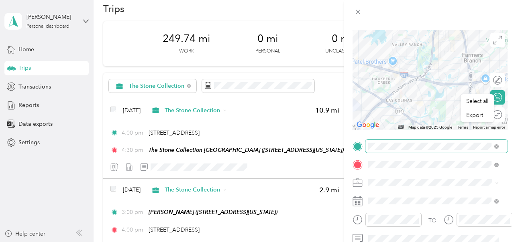
scroll to position [60, 0]
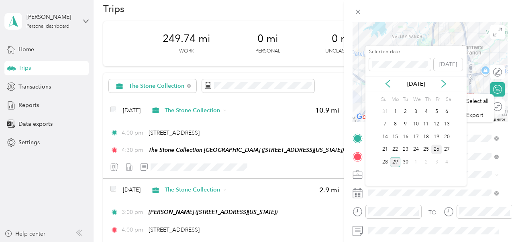
click at [437, 150] on div "26" at bounding box center [436, 150] width 10 height 10
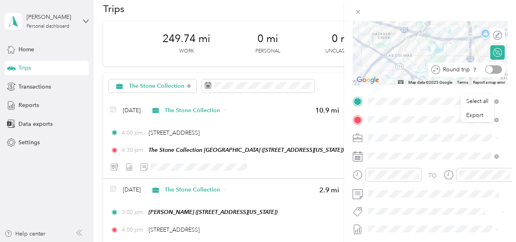
scroll to position [0, 0]
click at [490, 69] on div at bounding box center [493, 69] width 17 height 8
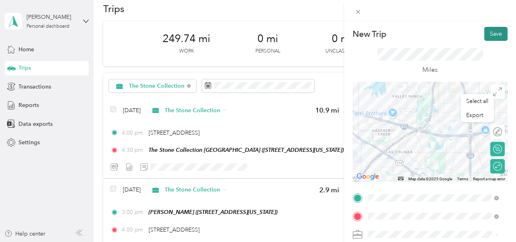
click at [493, 32] on button "Save" at bounding box center [495, 34] width 23 height 14
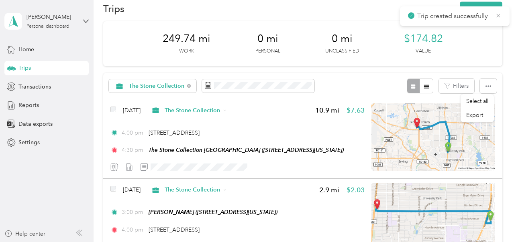
click at [498, 16] on icon at bounding box center [498, 15] width 6 height 7
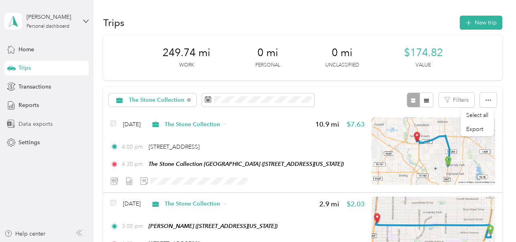
click at [48, 124] on span "Data exports" at bounding box center [35, 124] width 34 height 8
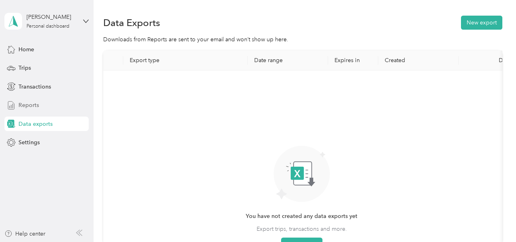
click at [37, 103] on span "Reports" at bounding box center [28, 105] width 20 height 8
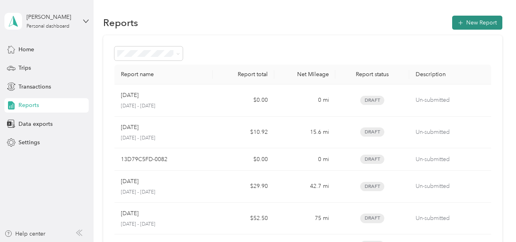
click at [472, 23] on button "New Report" at bounding box center [477, 23] width 50 height 14
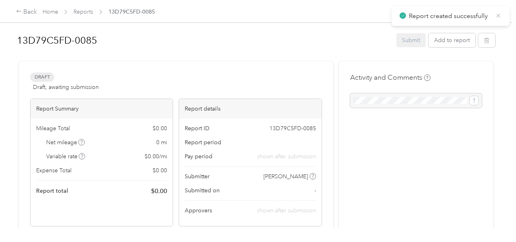
click at [497, 16] on icon at bounding box center [498, 15] width 6 height 7
click at [26, 8] on div "Back" at bounding box center [26, 12] width 21 height 10
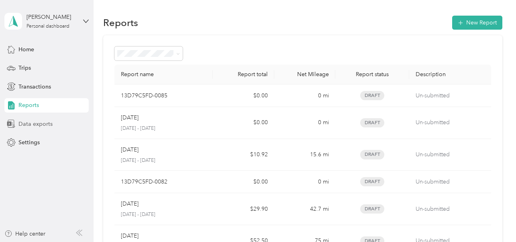
click at [42, 124] on span "Data exports" at bounding box center [35, 124] width 34 height 8
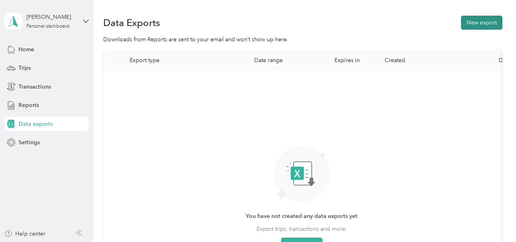
click at [484, 24] on button "New export" at bounding box center [481, 23] width 41 height 14
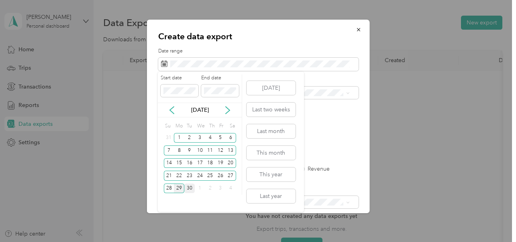
click at [189, 189] on div "30" at bounding box center [189, 189] width 10 height 10
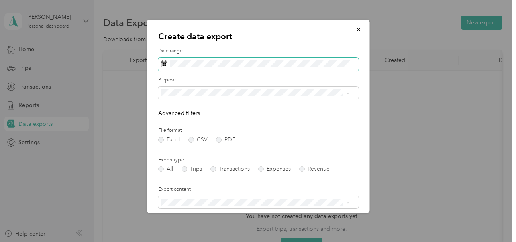
click at [164, 66] on icon at bounding box center [164, 64] width 6 height 6
click at [193, 122] on li "The Stone Collection" at bounding box center [255, 121] width 194 height 14
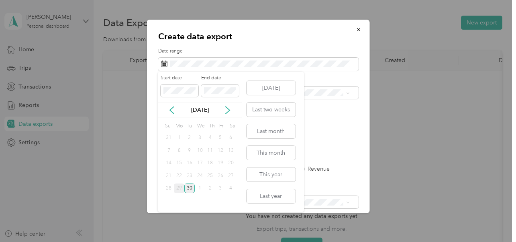
click at [191, 190] on div "30" at bounding box center [189, 189] width 10 height 10
click at [181, 137] on div "1" at bounding box center [179, 138] width 10 height 10
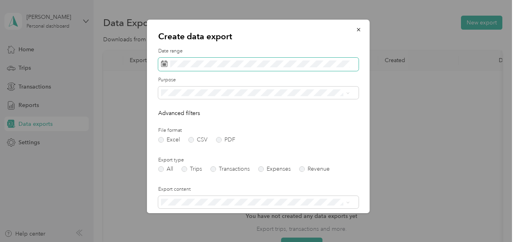
click at [164, 62] on icon at bounding box center [164, 62] width 6 height 0
click at [220, 141] on label "PDF" at bounding box center [224, 140] width 19 height 6
click at [164, 65] on icon at bounding box center [164, 64] width 6 height 6
click at [355, 30] on icon "button" at bounding box center [358, 30] width 6 height 6
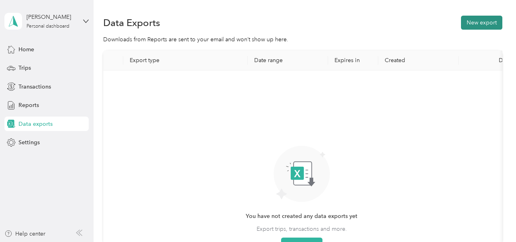
click at [474, 24] on button "New export" at bounding box center [481, 23] width 41 height 14
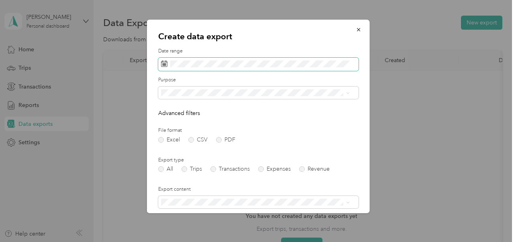
click at [165, 65] on icon at bounding box center [164, 64] width 6 height 6
click at [165, 64] on icon at bounding box center [164, 64] width 6 height 6
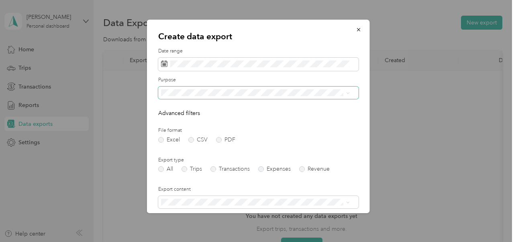
click at [348, 93] on icon at bounding box center [347, 93] width 4 height 4
click at [174, 122] on li "The Stone Collection" at bounding box center [255, 121] width 194 height 14
click at [407, 139] on div "Create data export Date range Purpose Advanced filters File format Excel CSV PD…" at bounding box center [369, 118] width 223 height 196
click at [219, 138] on label "PDF" at bounding box center [224, 140] width 19 height 6
click at [186, 169] on label "Trips" at bounding box center [191, 170] width 20 height 6
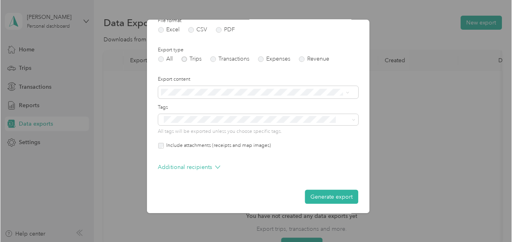
scroll to position [112, 0]
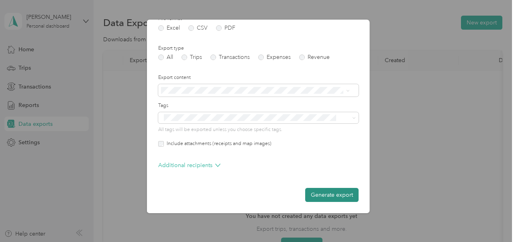
click at [335, 197] on button "Generate export" at bounding box center [331, 195] width 53 height 14
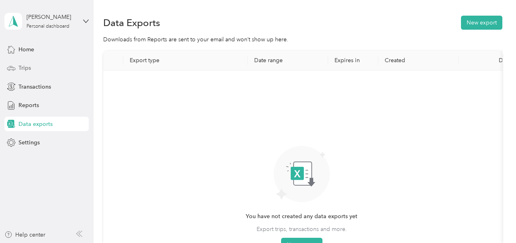
click at [31, 66] on div "Trips" at bounding box center [46, 68] width 84 height 14
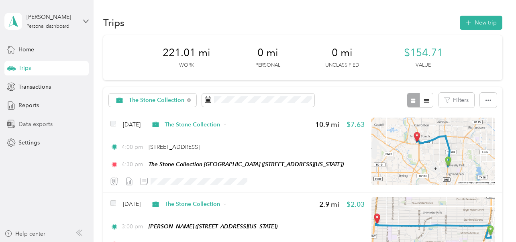
click at [38, 124] on span "Data exports" at bounding box center [35, 124] width 34 height 8
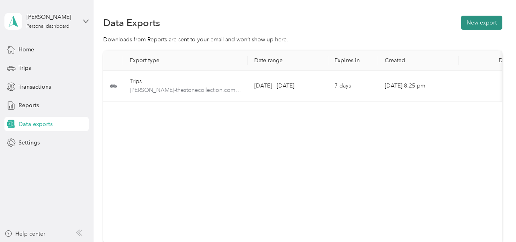
click at [475, 22] on button "New export" at bounding box center [481, 23] width 41 height 14
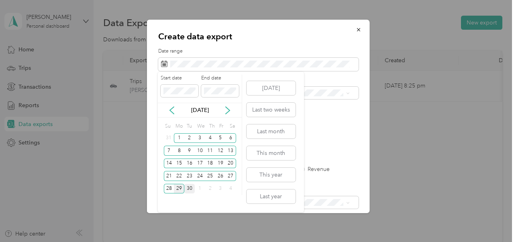
click at [190, 190] on div "30" at bounding box center [189, 189] width 10 height 10
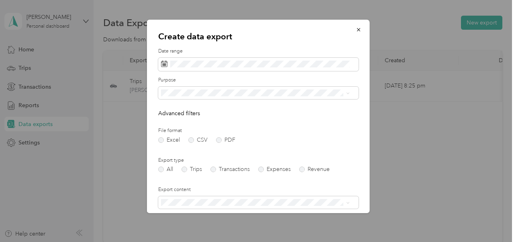
click at [408, 163] on div "Create data export Date range Purpose Advanced filters File format Excel CSV PD…" at bounding box center [369, 118] width 223 height 196
click at [447, 168] on div "Create data export Date range Purpose Advanced filters File format Excel CSV PD…" at bounding box center [369, 118] width 223 height 196
click at [355, 29] on button "button" at bounding box center [358, 29] width 17 height 14
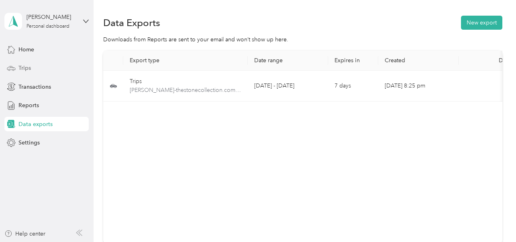
click at [26, 67] on span "Trips" at bounding box center [24, 68] width 12 height 8
